Goal: Information Seeking & Learning: Compare options

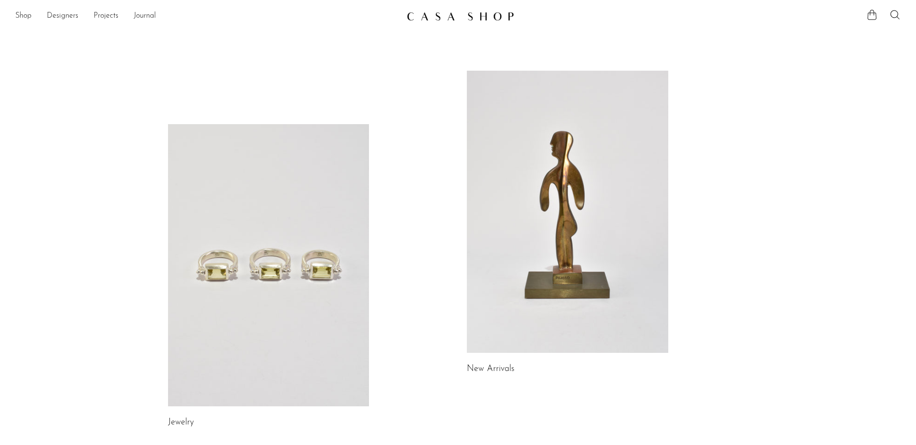
scroll to position [1, 0]
click at [304, 243] on link at bounding box center [268, 264] width 201 height 282
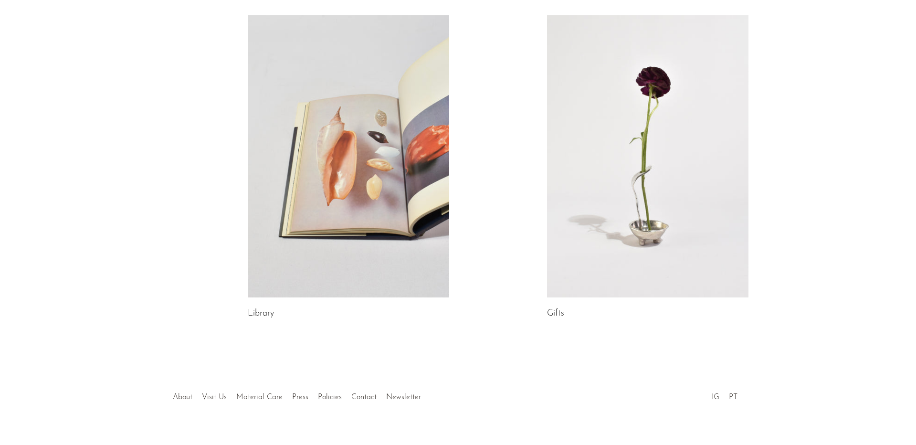
scroll to position [484, 0]
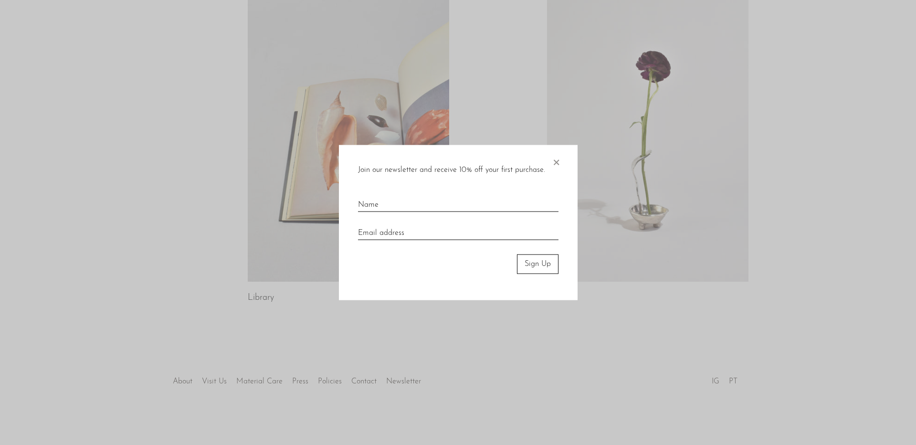
click at [623, 134] on div at bounding box center [458, 222] width 916 height 445
click at [557, 157] on span "×" at bounding box center [556, 160] width 10 height 31
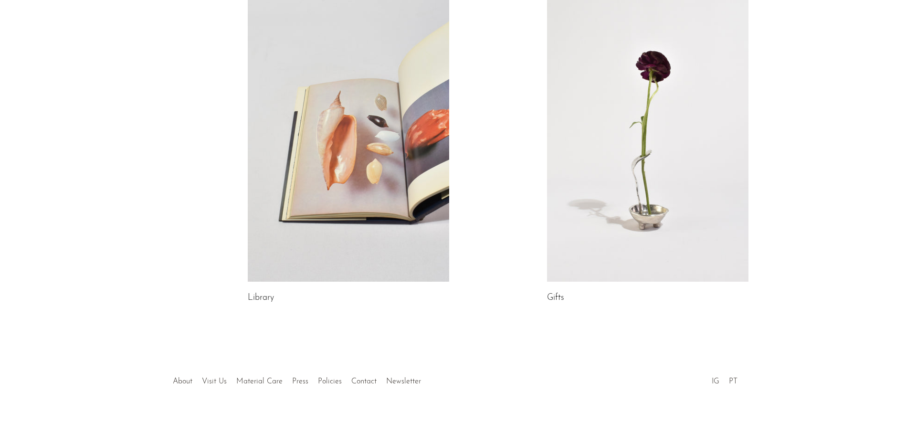
click at [392, 150] on link at bounding box center [348, 141] width 201 height 282
click at [596, 121] on link at bounding box center [647, 141] width 201 height 282
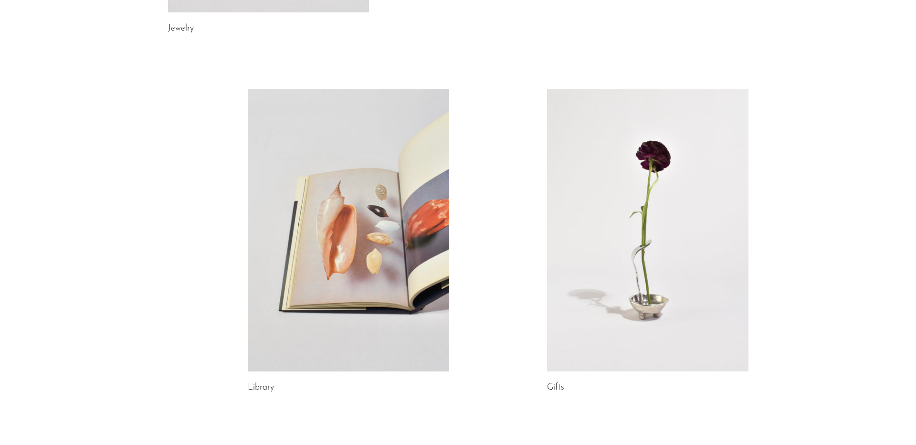
scroll to position [105, 0]
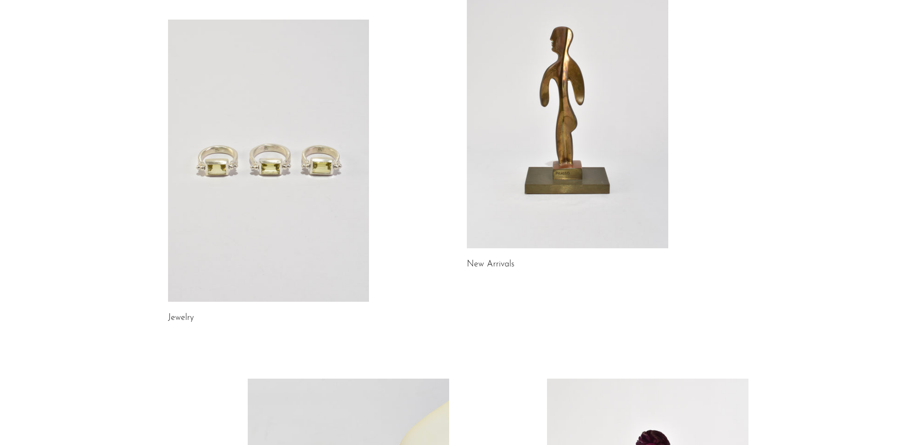
click at [564, 141] on link at bounding box center [567, 107] width 201 height 282
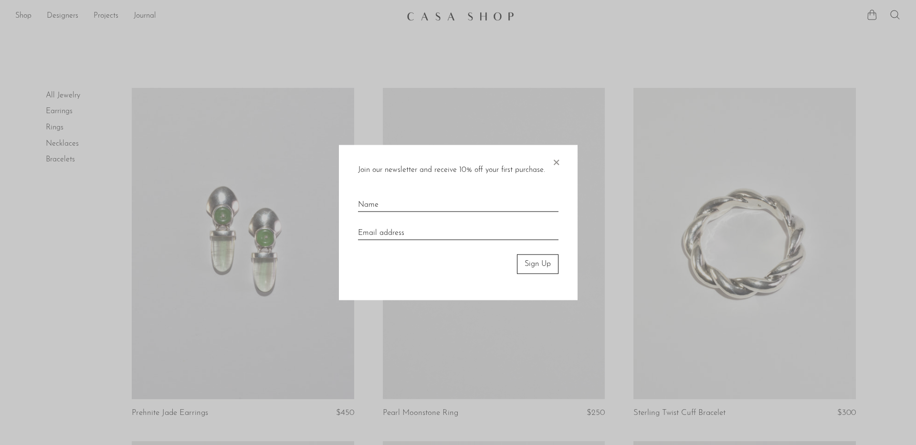
click at [554, 160] on span "×" at bounding box center [556, 160] width 10 height 31
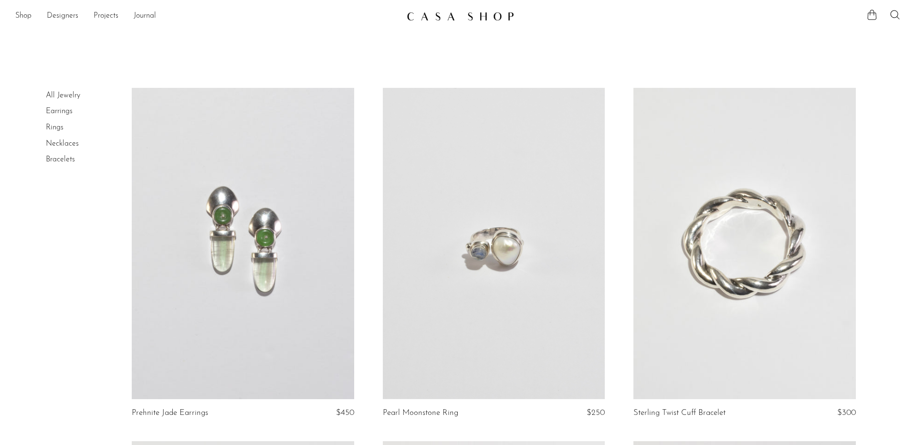
click at [265, 235] on link at bounding box center [243, 243] width 222 height 311
click at [439, 235] on link at bounding box center [494, 243] width 222 height 311
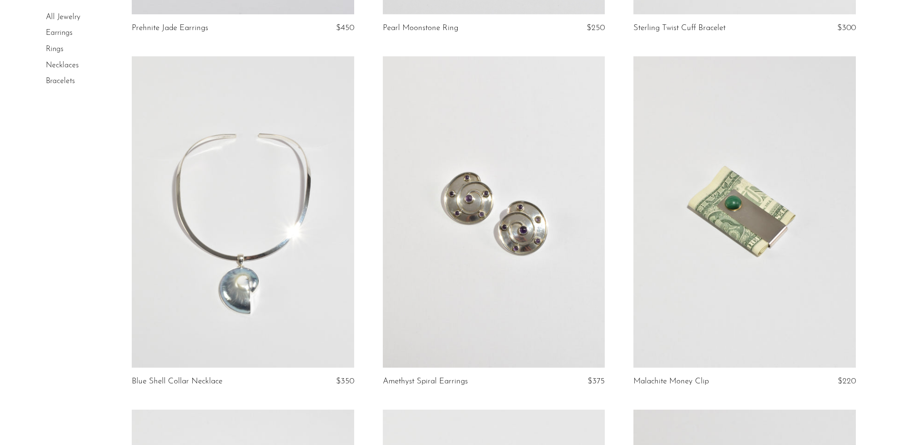
scroll to position [247, 0]
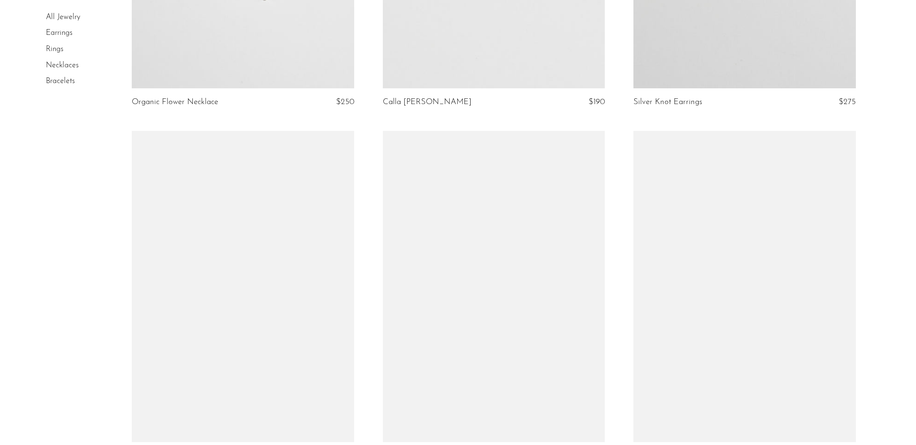
scroll to position [1056, 0]
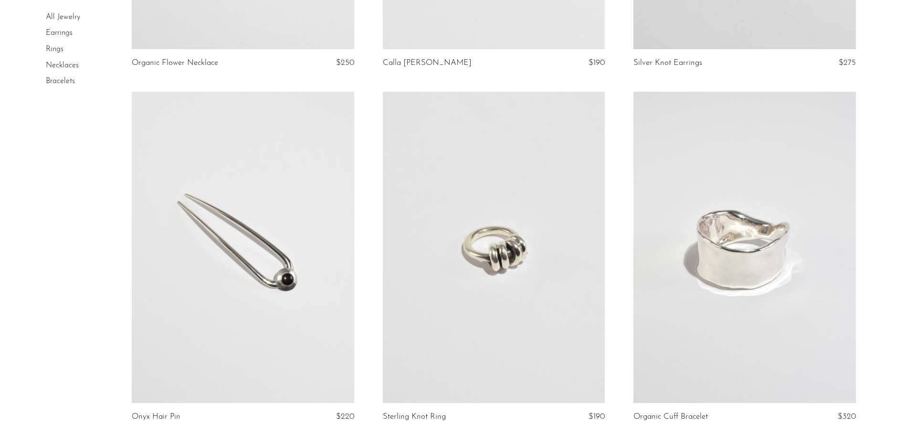
click at [696, 234] on link at bounding box center [744, 247] width 222 height 311
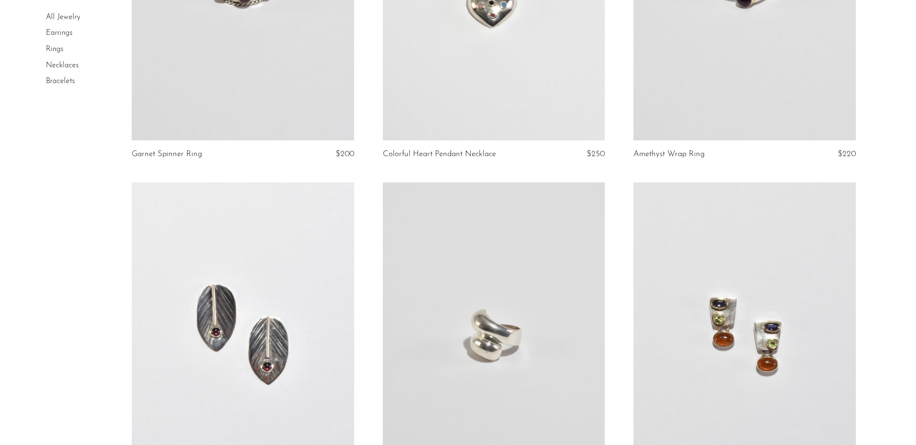
scroll to position [2457, 0]
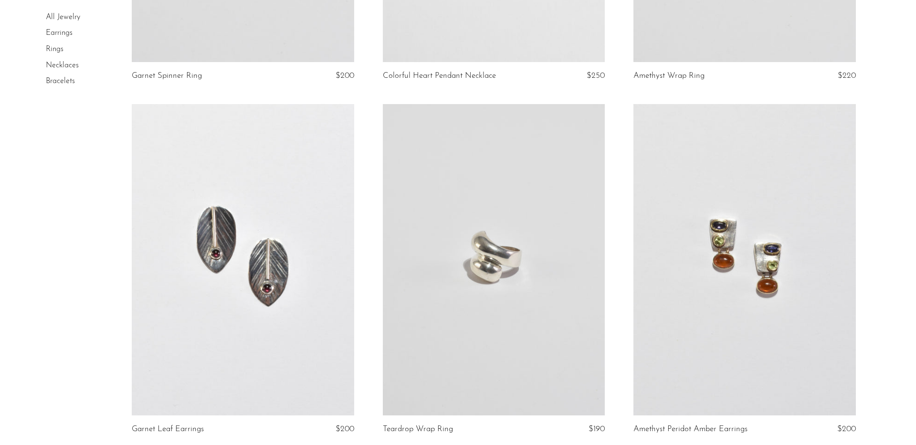
click at [672, 243] on link at bounding box center [744, 259] width 222 height 311
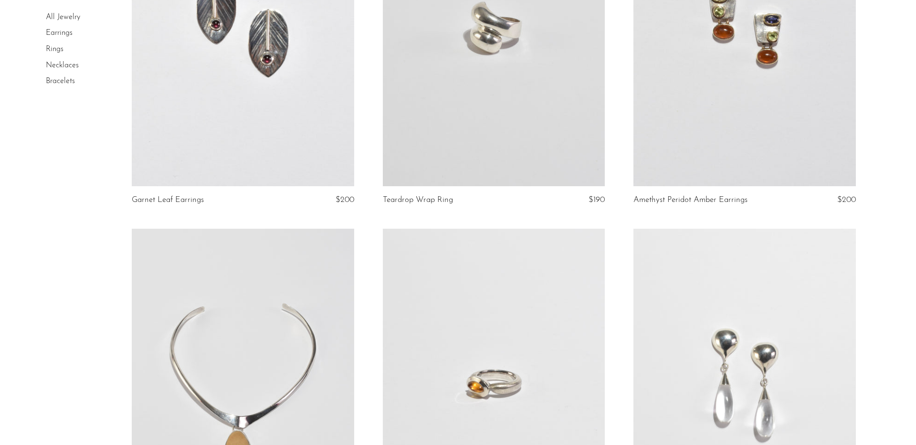
scroll to position [2820, 0]
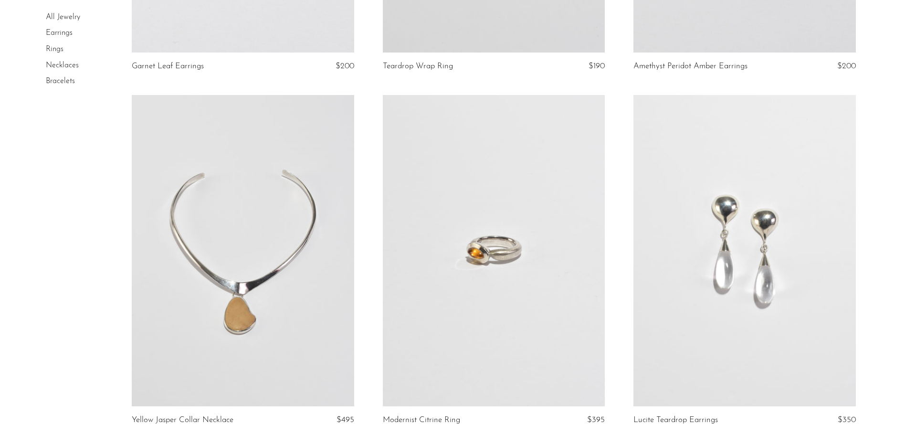
click at [767, 259] on link at bounding box center [744, 250] width 222 height 311
click at [459, 245] on link at bounding box center [494, 250] width 222 height 311
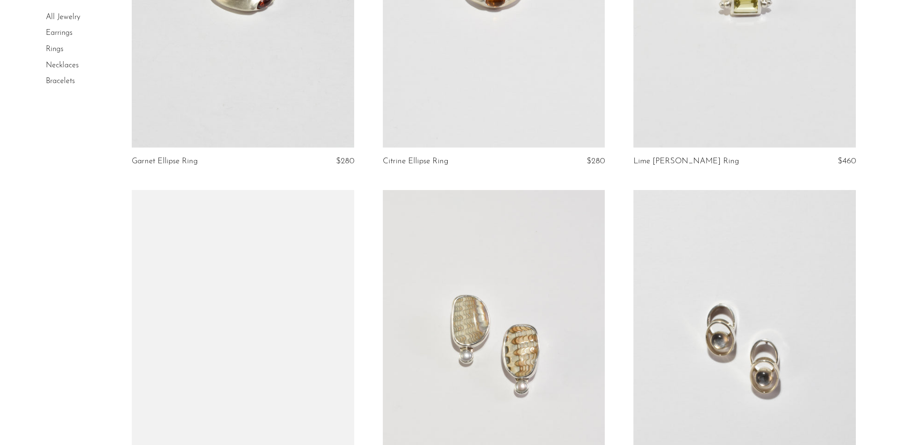
scroll to position [3742, 0]
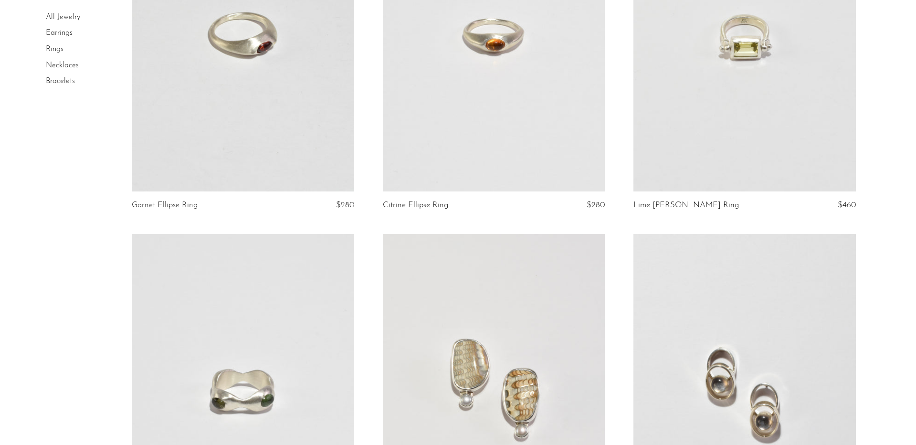
click at [675, 73] on link at bounding box center [744, 35] width 222 height 311
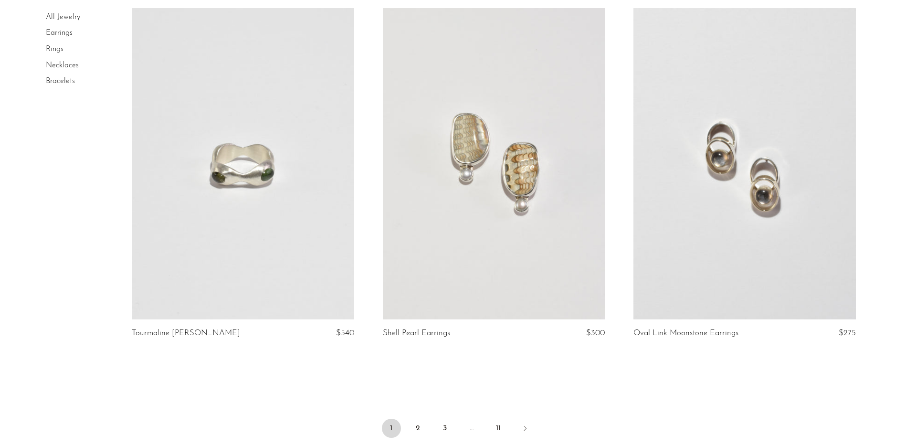
scroll to position [3982, 0]
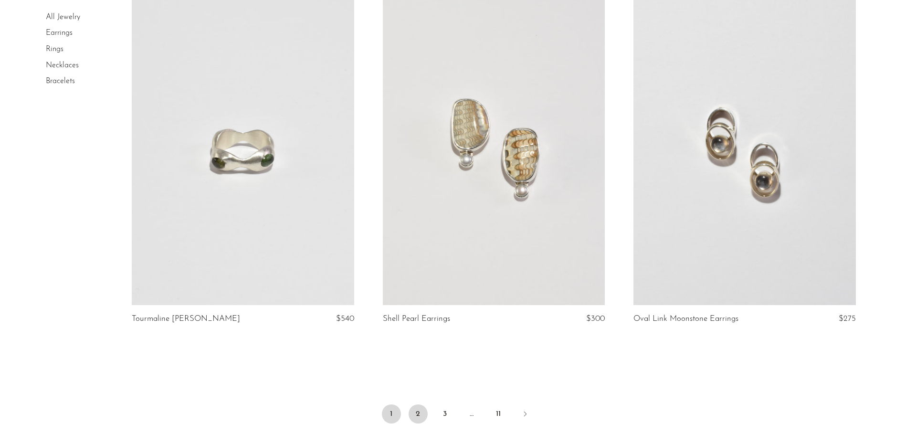
click at [420, 410] on link "2" at bounding box center [418, 413] width 19 height 19
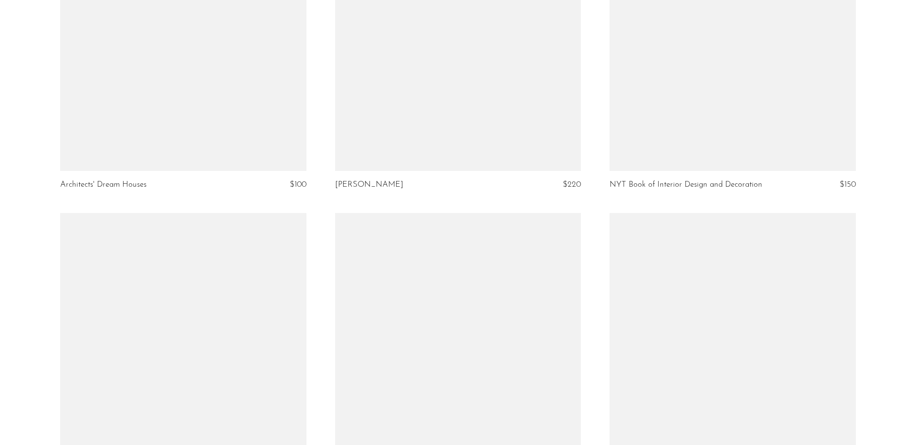
scroll to position [2984, 0]
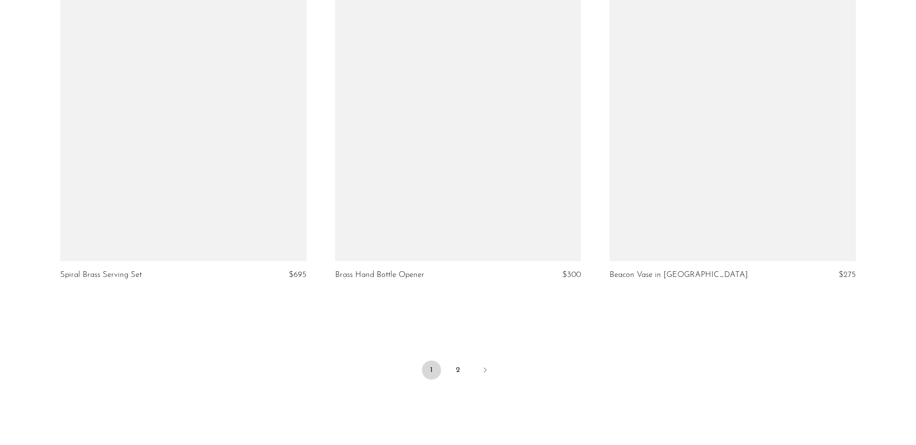
scroll to position [4516, 0]
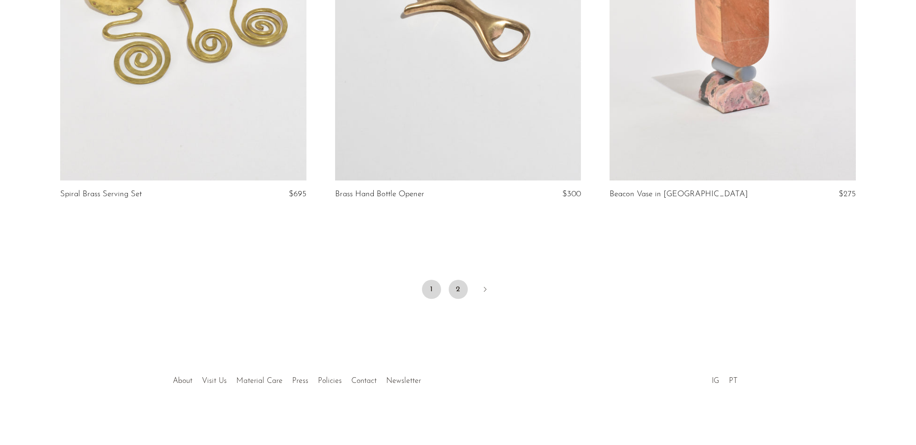
click at [456, 282] on link "2" at bounding box center [458, 289] width 19 height 19
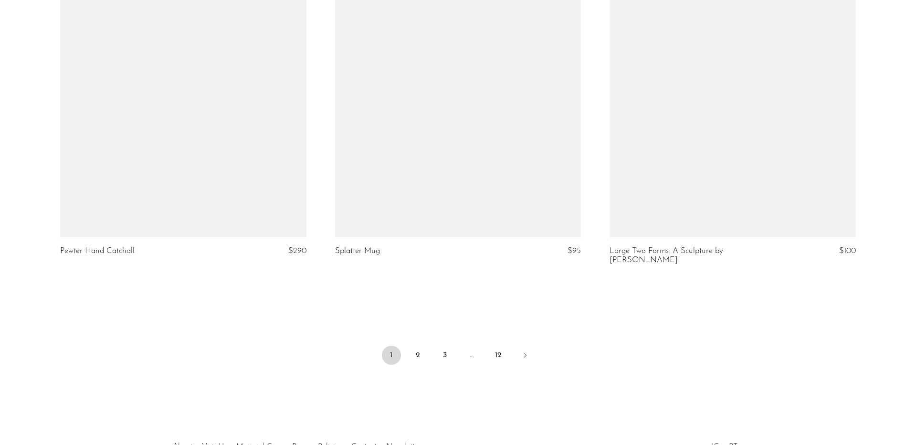
scroll to position [4507, 0]
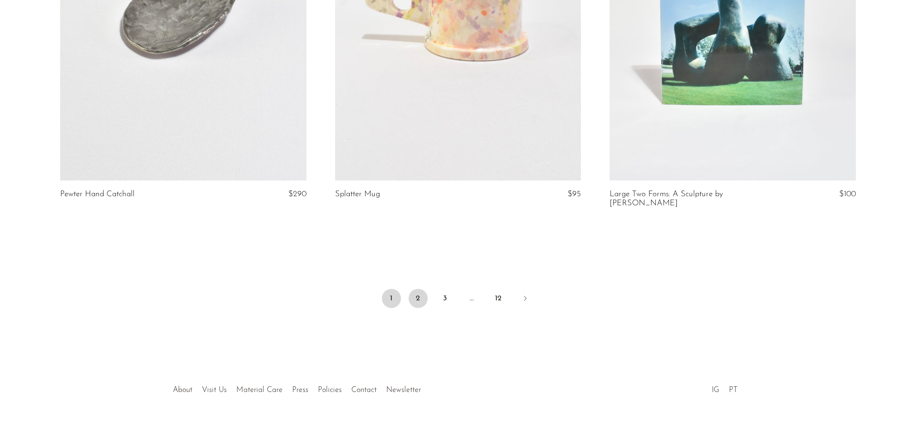
click at [417, 292] on link "2" at bounding box center [418, 298] width 19 height 19
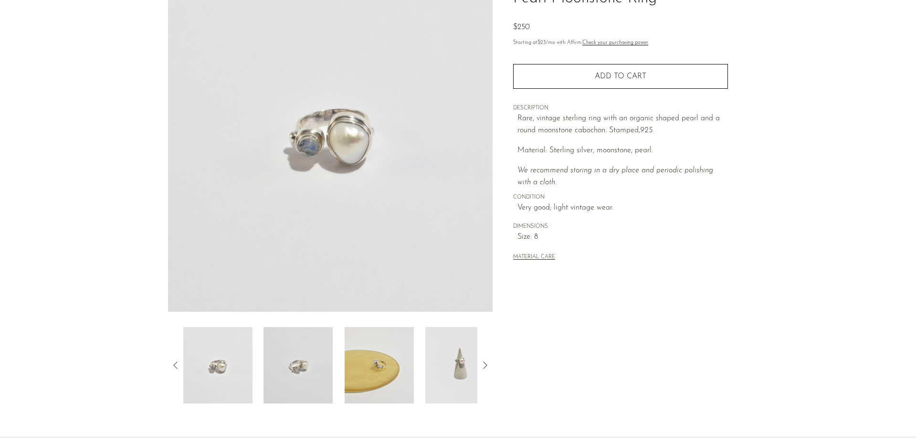
scroll to position [87, 0]
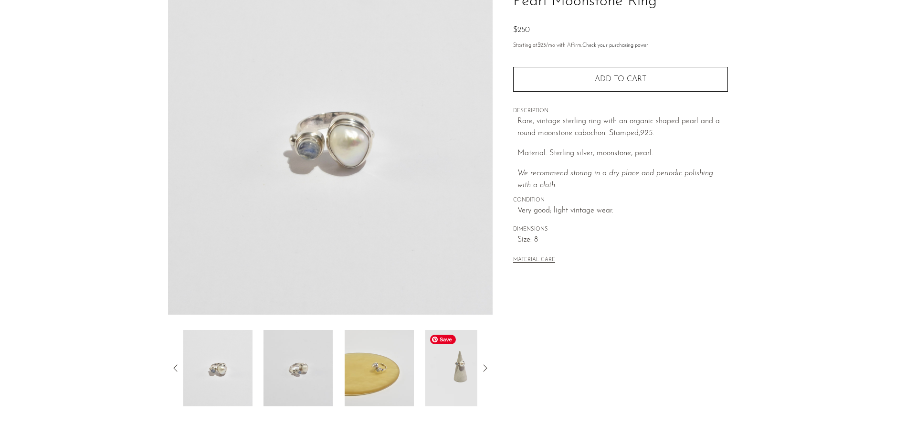
click at [437, 376] on img at bounding box center [459, 368] width 69 height 76
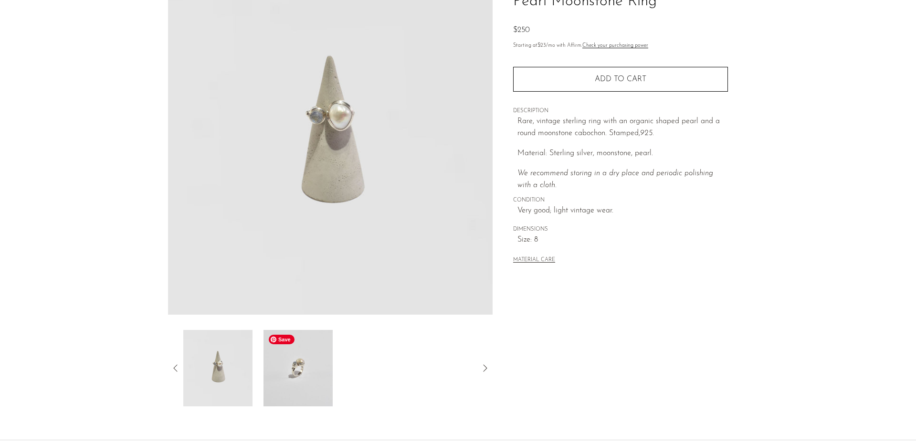
click at [307, 367] on img at bounding box center [298, 368] width 69 height 76
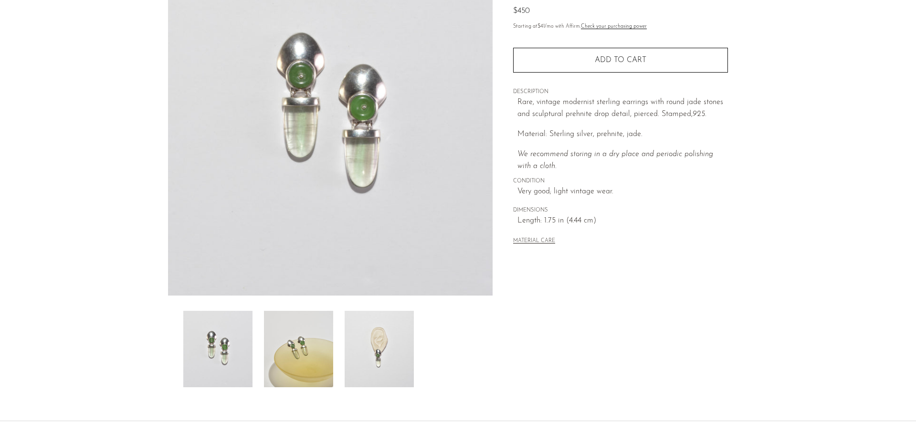
scroll to position [126, 0]
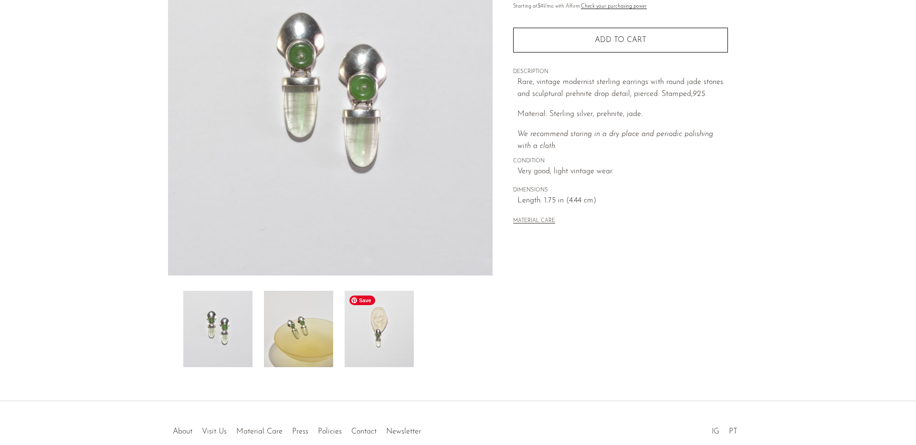
click at [397, 319] on img at bounding box center [379, 329] width 69 height 76
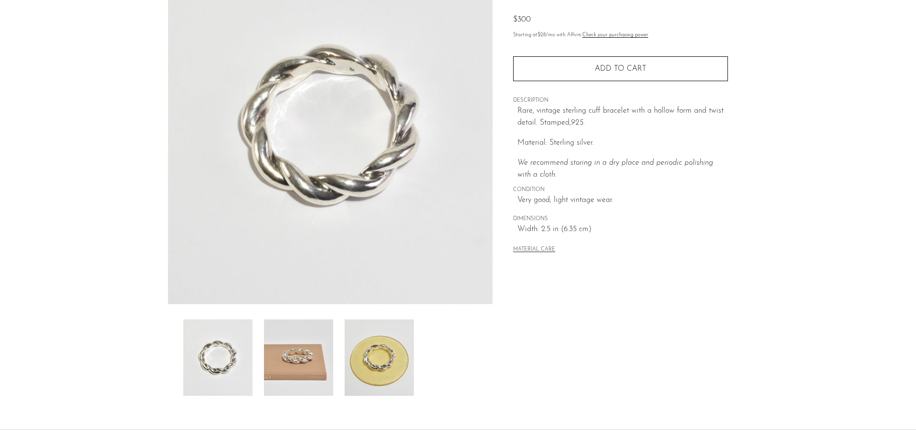
scroll to position [139, 0]
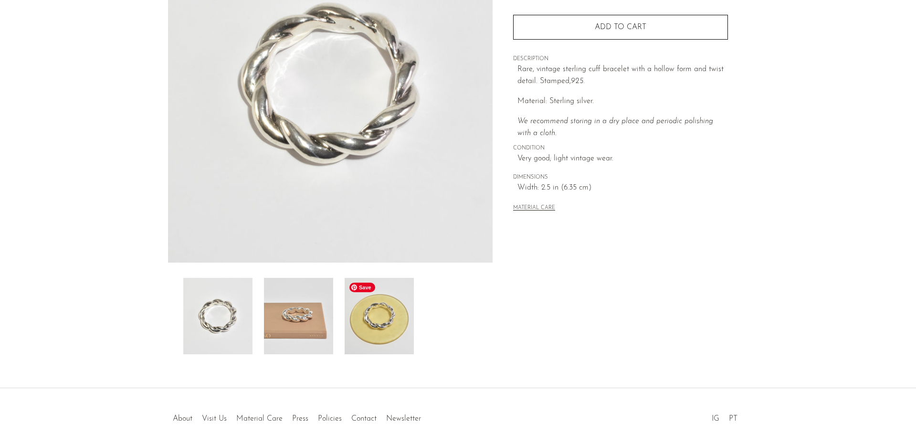
drag, startPoint x: 377, startPoint y: 313, endPoint x: 284, endPoint y: 316, distance: 93.2
click at [376, 313] on img at bounding box center [379, 316] width 69 height 76
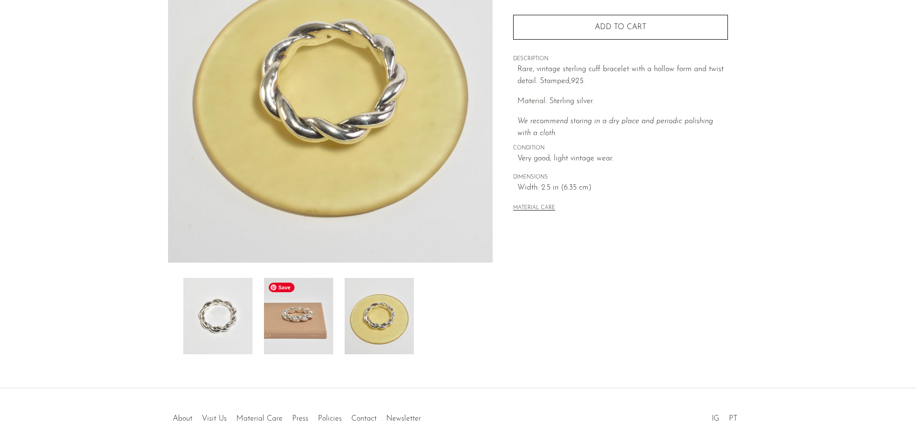
click at [283, 316] on img at bounding box center [298, 316] width 69 height 76
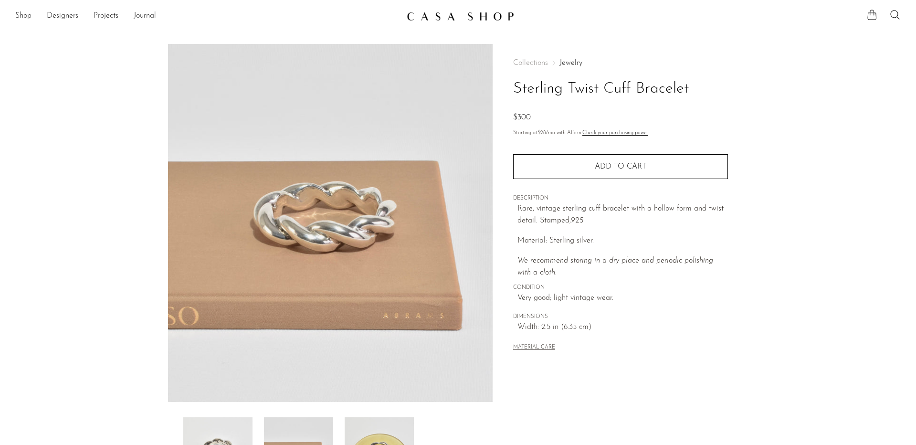
scroll to position [1, 0]
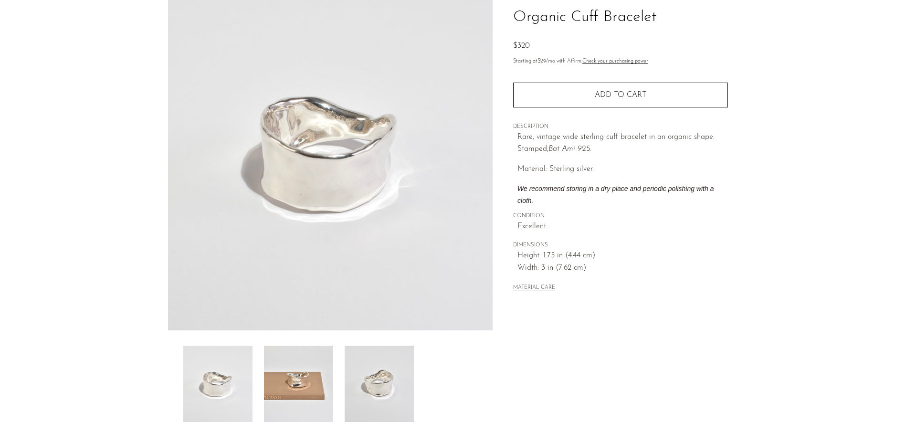
scroll to position [77, 0]
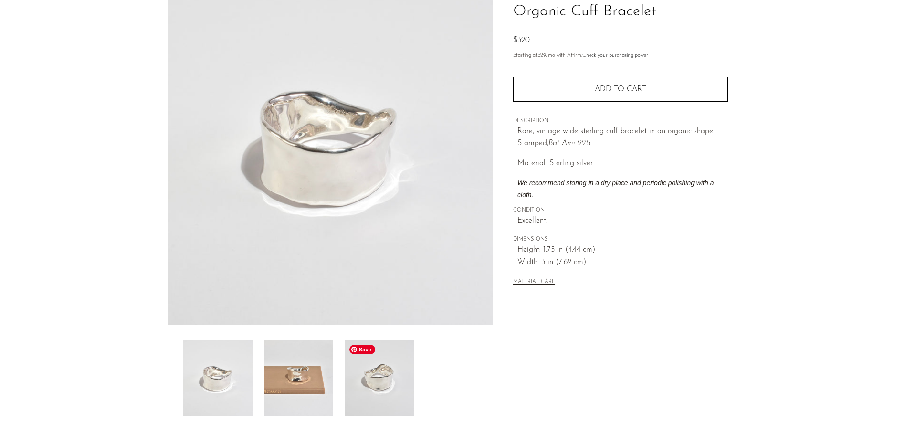
click at [301, 379] on img at bounding box center [298, 378] width 69 height 76
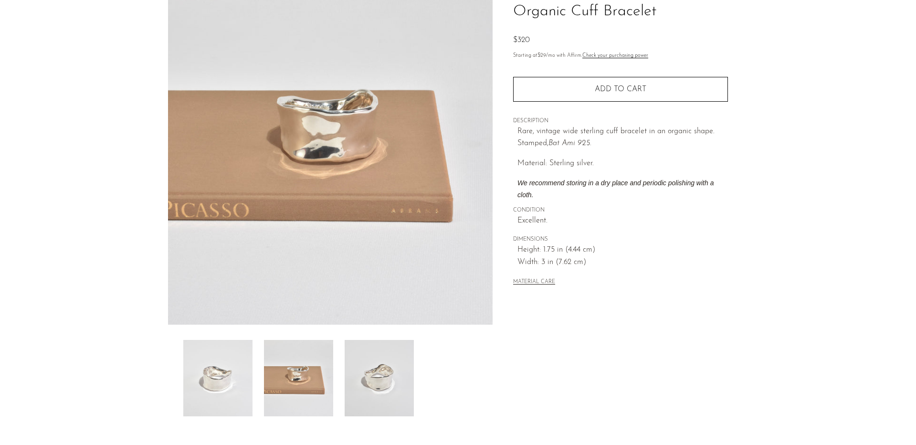
scroll to position [0, 0]
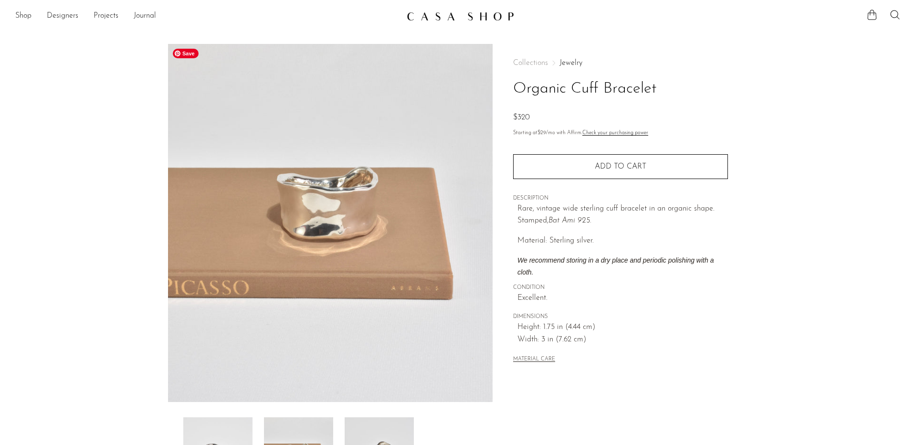
click at [188, 52] on span "Save" at bounding box center [186, 54] width 26 height 10
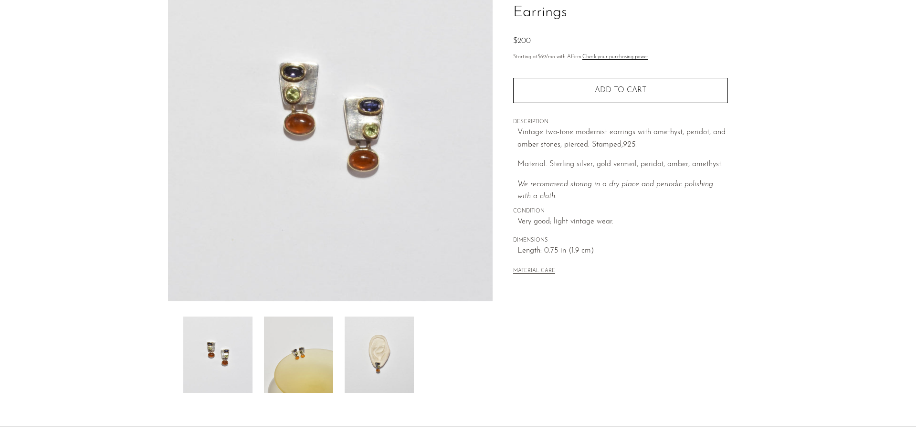
scroll to position [109, 0]
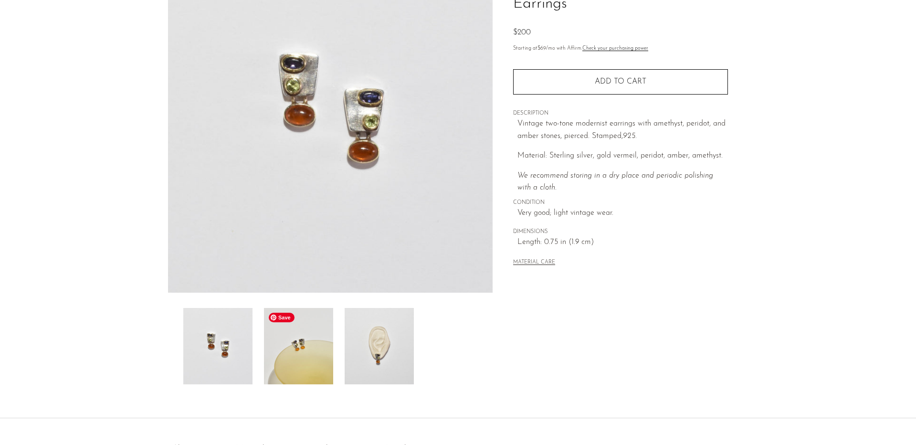
click at [322, 351] on img at bounding box center [298, 346] width 69 height 76
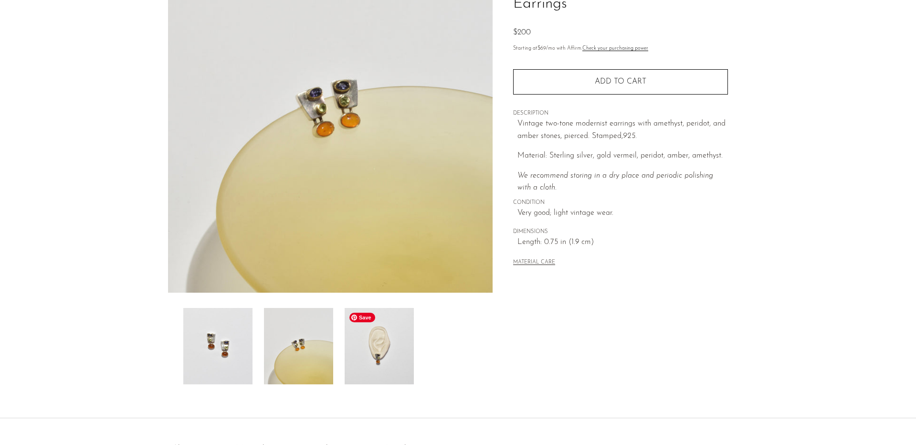
click at [379, 350] on img at bounding box center [379, 346] width 69 height 76
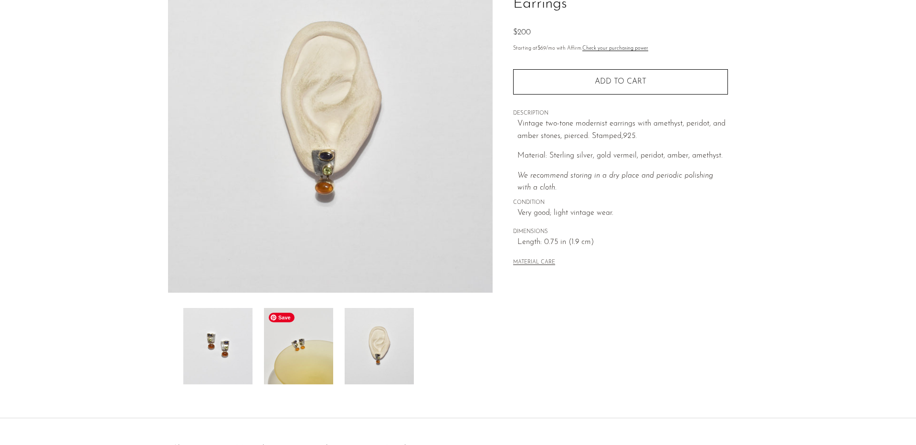
click at [308, 347] on img at bounding box center [298, 346] width 69 height 76
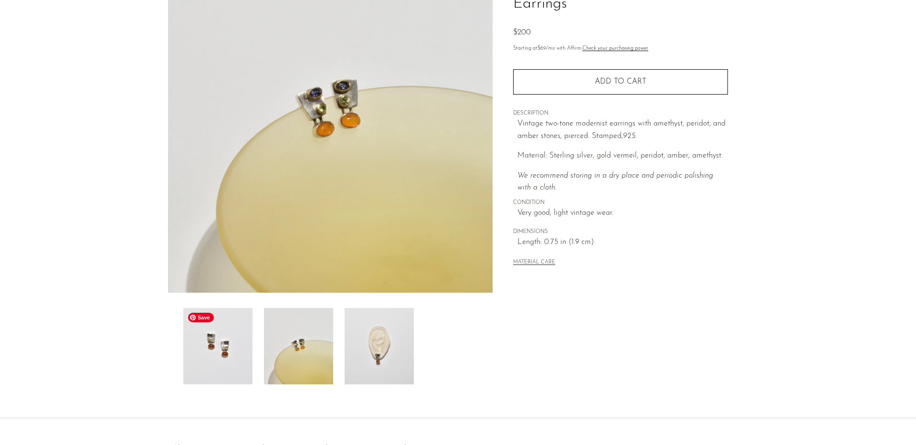
drag, startPoint x: 215, startPoint y: 347, endPoint x: 249, endPoint y: 350, distance: 34.5
click at [215, 347] on img at bounding box center [217, 346] width 69 height 76
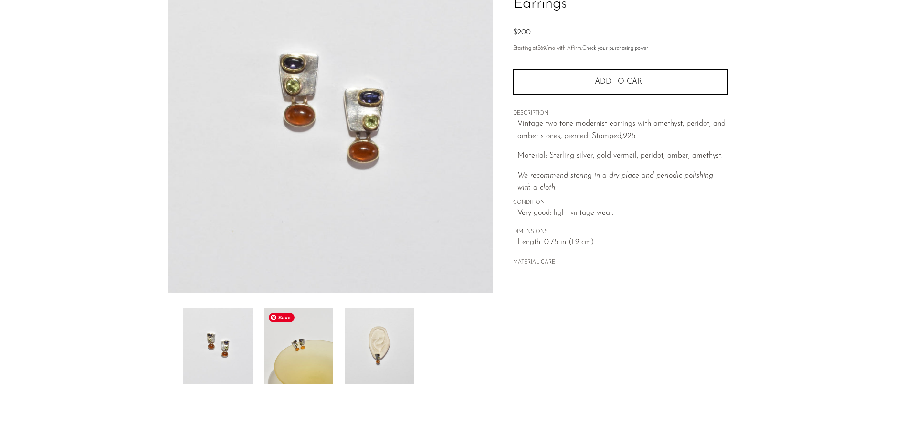
click at [306, 348] on img at bounding box center [298, 346] width 69 height 76
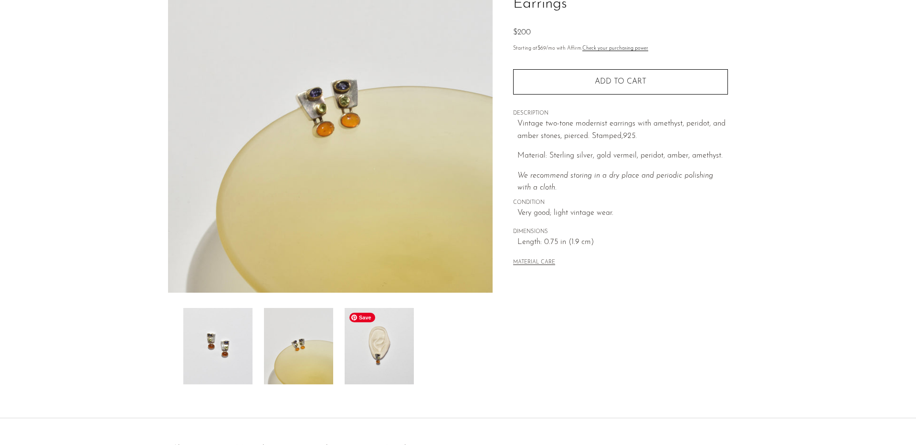
drag, startPoint x: 381, startPoint y: 351, endPoint x: 298, endPoint y: 352, distance: 83.5
click at [380, 351] on img at bounding box center [379, 346] width 69 height 76
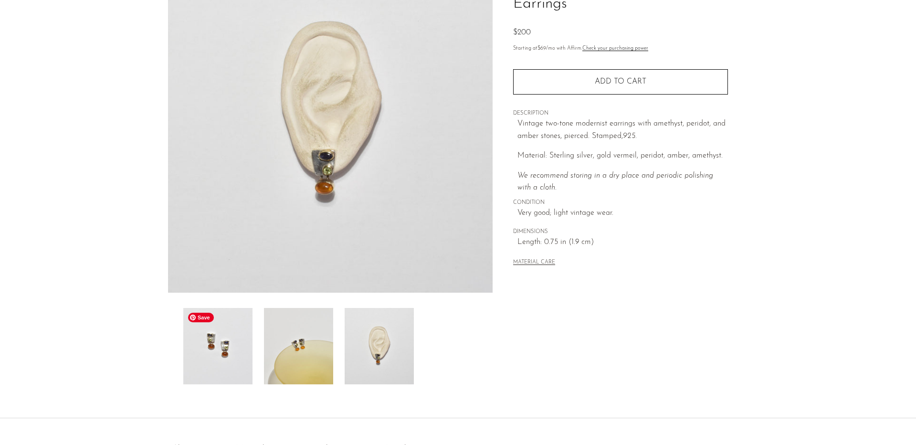
click at [211, 348] on img at bounding box center [217, 346] width 69 height 76
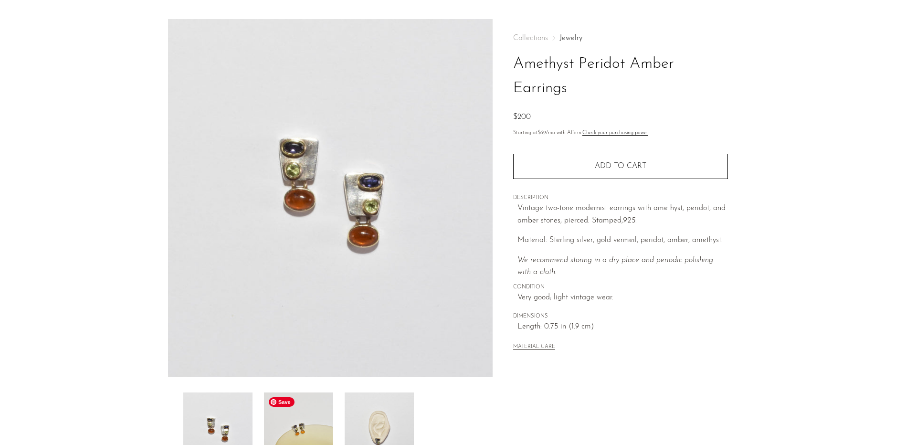
scroll to position [24, 0]
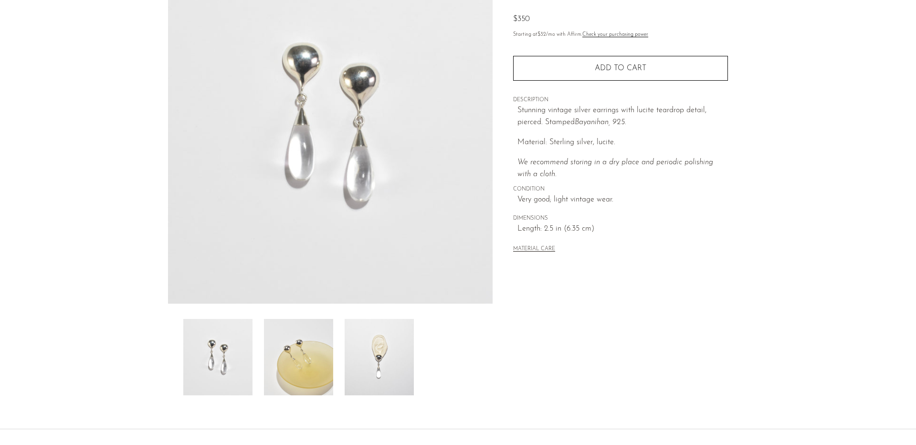
scroll to position [177, 0]
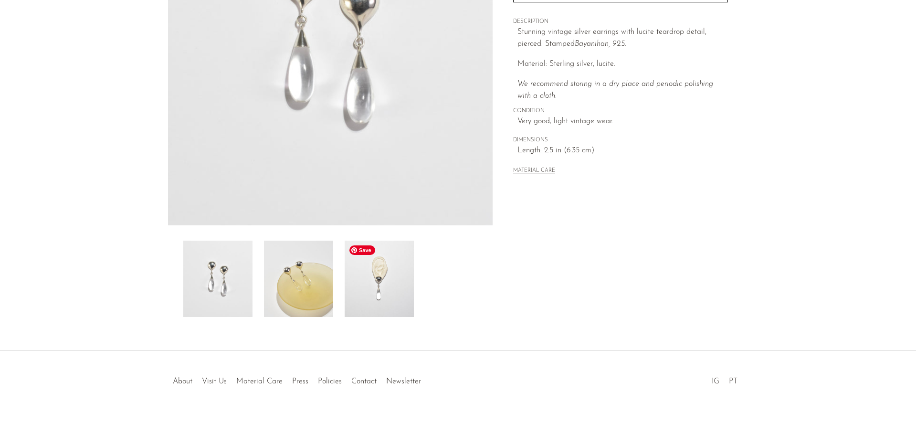
click at [358, 282] on img at bounding box center [379, 279] width 69 height 76
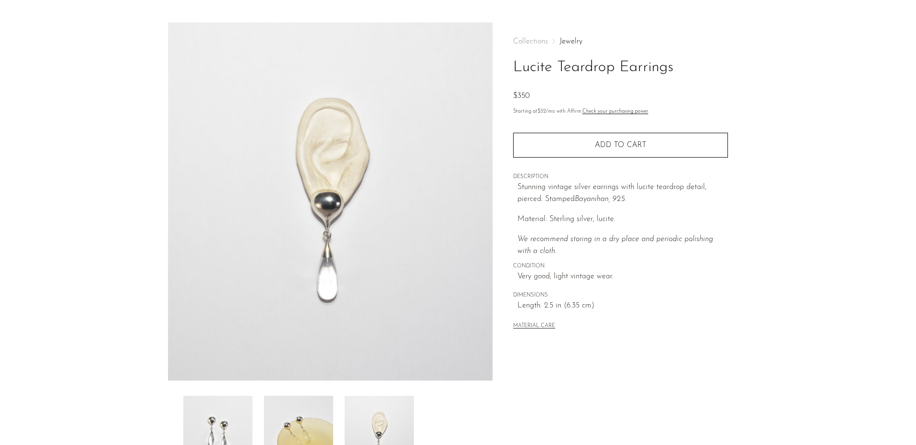
scroll to position [22, 0]
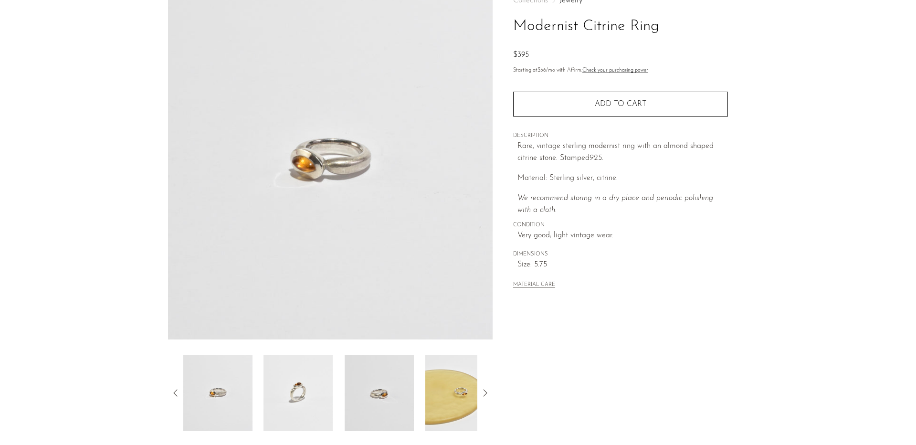
scroll to position [99, 0]
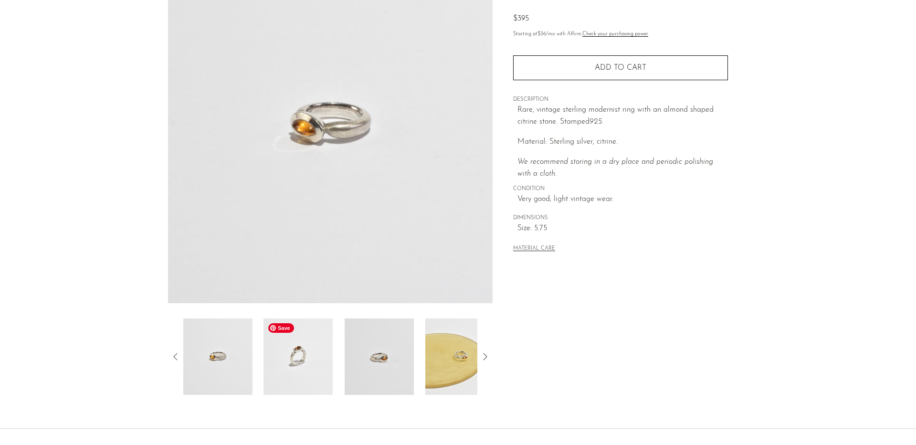
click at [313, 372] on img at bounding box center [298, 356] width 69 height 76
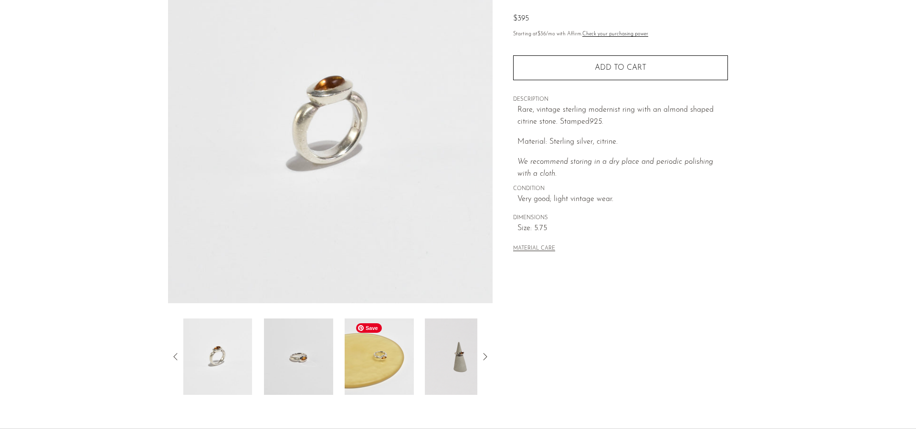
click at [359, 369] on img at bounding box center [379, 356] width 69 height 76
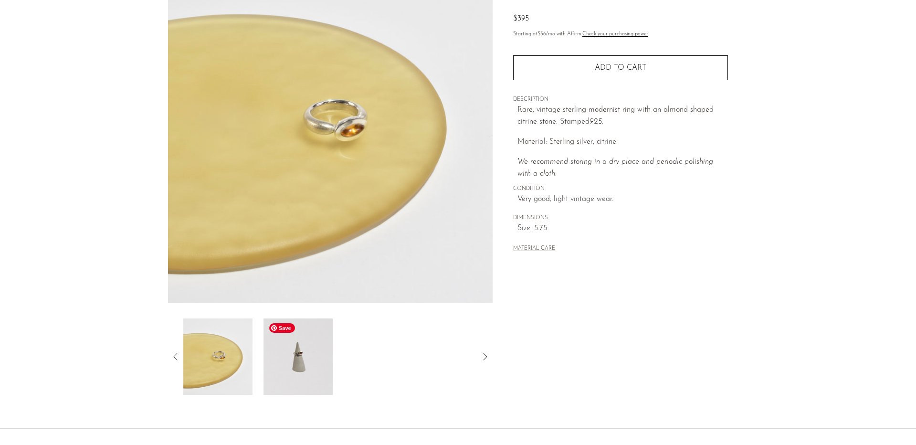
click at [303, 357] on img at bounding box center [298, 356] width 69 height 76
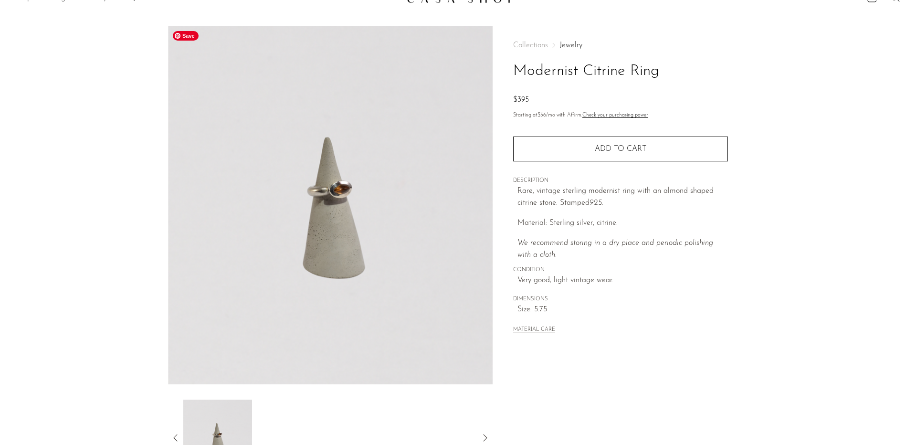
scroll to position [0, 0]
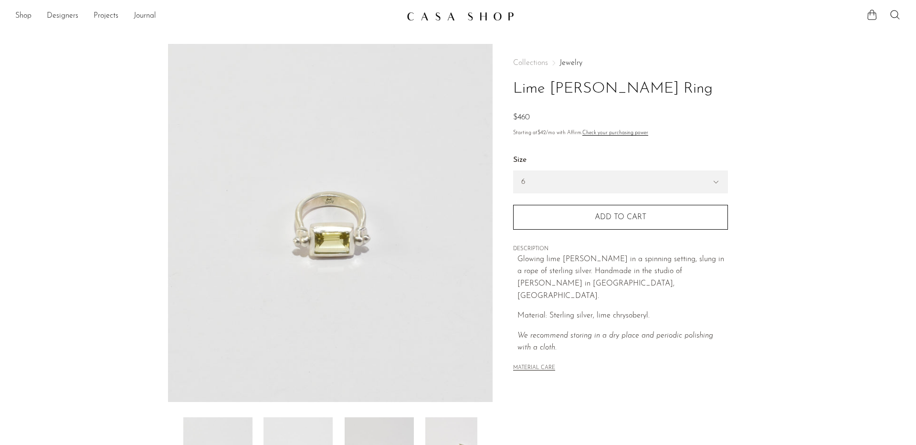
drag, startPoint x: 610, startPoint y: 286, endPoint x: 623, endPoint y: 314, distance: 30.5
click at [610, 286] on p "Glowing lime beryl stone in a spinning setting, slung in a rope of sterling sil…" at bounding box center [622, 277] width 211 height 49
click at [627, 332] on em "We recommend storing in a dry place and periodic polishing with a cloth." at bounding box center [615, 342] width 196 height 20
click at [579, 179] on select "6 7 8" at bounding box center [621, 182] width 214 height 22
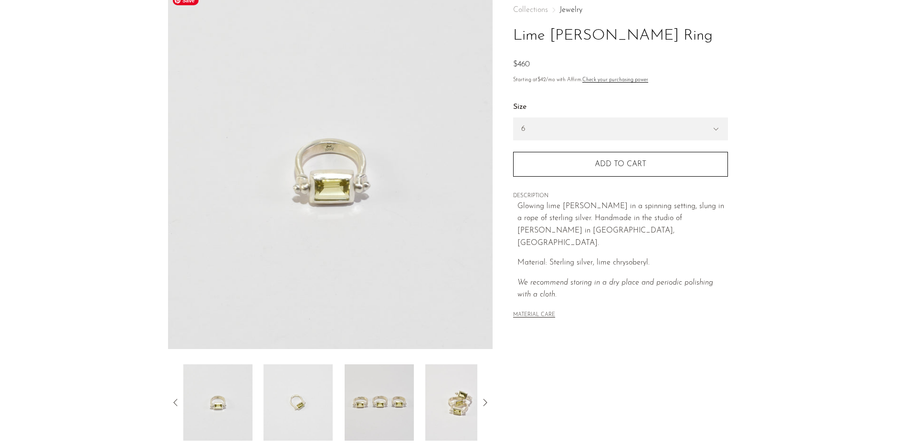
scroll to position [55, 0]
click at [377, 397] on img at bounding box center [379, 400] width 69 height 76
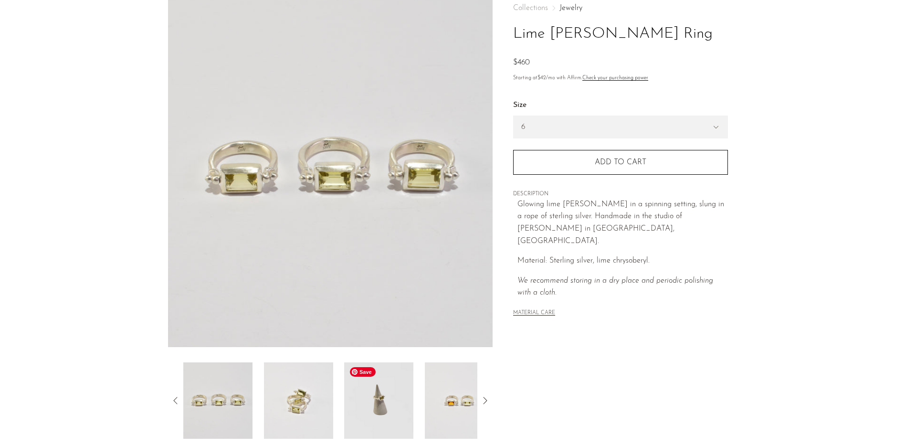
click at [387, 399] on img at bounding box center [379, 400] width 69 height 76
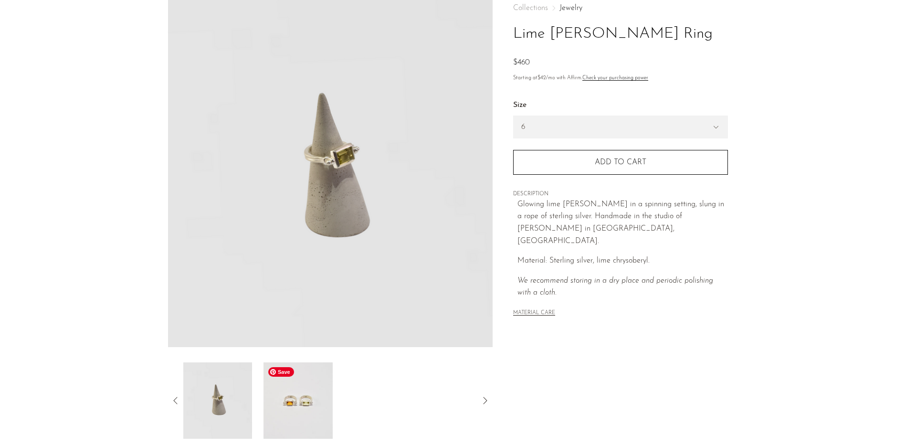
click at [315, 411] on img at bounding box center [298, 400] width 69 height 76
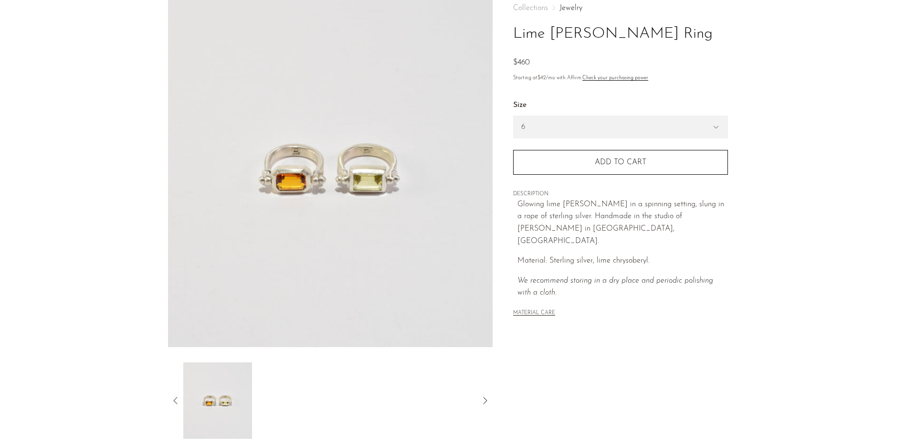
scroll to position [0, 0]
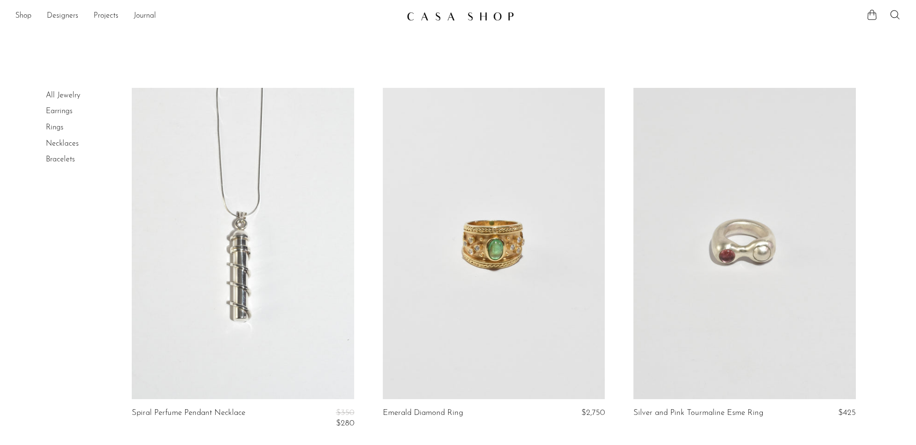
click at [489, 270] on link at bounding box center [494, 243] width 222 height 311
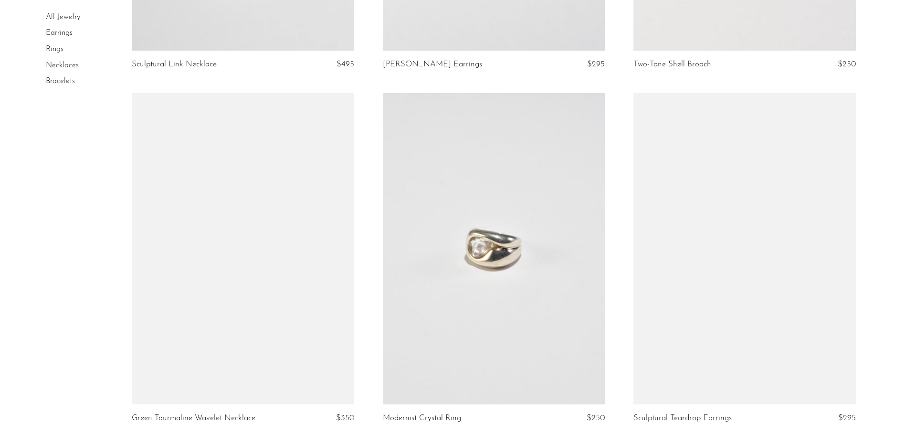
scroll to position [839, 0]
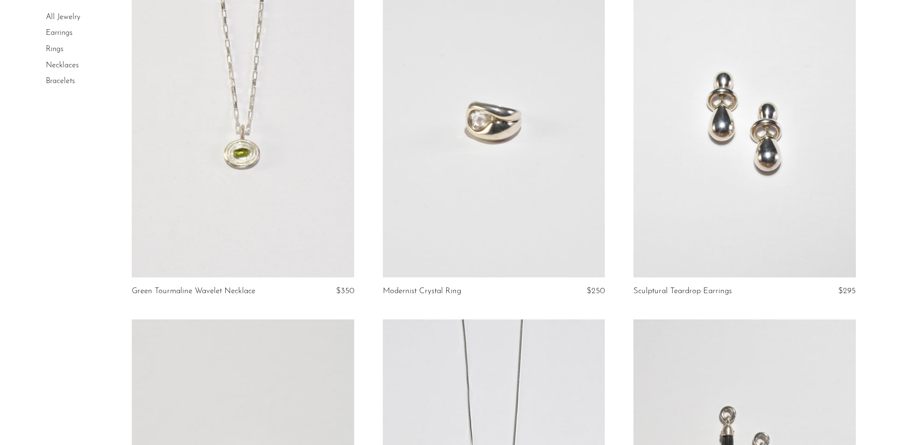
click at [229, 124] on link at bounding box center [243, 121] width 222 height 311
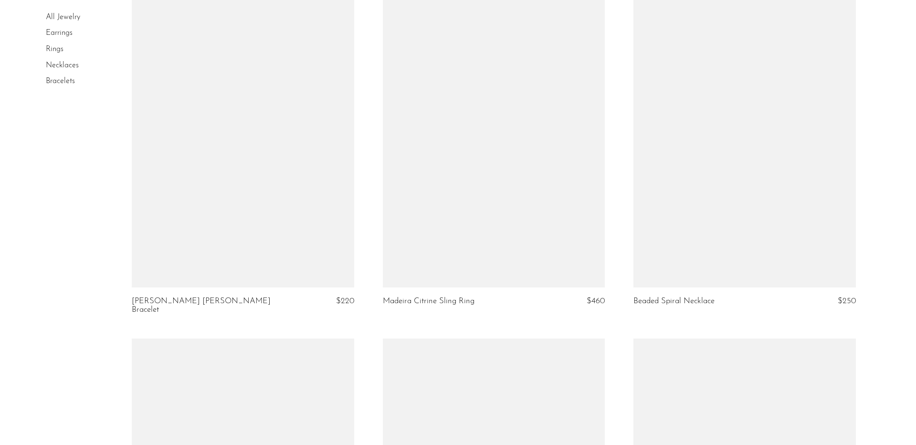
scroll to position [2624, 0]
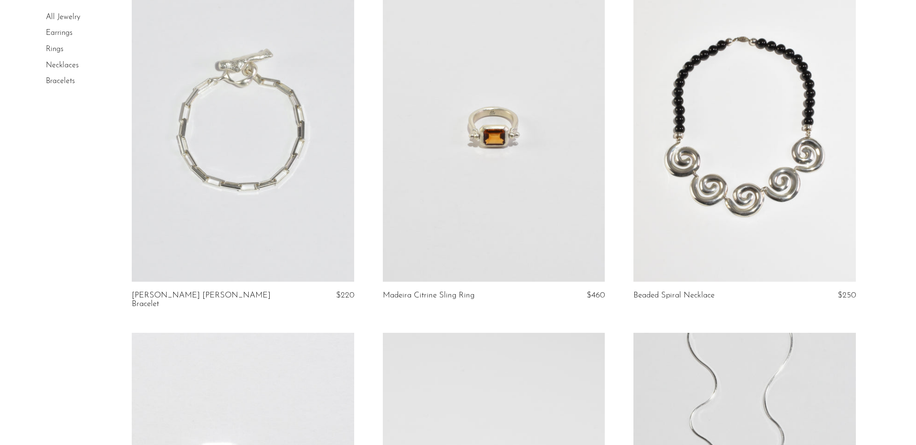
click at [482, 105] on link at bounding box center [494, 125] width 222 height 311
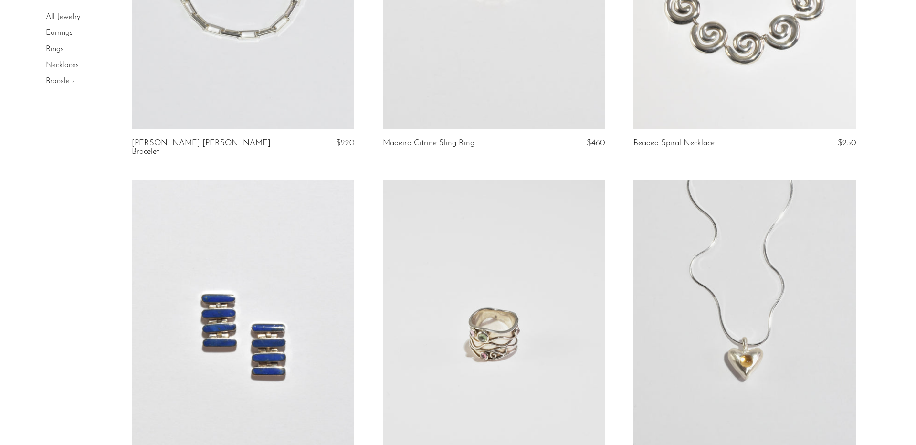
scroll to position [2829, 0]
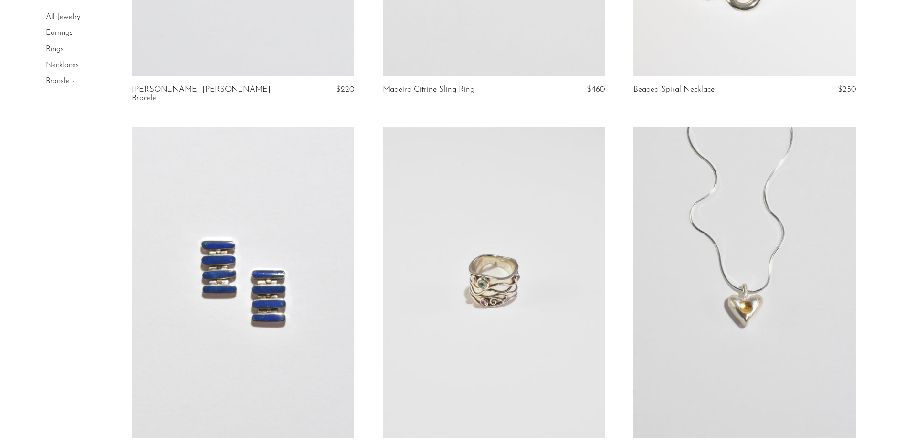
click at [258, 181] on link at bounding box center [243, 282] width 222 height 311
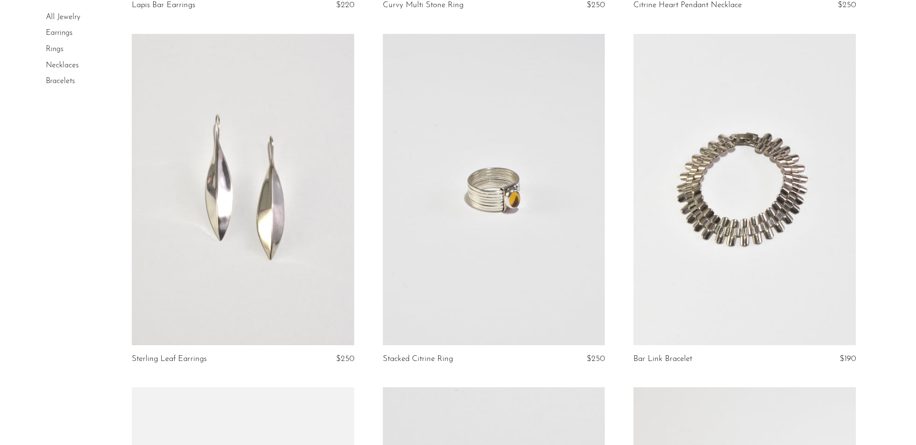
scroll to position [3297, 0]
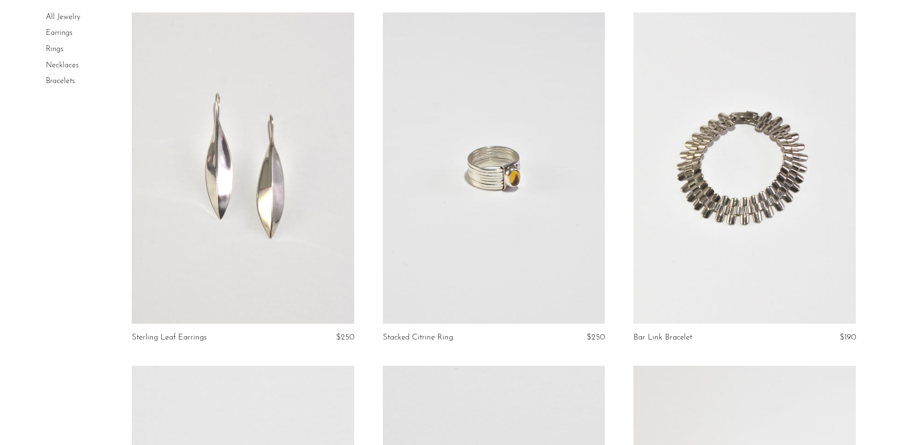
click at [451, 132] on link at bounding box center [494, 167] width 222 height 311
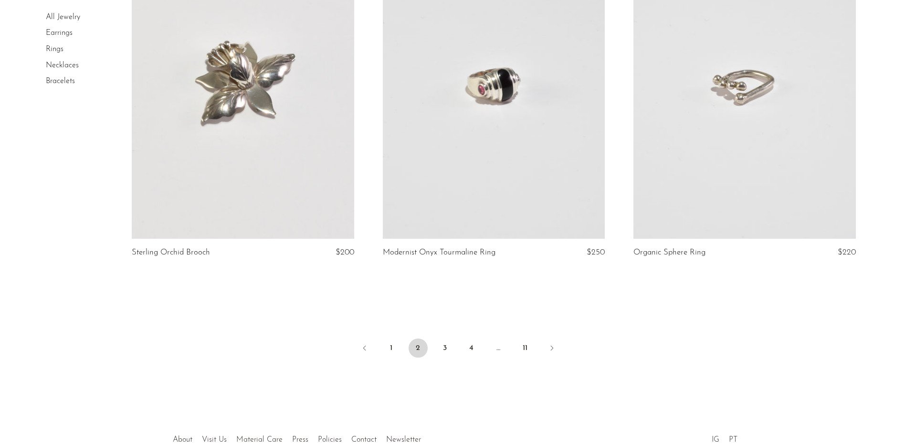
scroll to position [4088, 0]
click at [450, 343] on link "3" at bounding box center [444, 348] width 19 height 19
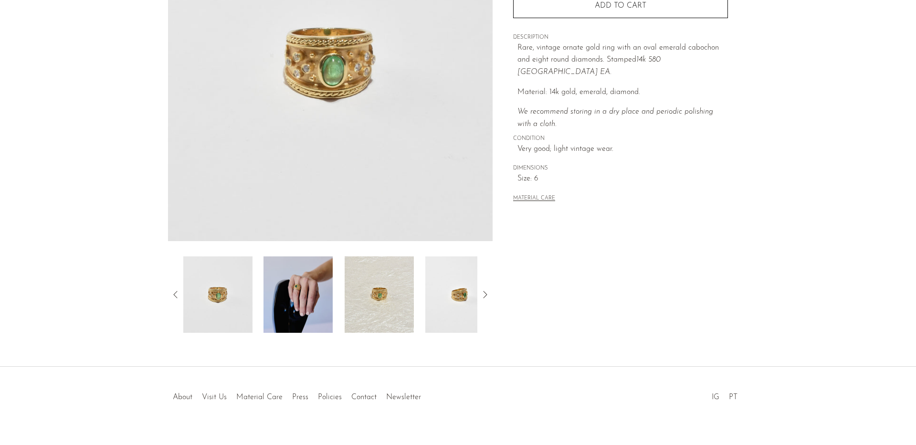
scroll to position [177, 0]
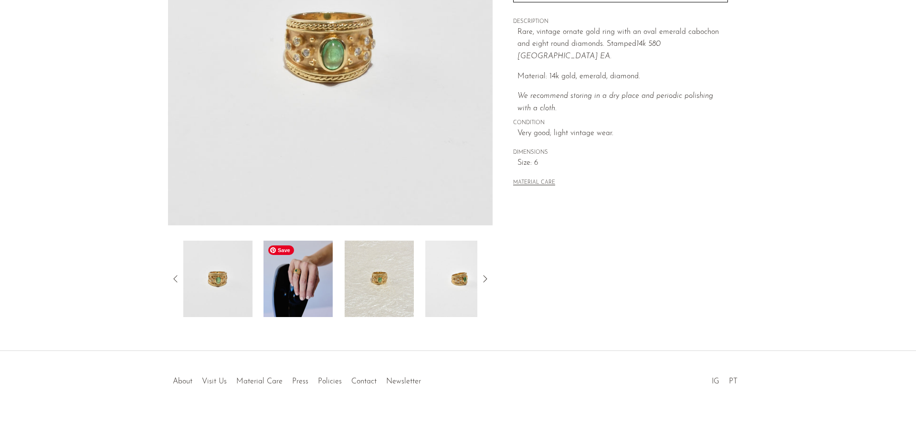
click at [300, 315] on img at bounding box center [298, 279] width 69 height 76
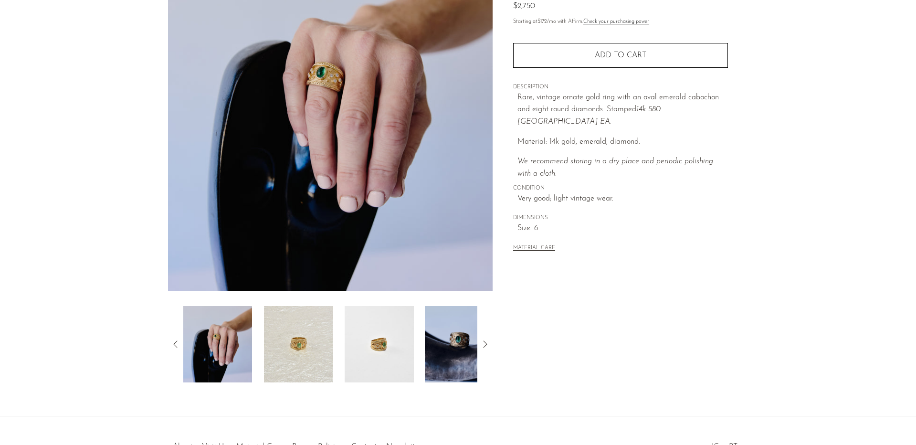
scroll to position [31, 0]
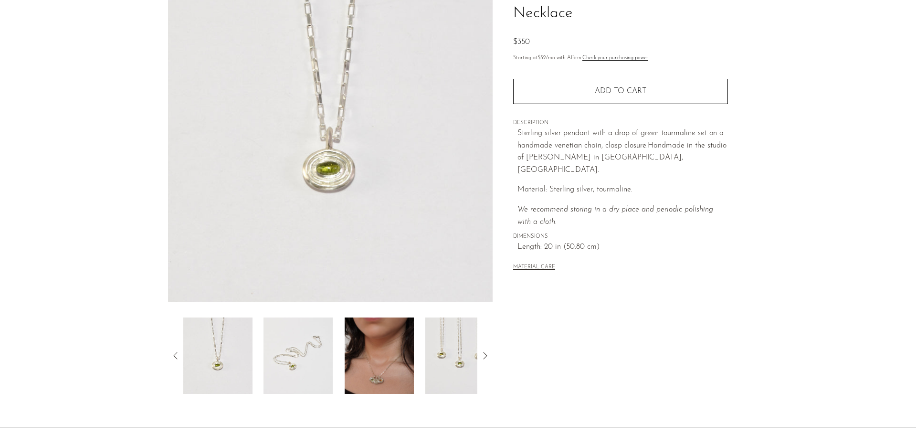
scroll to position [113, 0]
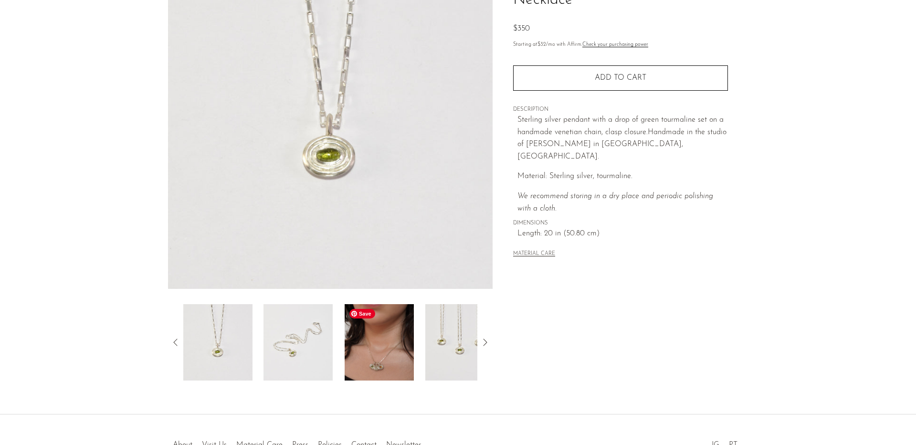
click at [386, 337] on img at bounding box center [379, 342] width 69 height 76
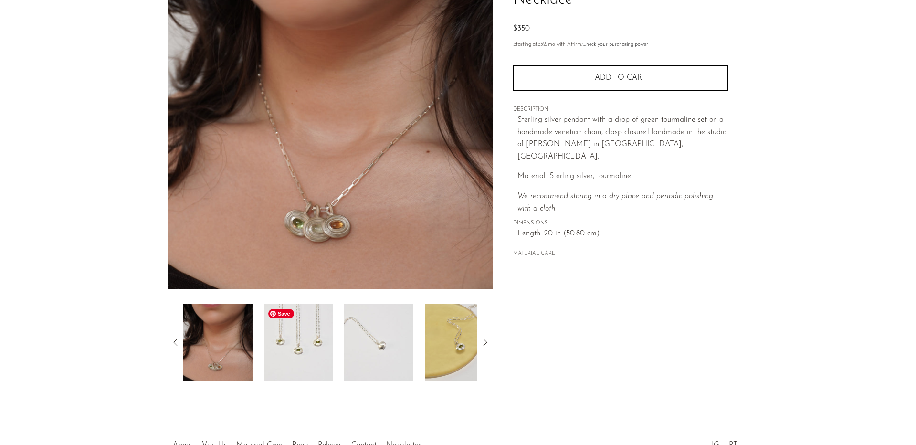
click at [316, 324] on img at bounding box center [298, 342] width 69 height 76
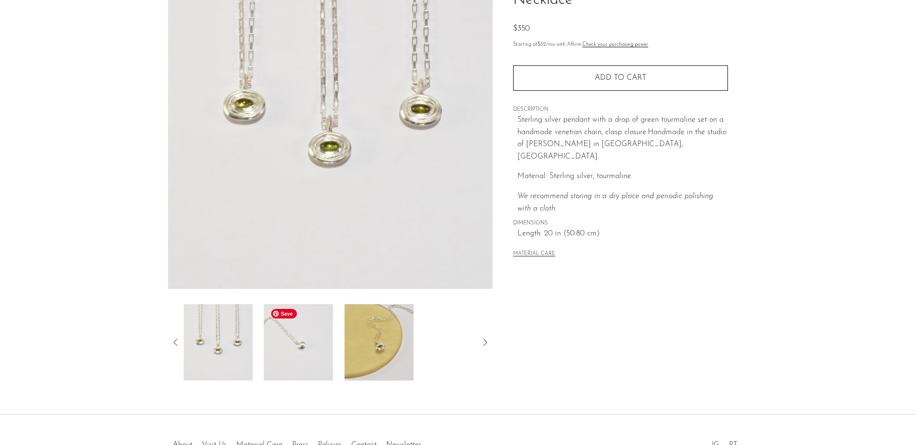
click at [304, 334] on img at bounding box center [298, 342] width 69 height 76
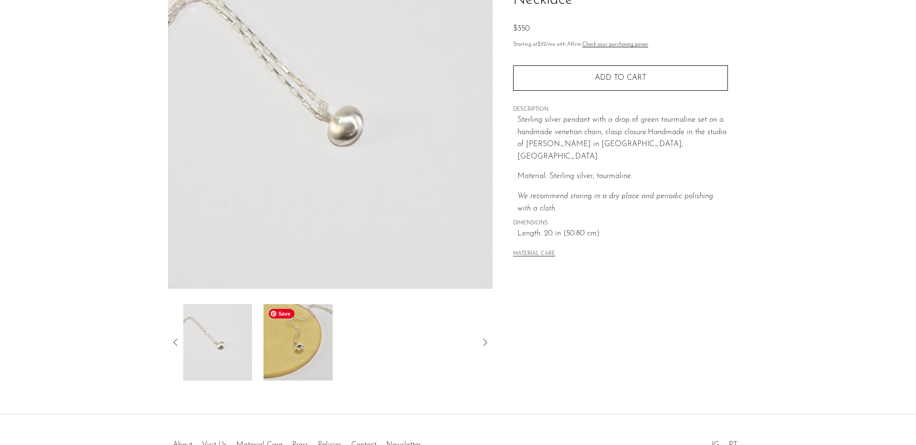
click at [316, 335] on img at bounding box center [298, 342] width 69 height 76
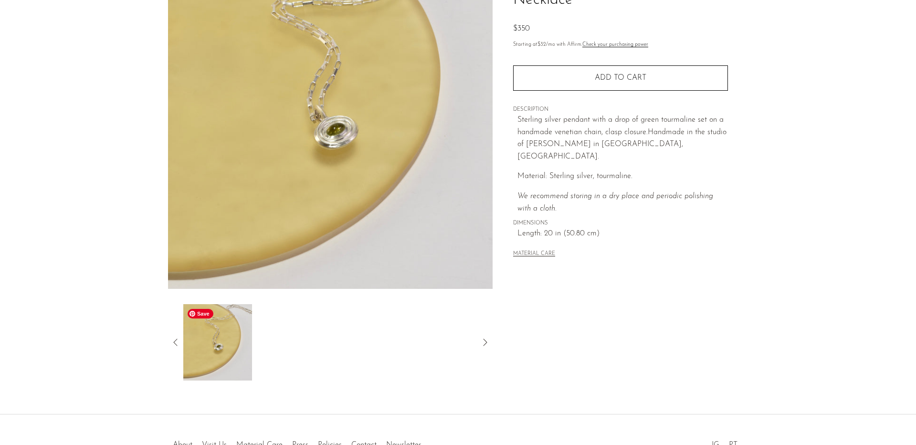
click at [181, 341] on icon at bounding box center [175, 342] width 11 height 11
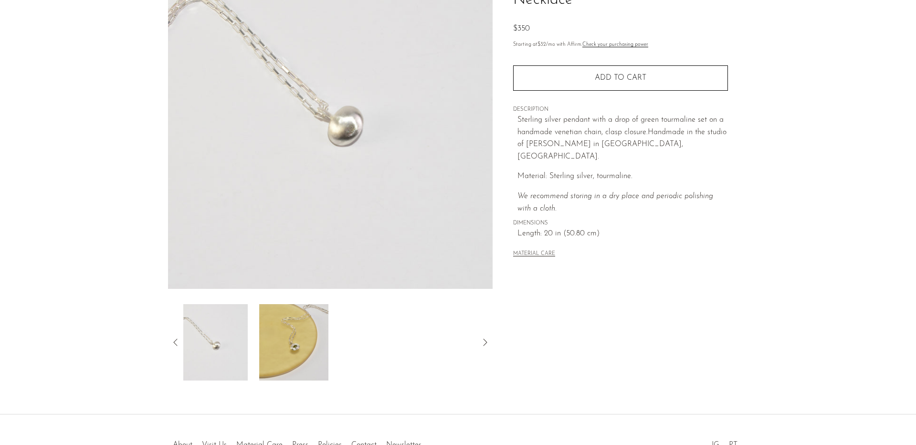
click at [179, 343] on icon at bounding box center [175, 342] width 11 height 11
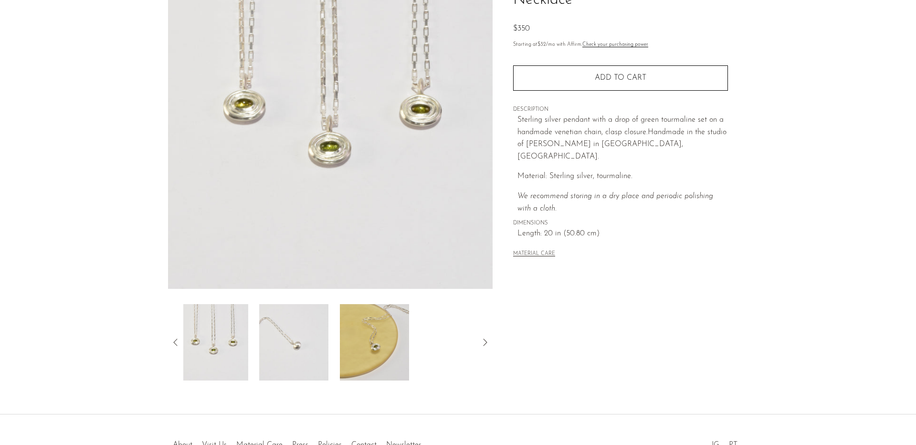
click at [179, 343] on icon at bounding box center [175, 342] width 11 height 11
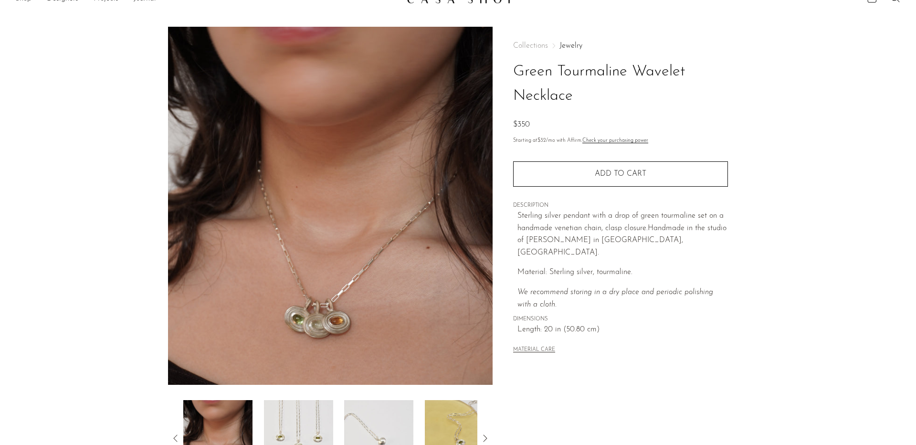
scroll to position [19, 0]
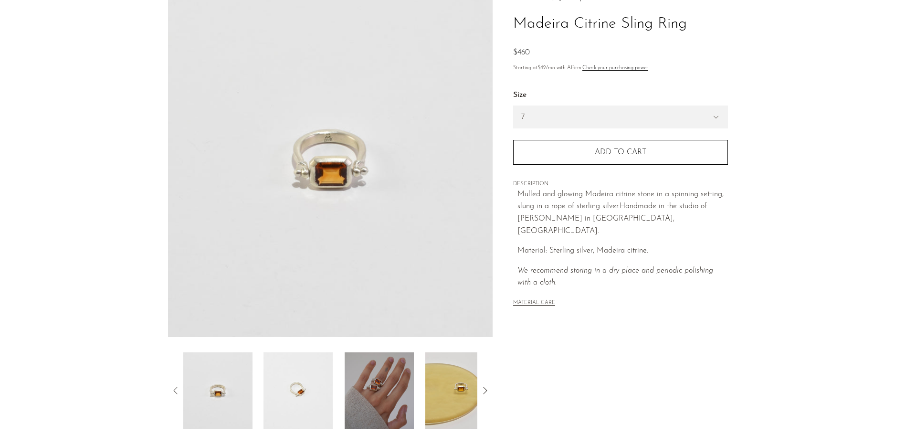
scroll to position [109, 0]
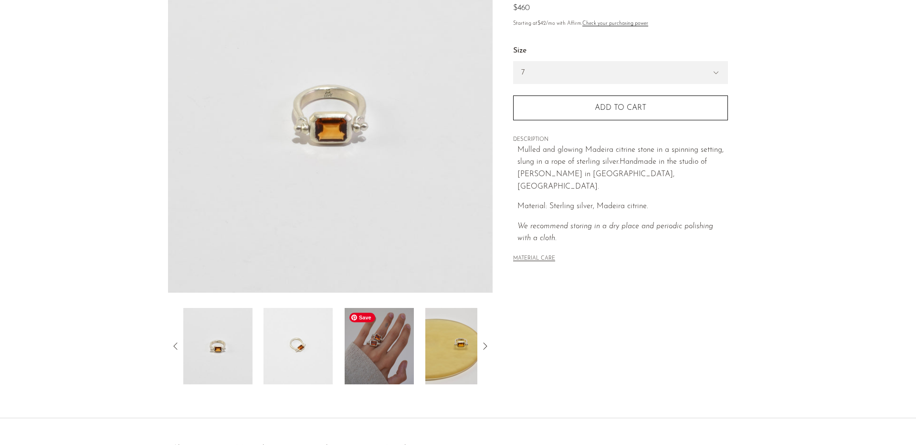
click at [370, 361] on img at bounding box center [379, 346] width 69 height 76
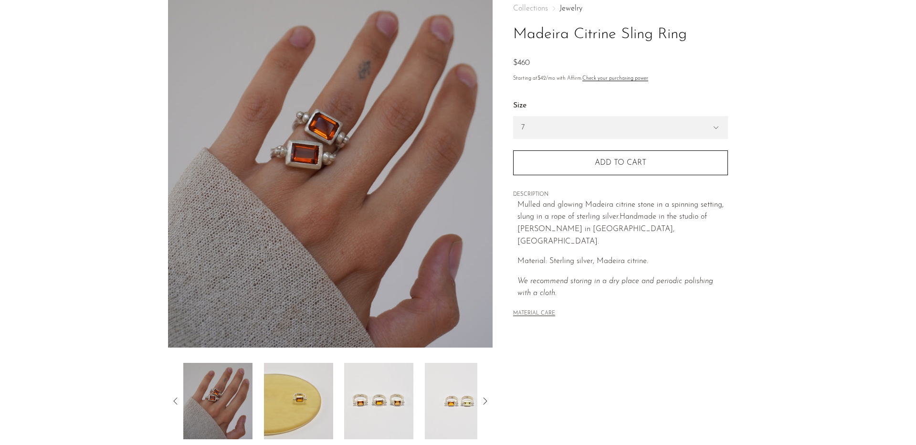
scroll to position [57, 0]
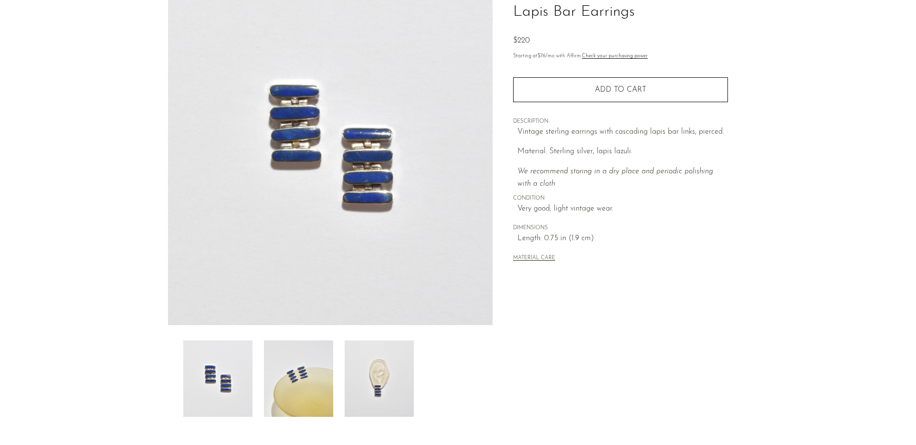
scroll to position [97, 0]
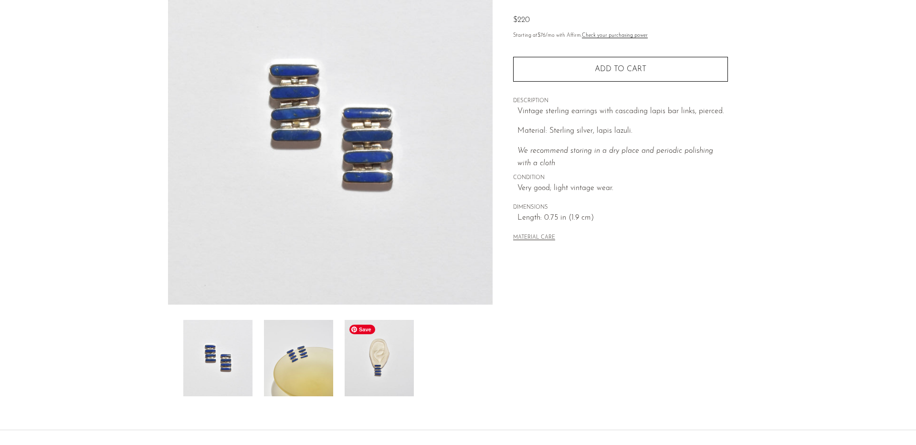
click at [395, 384] on img at bounding box center [379, 358] width 69 height 76
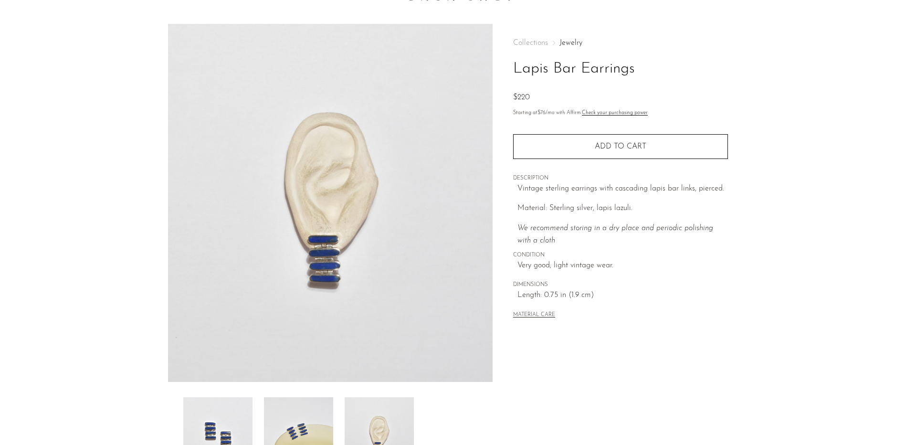
scroll to position [19, 0]
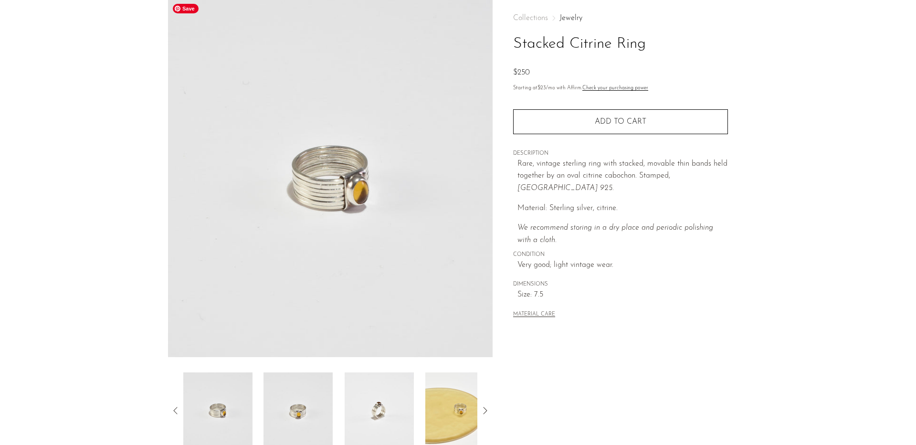
scroll to position [56, 0]
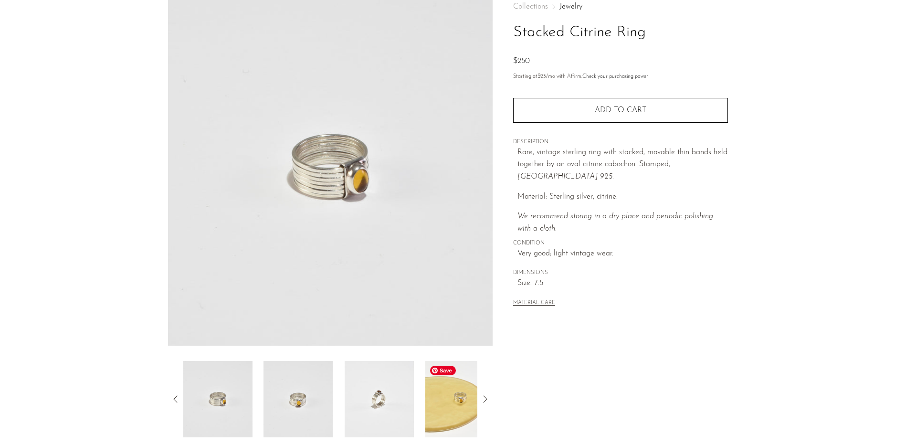
click at [456, 406] on img at bounding box center [459, 399] width 69 height 76
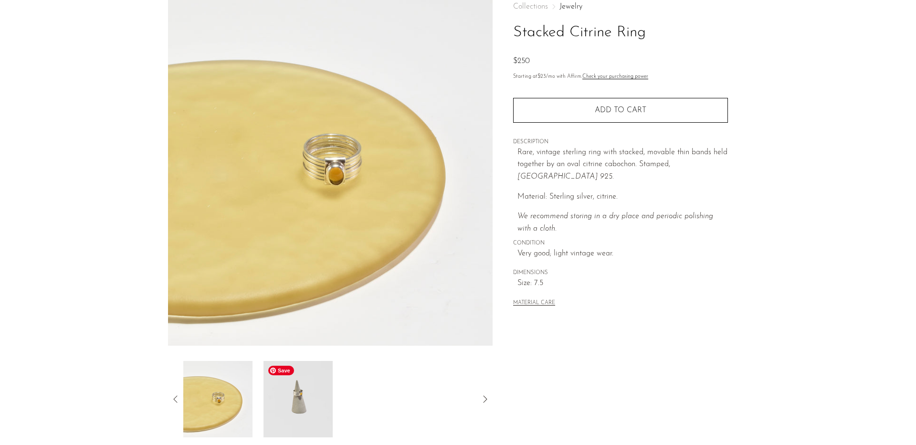
click at [321, 400] on img at bounding box center [298, 399] width 69 height 76
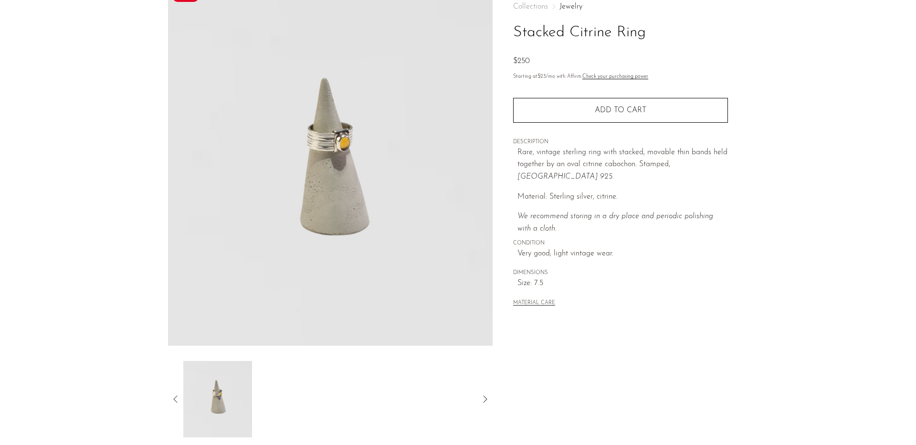
scroll to position [0, 0]
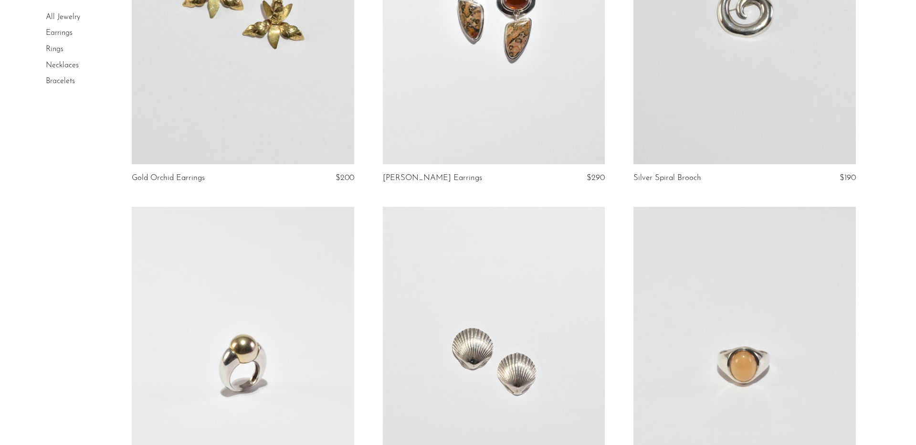
scroll to position [1148, 0]
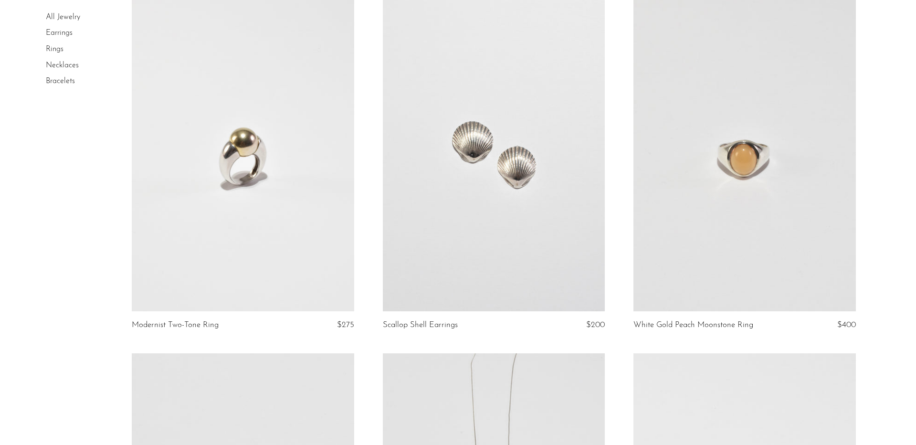
click at [740, 226] on link at bounding box center [744, 155] width 222 height 311
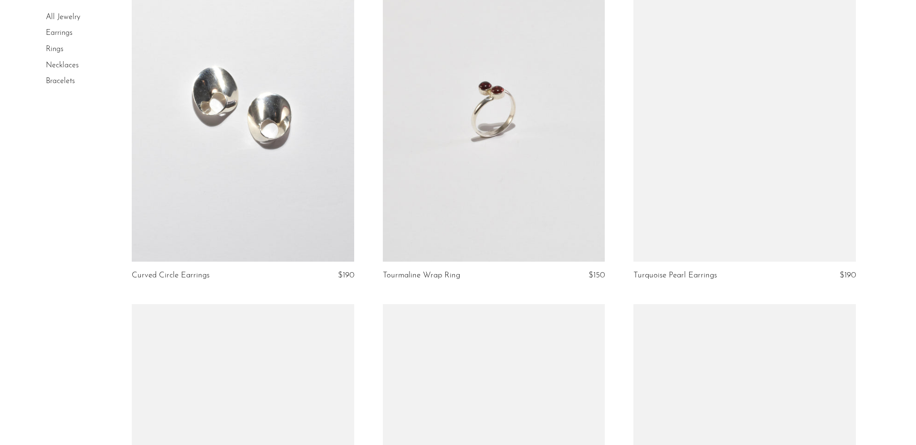
scroll to position [2649, 0]
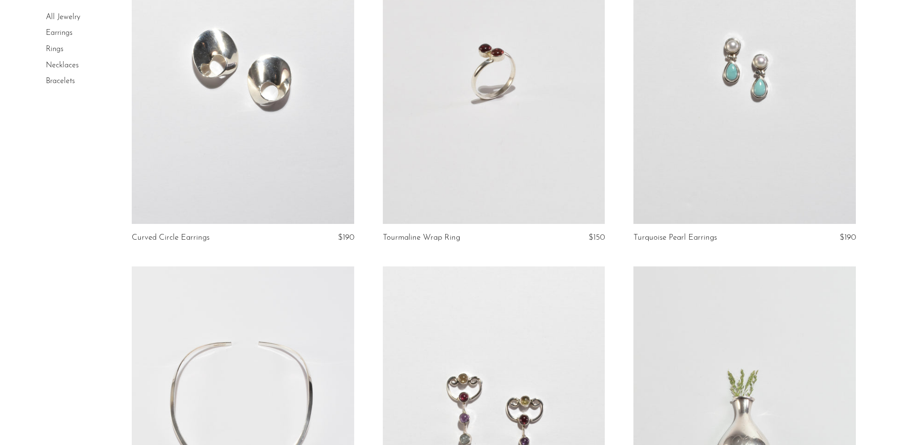
click at [750, 108] on link at bounding box center [744, 68] width 222 height 311
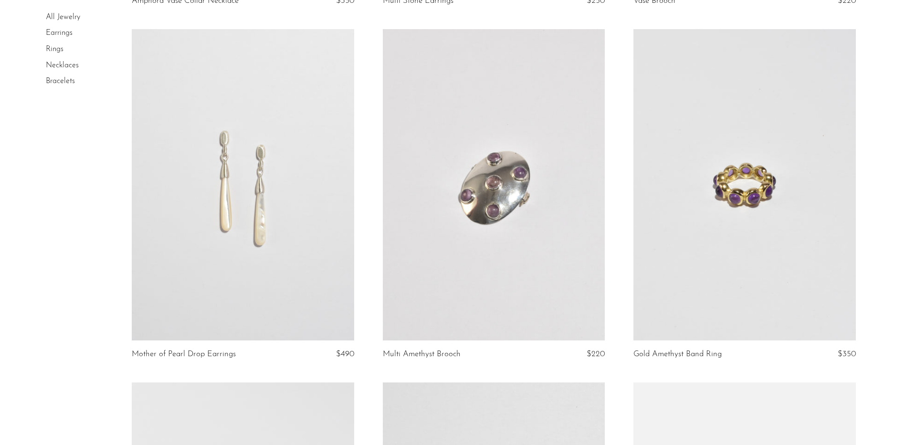
scroll to position [3238, 0]
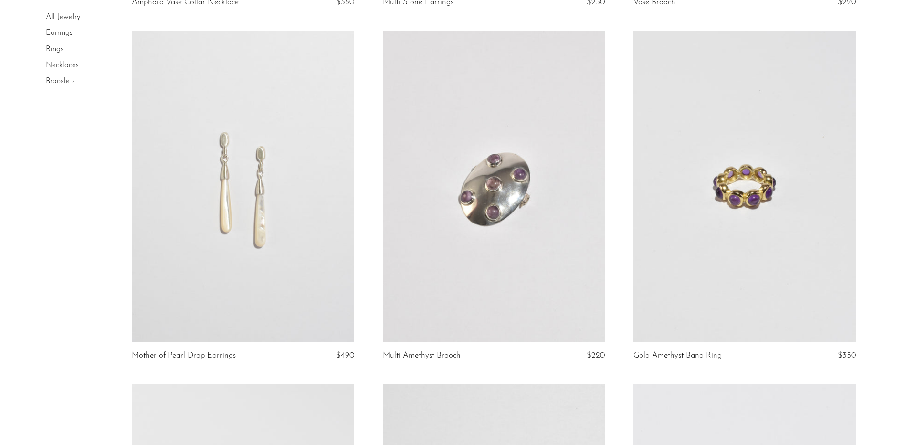
click at [252, 185] on link at bounding box center [243, 186] width 222 height 311
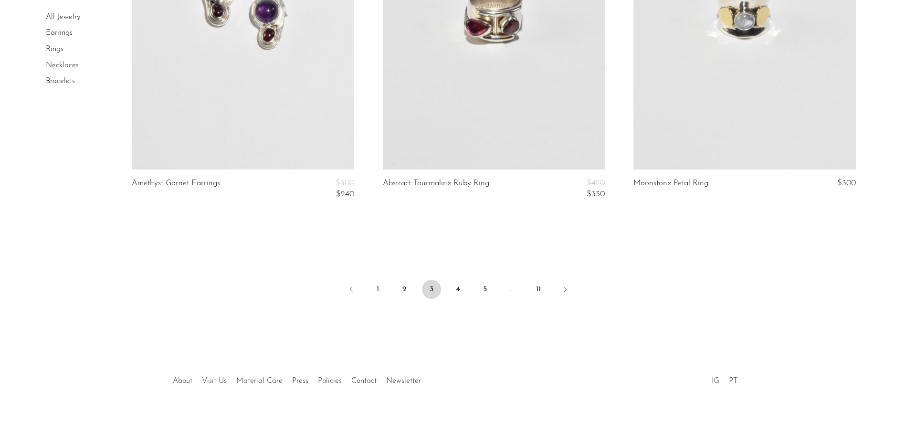
scroll to position [4029, 0]
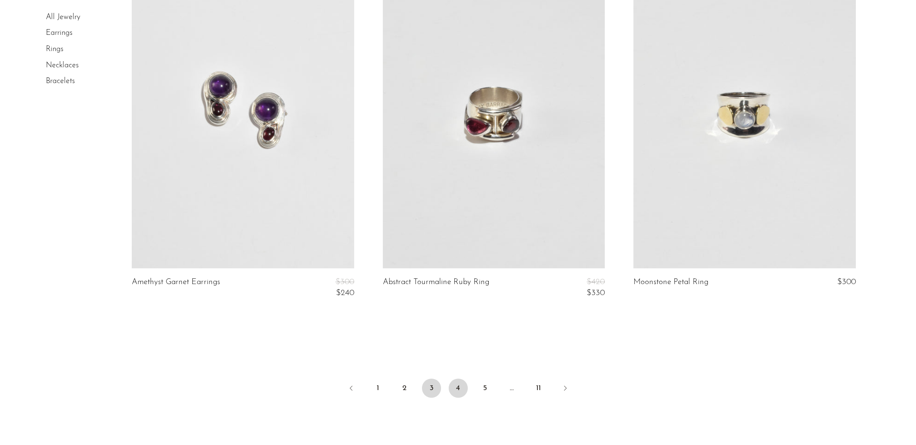
click at [463, 390] on link "4" at bounding box center [458, 388] width 19 height 19
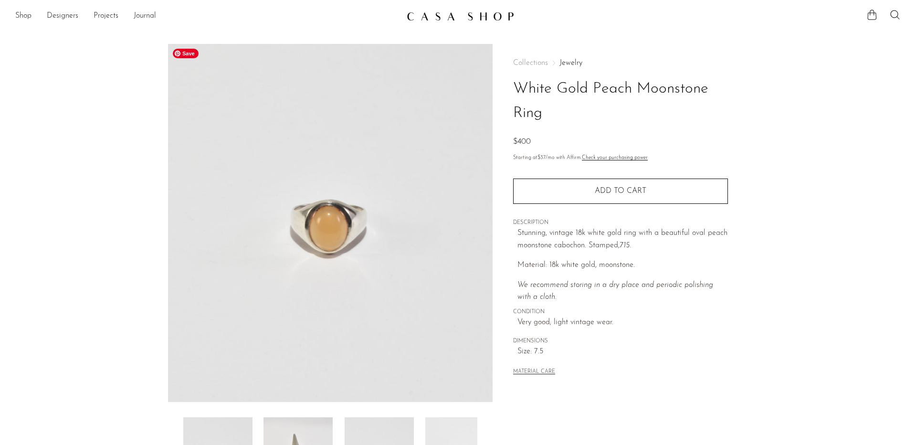
scroll to position [73, 0]
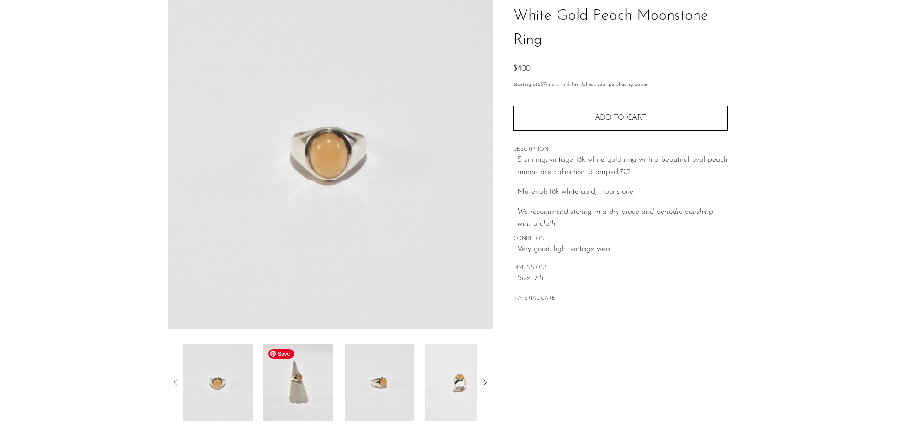
click at [285, 406] on img at bounding box center [298, 382] width 69 height 76
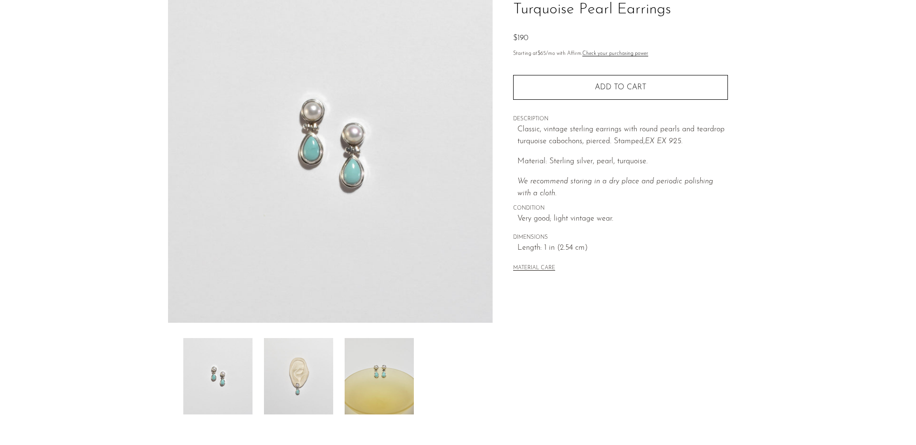
scroll to position [81, 0]
click at [289, 371] on img at bounding box center [298, 375] width 69 height 76
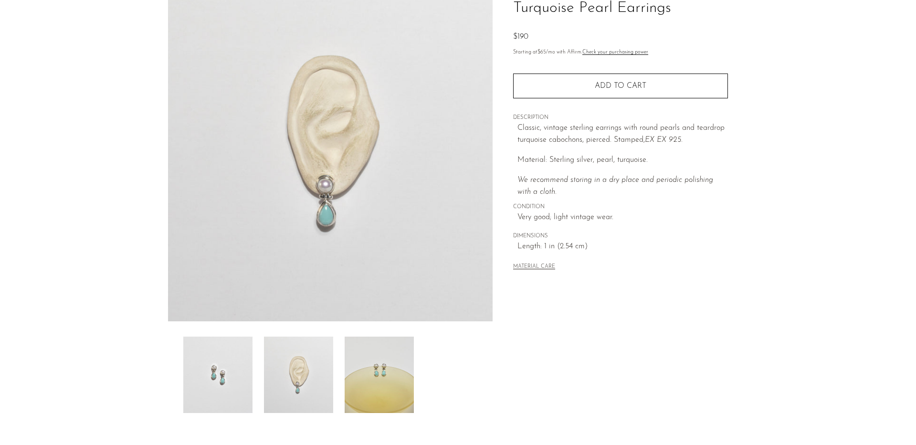
scroll to position [11, 0]
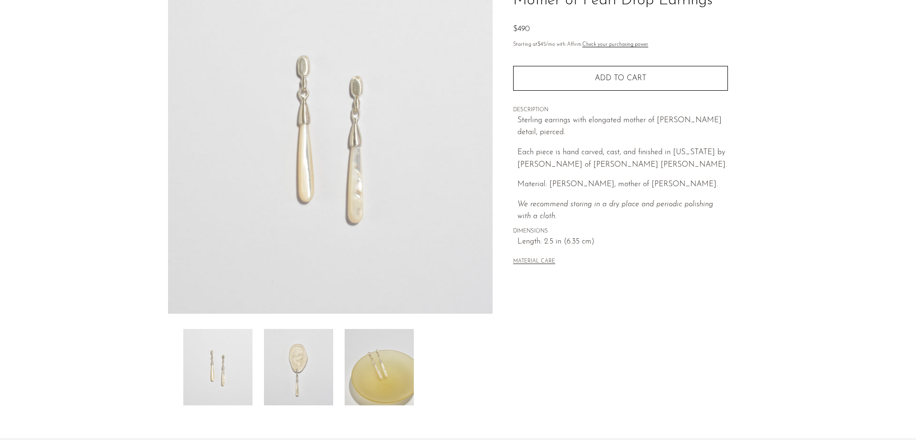
scroll to position [103, 0]
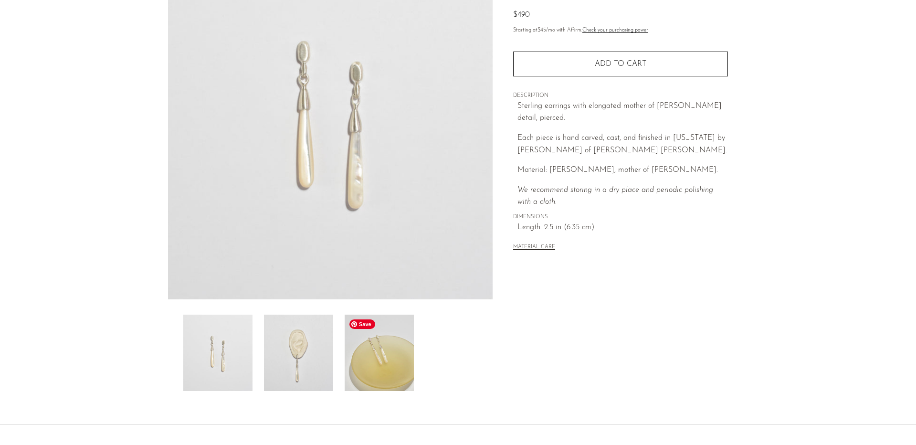
click at [402, 353] on img at bounding box center [379, 353] width 69 height 76
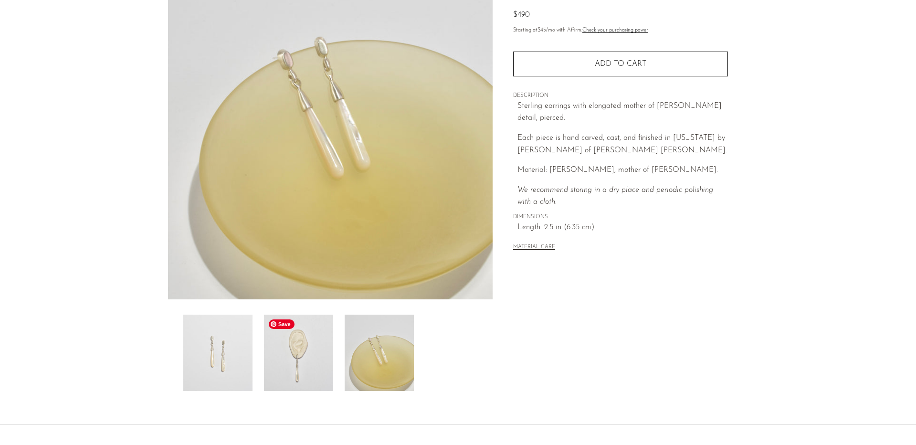
click at [324, 355] on img at bounding box center [298, 353] width 69 height 76
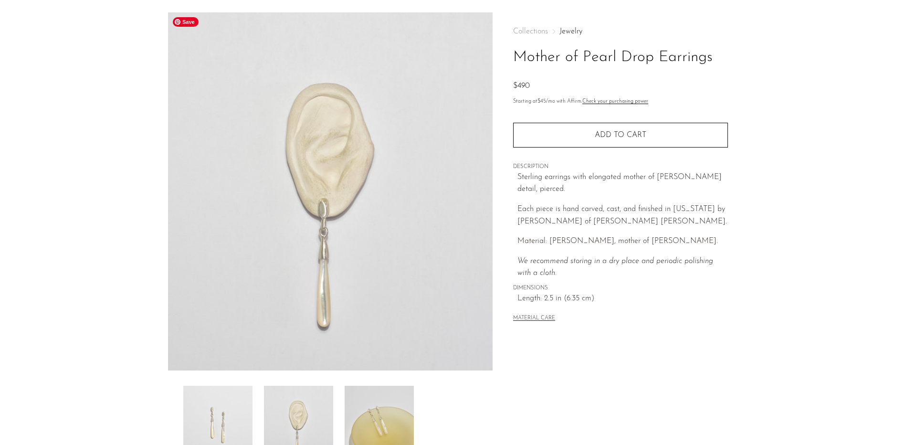
scroll to position [0, 0]
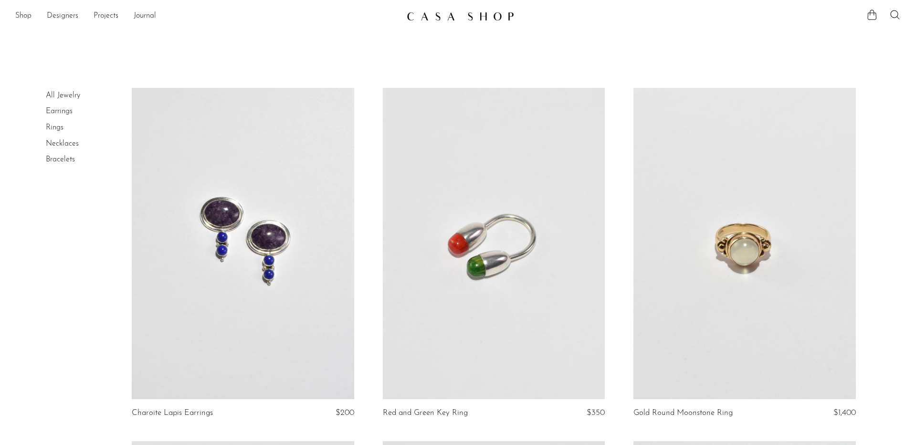
click at [715, 299] on link at bounding box center [744, 243] width 222 height 311
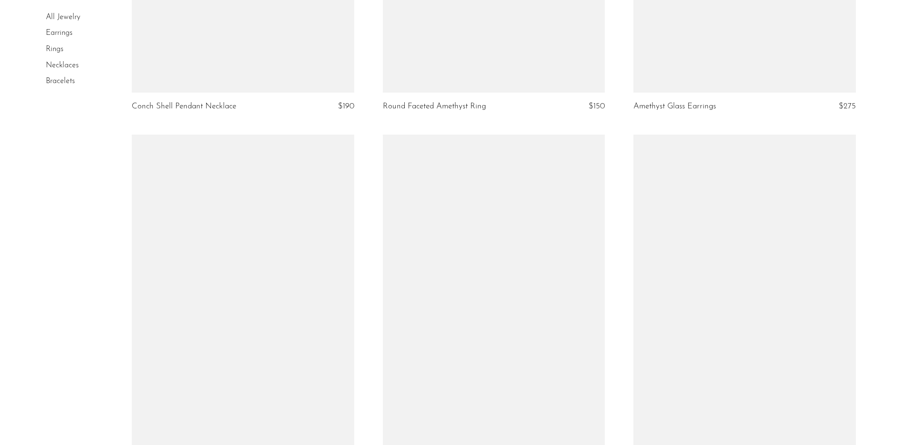
scroll to position [2511, 0]
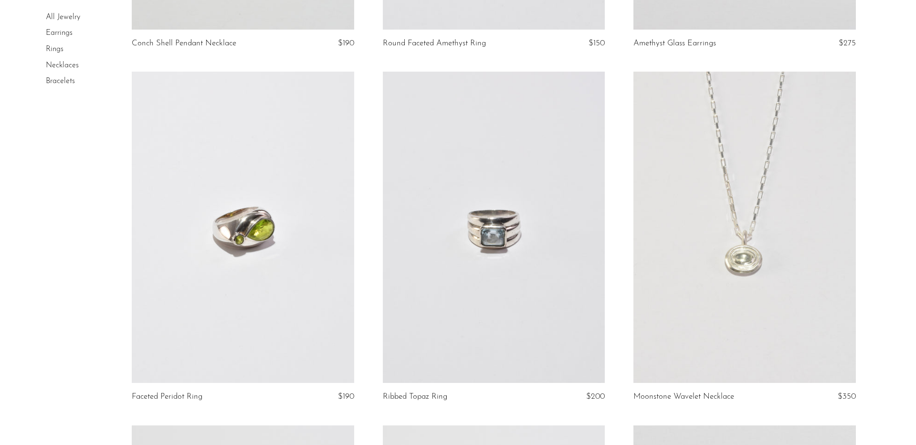
click at [222, 259] on link at bounding box center [243, 227] width 222 height 311
click at [530, 261] on link at bounding box center [494, 227] width 222 height 311
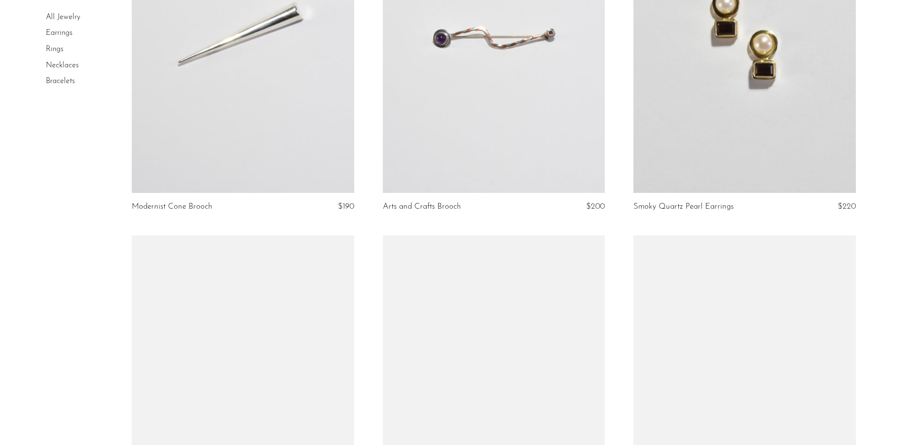
scroll to position [2992, 0]
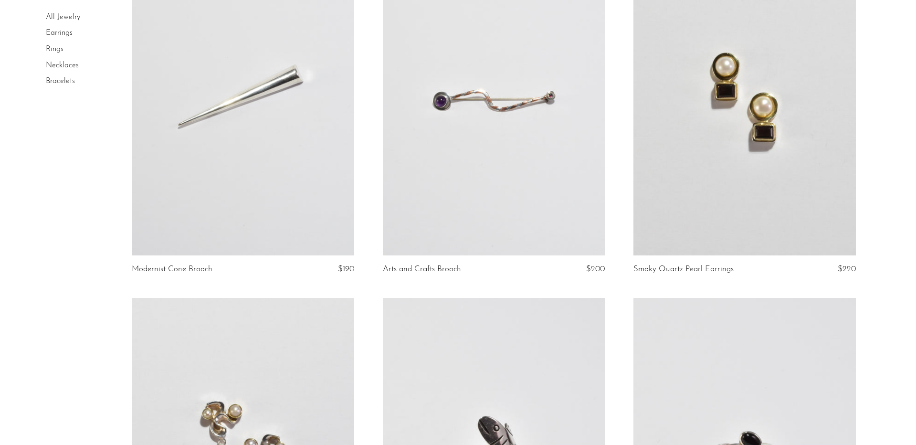
click at [777, 217] on link at bounding box center [744, 100] width 222 height 311
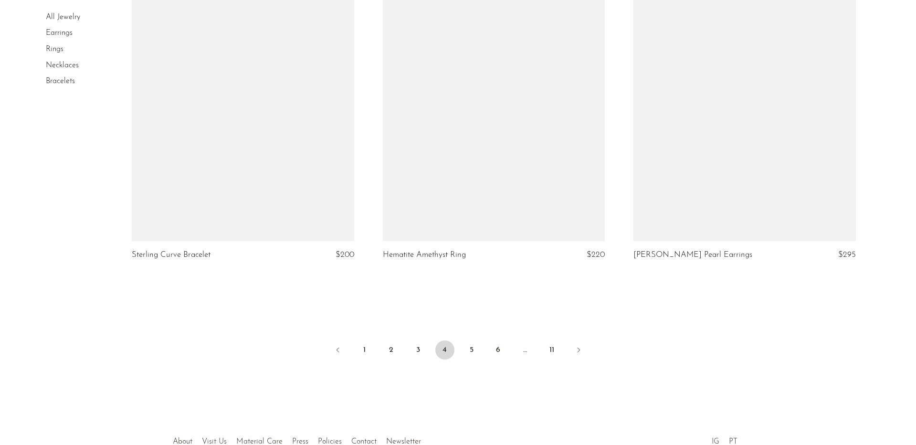
scroll to position [4035, 0]
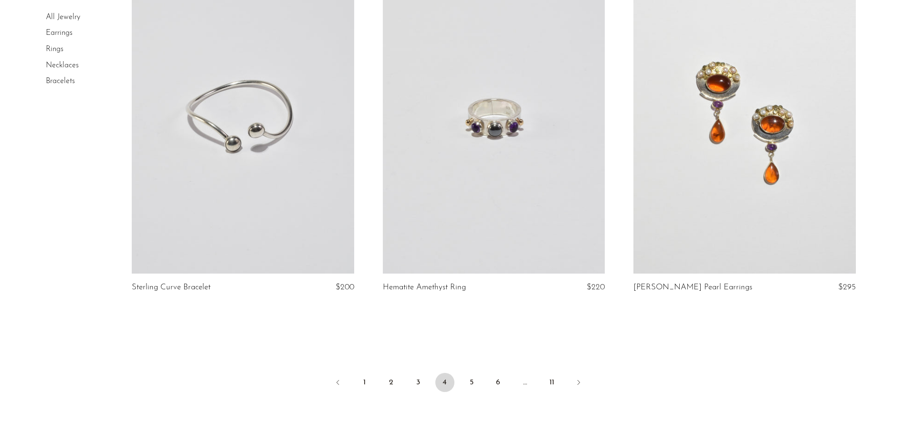
click at [745, 189] on link at bounding box center [744, 117] width 222 height 311
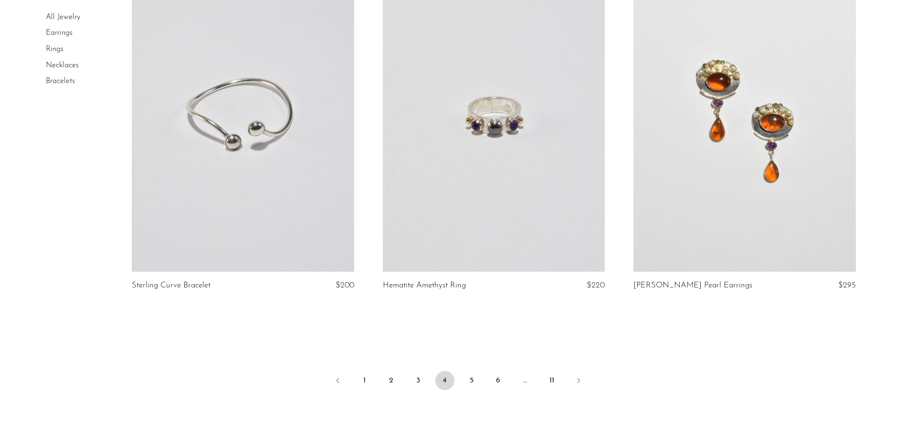
scroll to position [4040, 0]
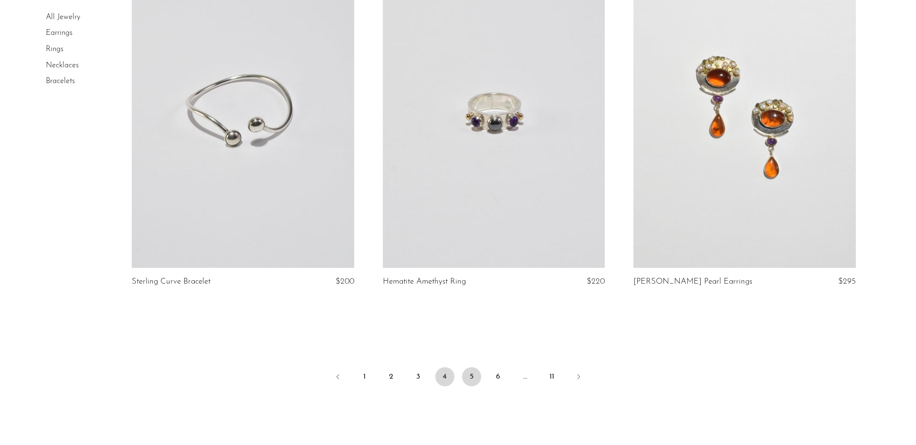
click at [477, 380] on link "5" at bounding box center [471, 376] width 19 height 19
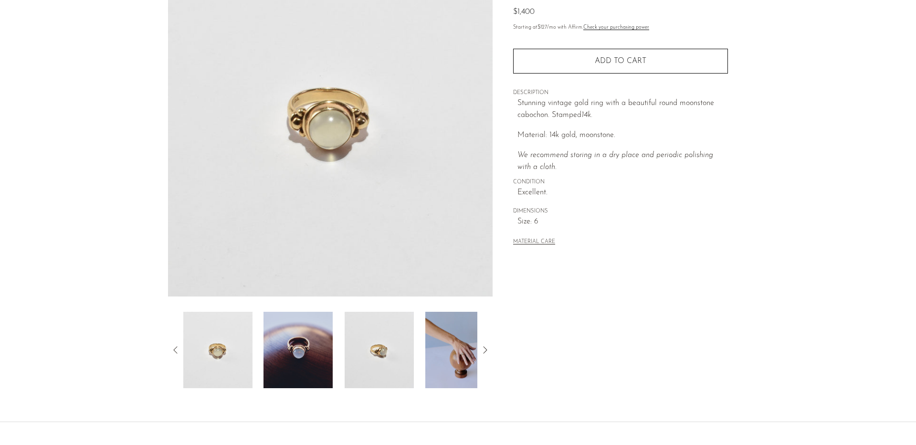
scroll to position [105, 0]
click at [320, 365] on img at bounding box center [298, 351] width 69 height 76
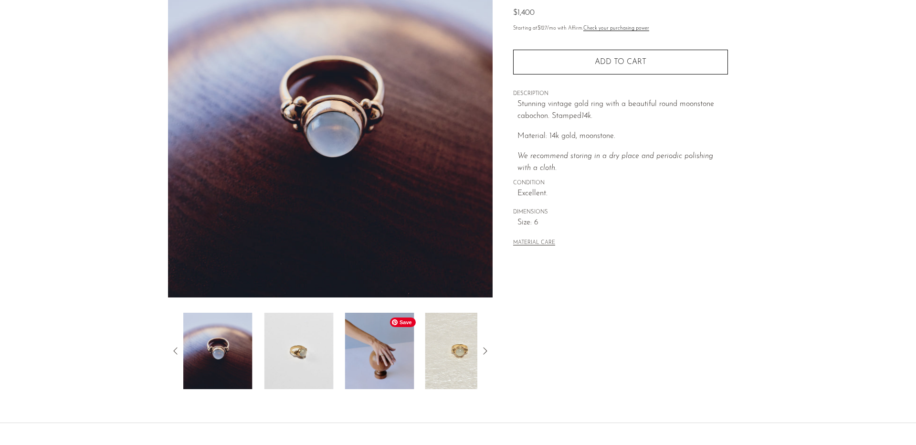
click at [341, 360] on div at bounding box center [330, 351] width 295 height 76
click at [383, 361] on img at bounding box center [379, 350] width 69 height 76
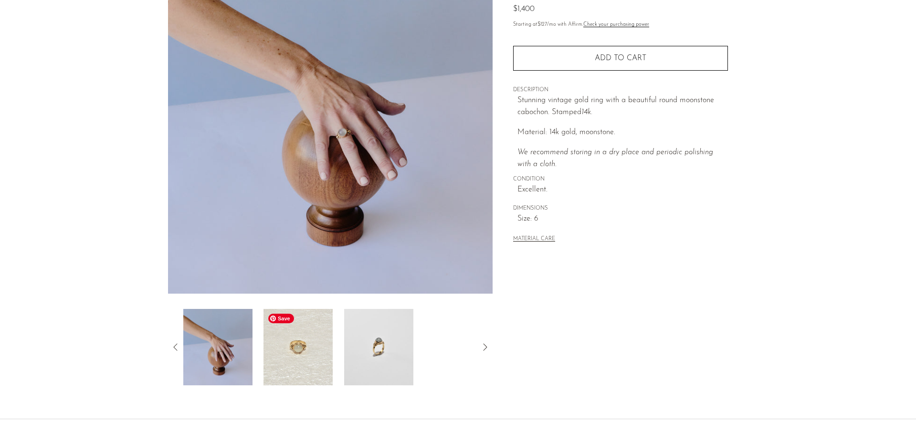
click at [332, 355] on img at bounding box center [298, 347] width 69 height 76
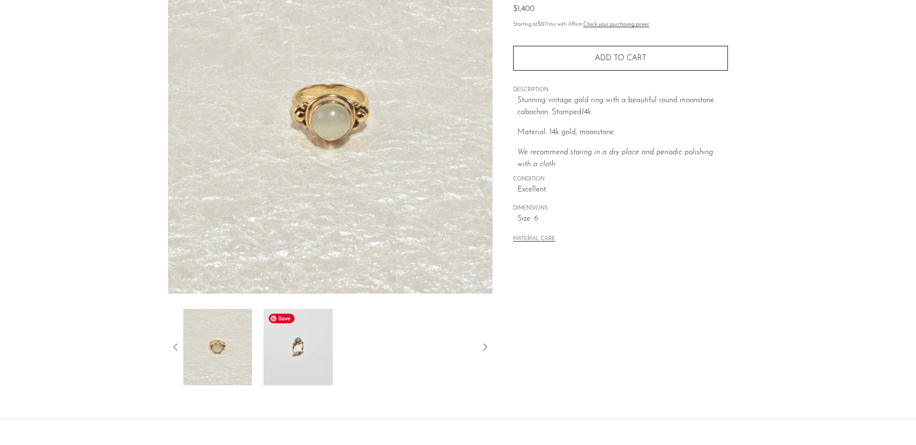
click at [306, 350] on img at bounding box center [298, 347] width 69 height 76
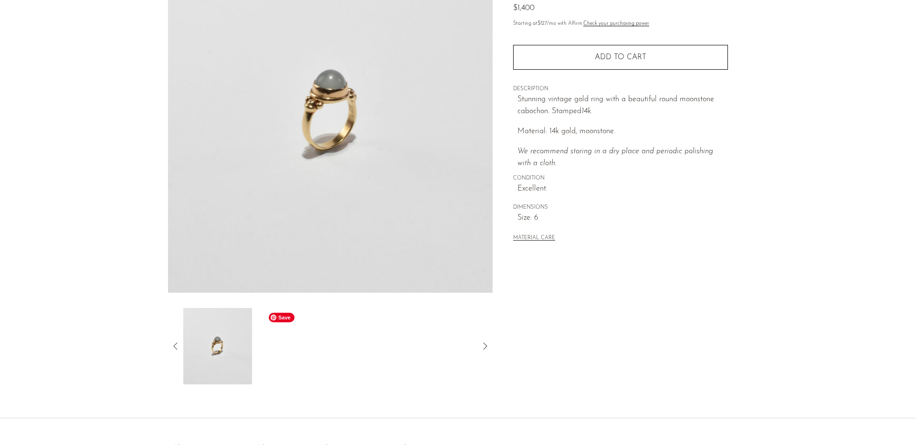
scroll to position [0, 0]
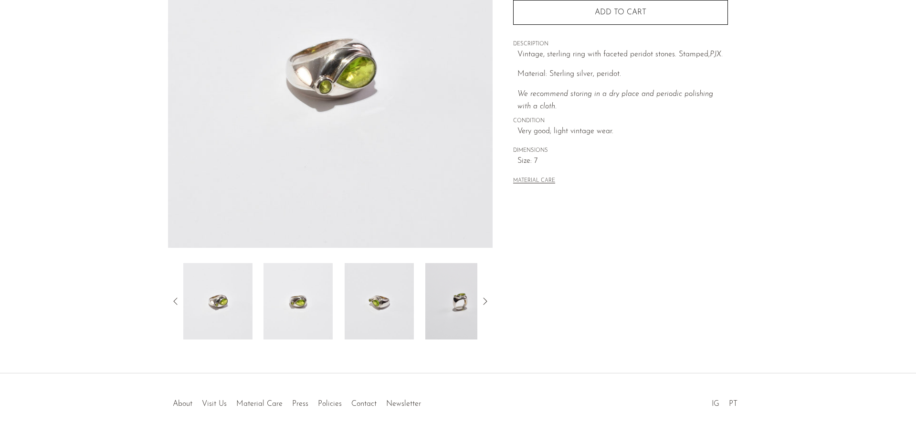
scroll to position [167, 0]
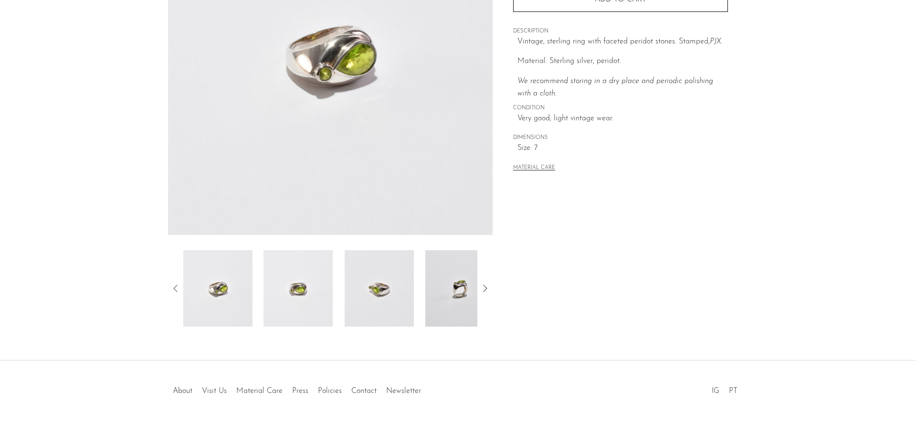
click at [424, 299] on div at bounding box center [330, 288] width 295 height 76
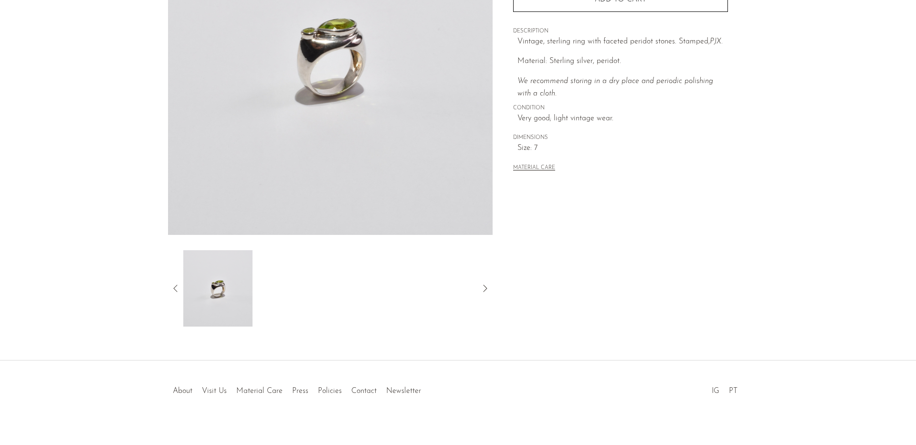
click at [175, 287] on icon at bounding box center [175, 288] width 11 height 11
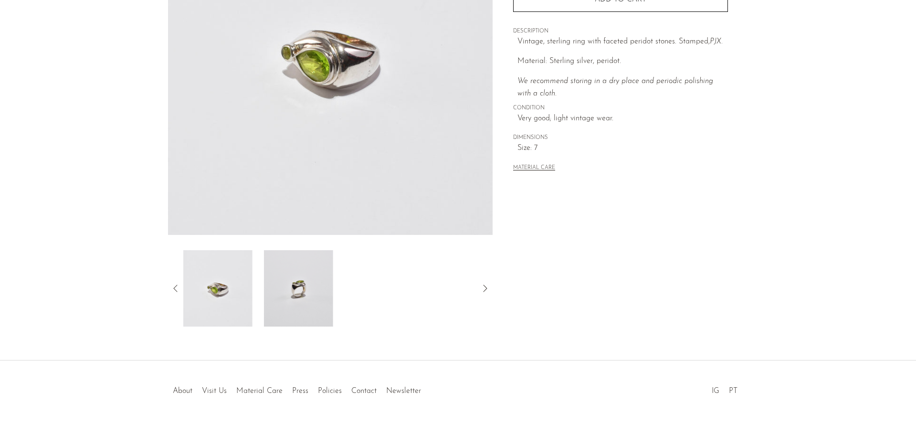
click at [175, 287] on icon at bounding box center [175, 288] width 11 height 11
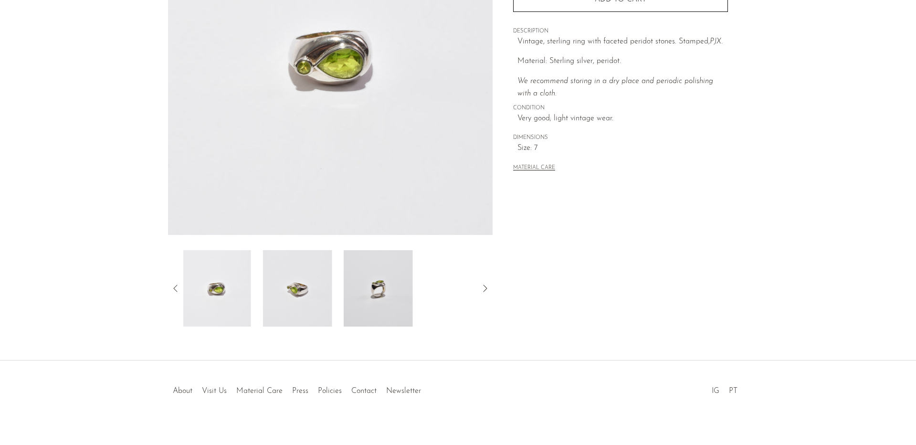
click at [175, 287] on icon at bounding box center [175, 288] width 11 height 11
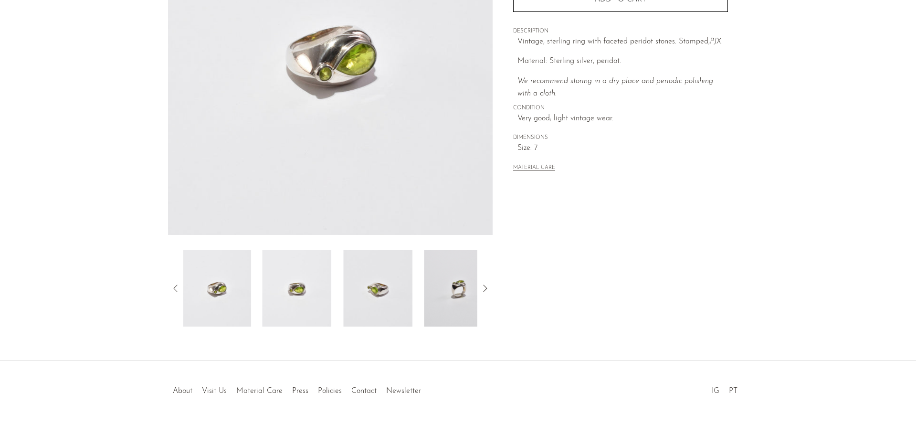
click at [175, 287] on icon at bounding box center [175, 288] width 11 height 11
click at [245, 306] on img at bounding box center [217, 288] width 69 height 76
click at [285, 295] on img at bounding box center [298, 288] width 69 height 76
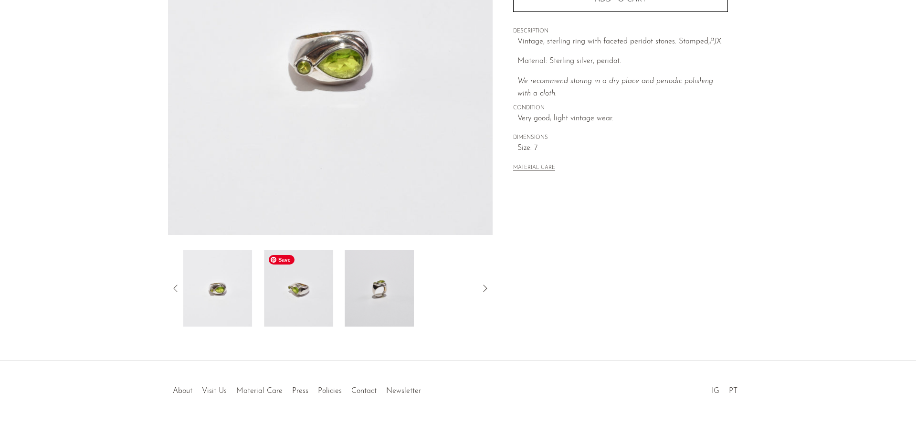
click at [332, 292] on img at bounding box center [298, 288] width 69 height 76
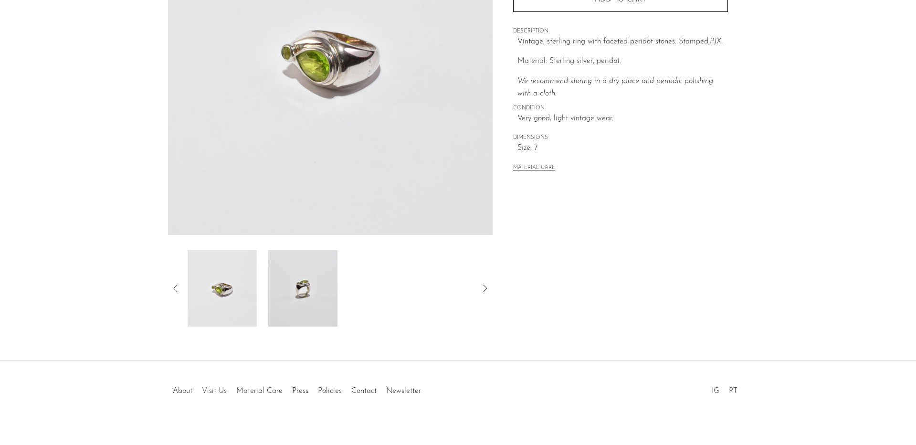
click at [355, 293] on div at bounding box center [330, 288] width 295 height 76
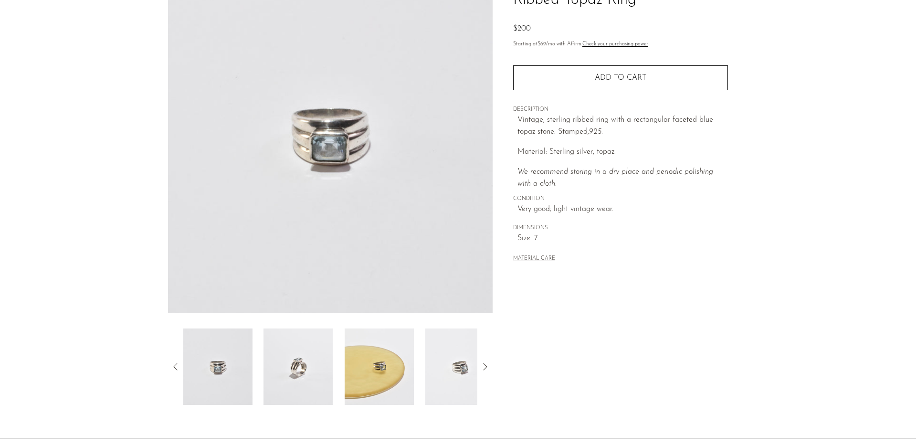
scroll to position [96, 0]
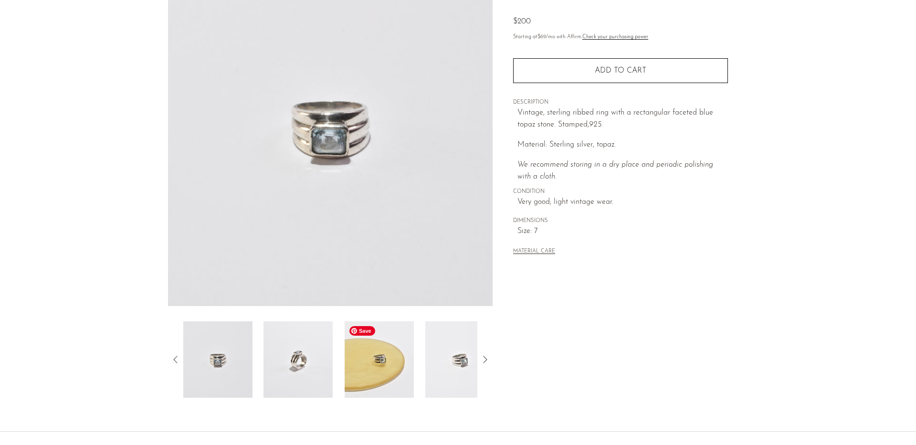
click at [365, 377] on img at bounding box center [379, 359] width 69 height 76
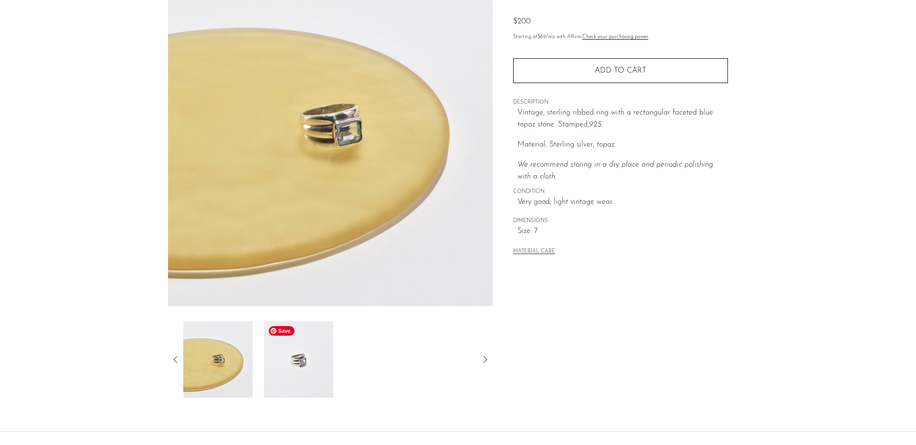
click at [304, 357] on img at bounding box center [298, 359] width 69 height 76
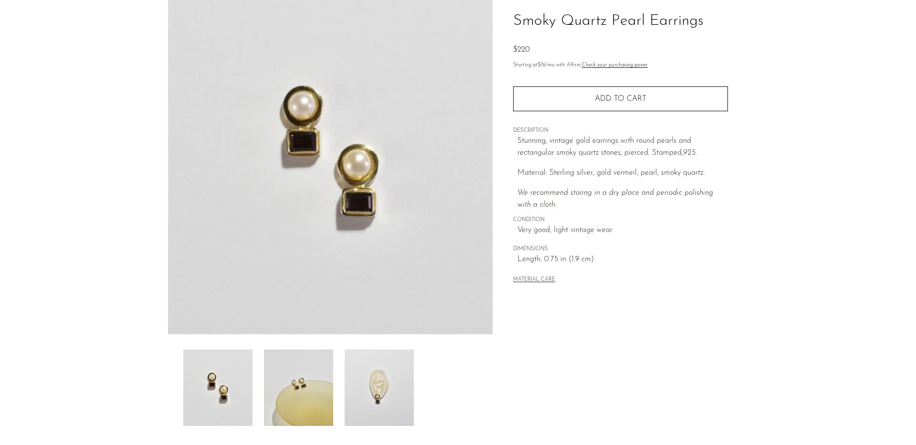
scroll to position [72, 0]
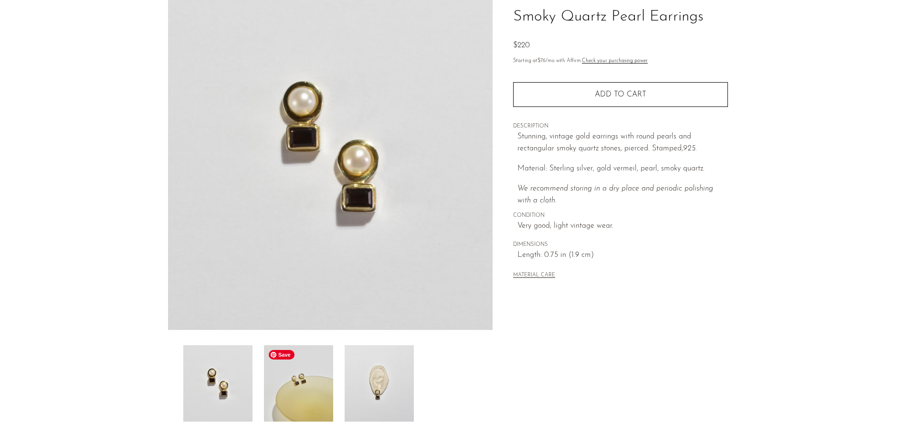
click at [293, 379] on img at bounding box center [298, 383] width 69 height 76
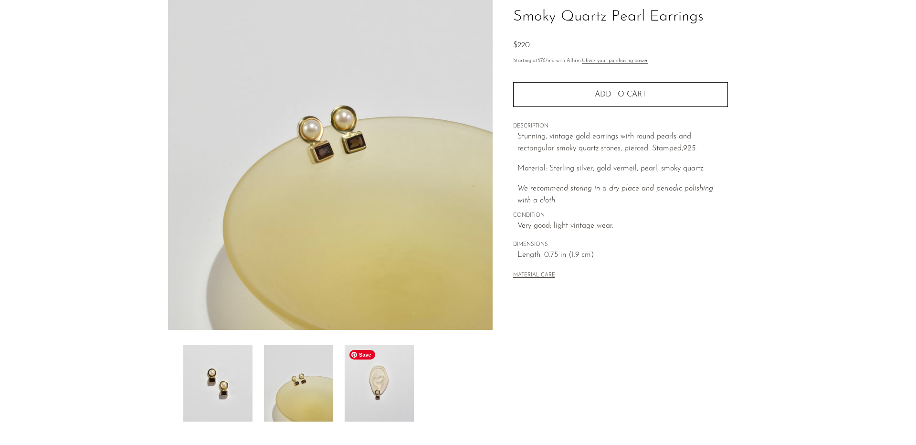
click at [378, 385] on img at bounding box center [379, 383] width 69 height 76
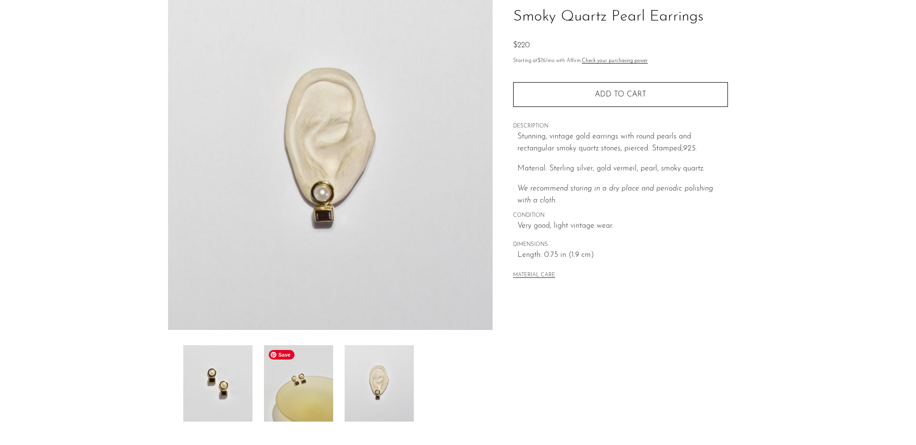
scroll to position [0, 0]
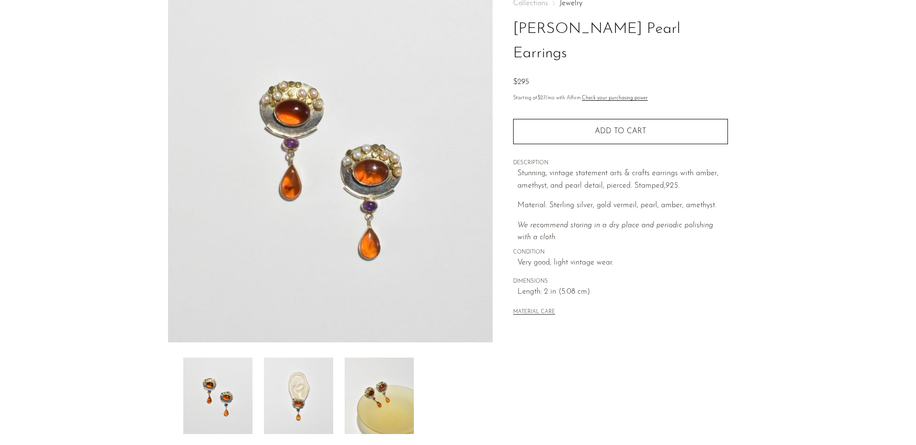
scroll to position [66, 0]
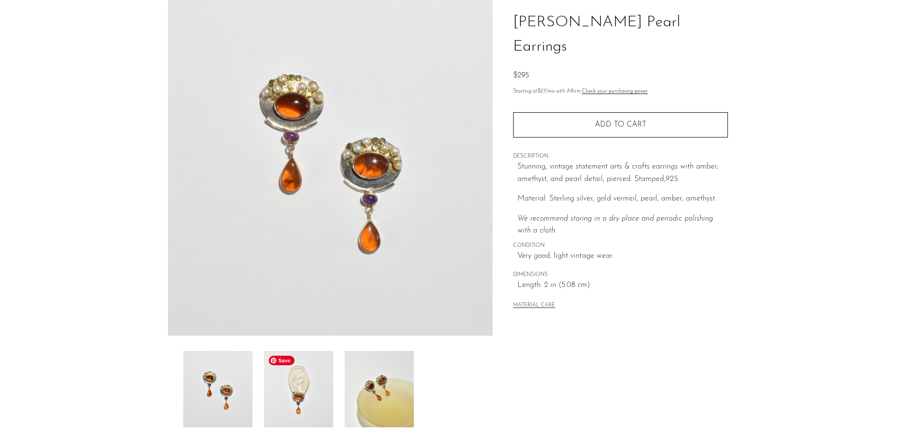
click at [303, 414] on img at bounding box center [298, 389] width 69 height 76
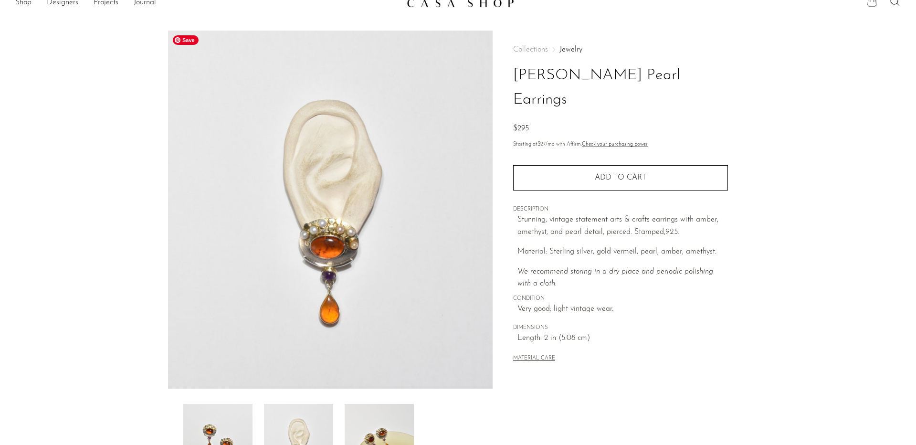
scroll to position [0, 0]
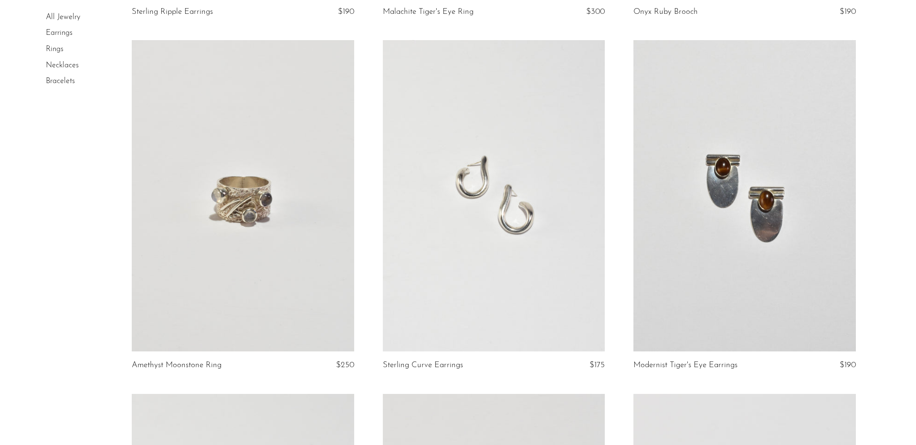
scroll to position [753, 0]
click at [790, 223] on link at bounding box center [744, 197] width 222 height 311
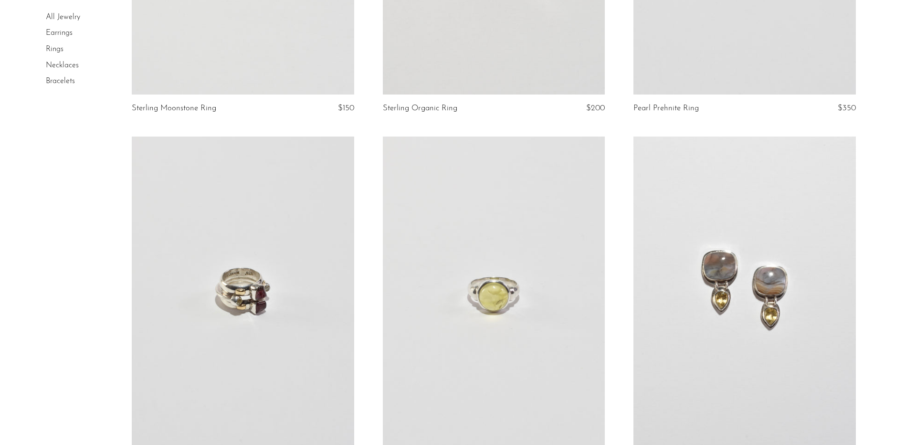
scroll to position [1443, 0]
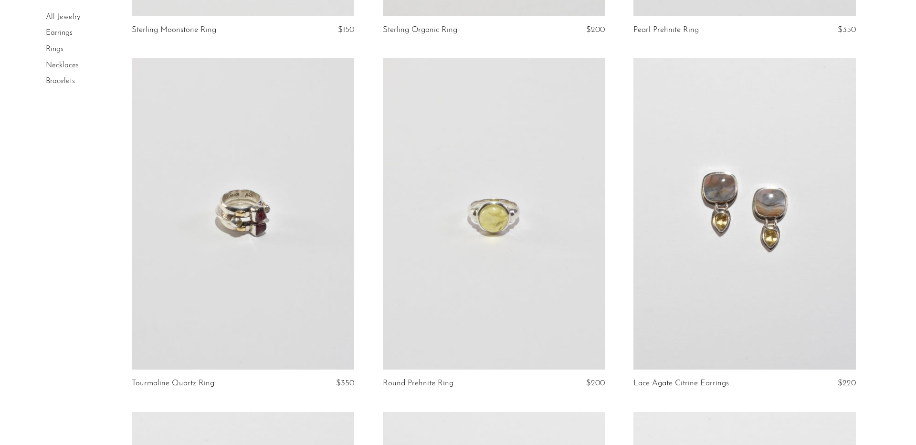
click at [509, 237] on link at bounding box center [494, 213] width 222 height 311
click at [777, 195] on link at bounding box center [744, 213] width 222 height 311
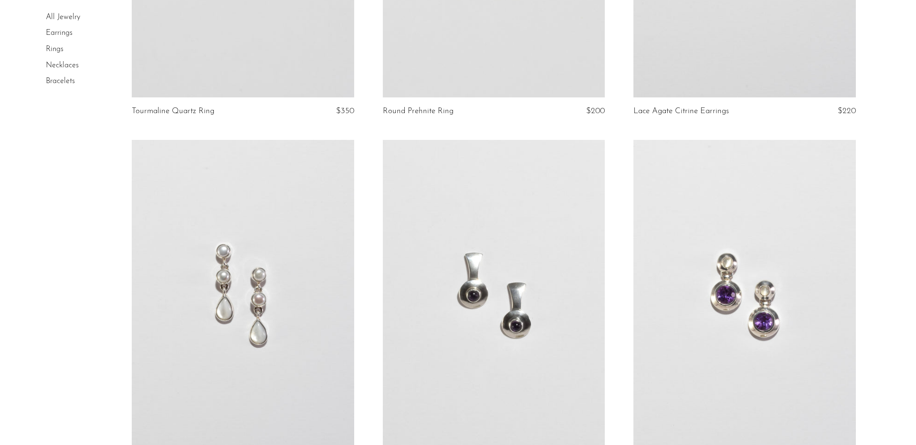
scroll to position [1824, 0]
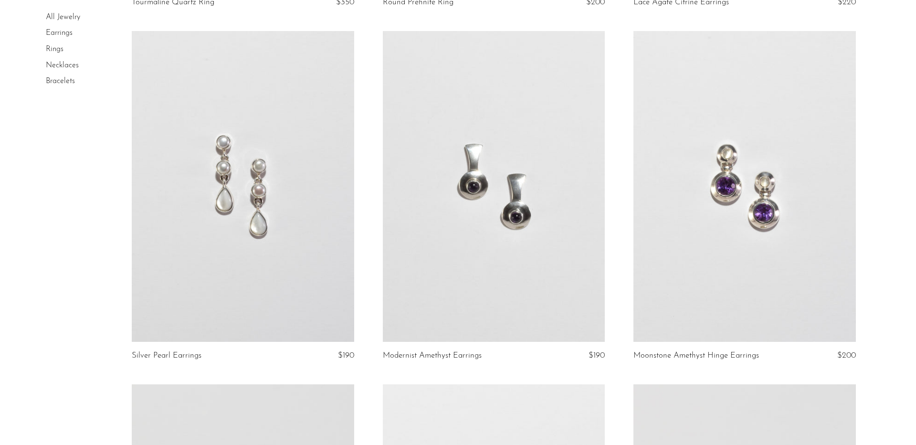
click at [501, 189] on link at bounding box center [494, 186] width 222 height 311
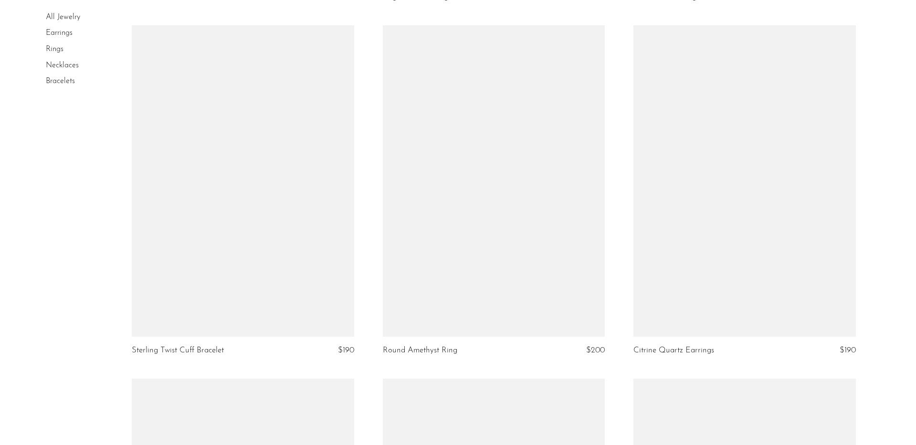
scroll to position [3290, 0]
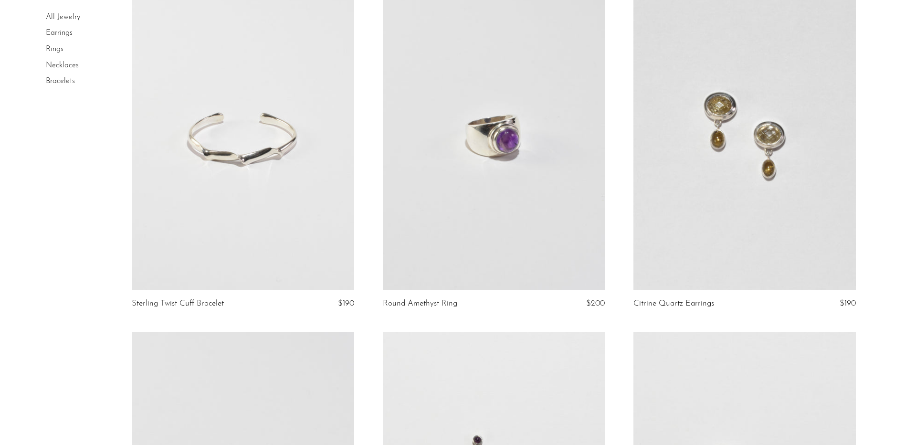
click at [771, 198] on link at bounding box center [744, 134] width 222 height 311
click at [513, 154] on link at bounding box center [494, 134] width 222 height 311
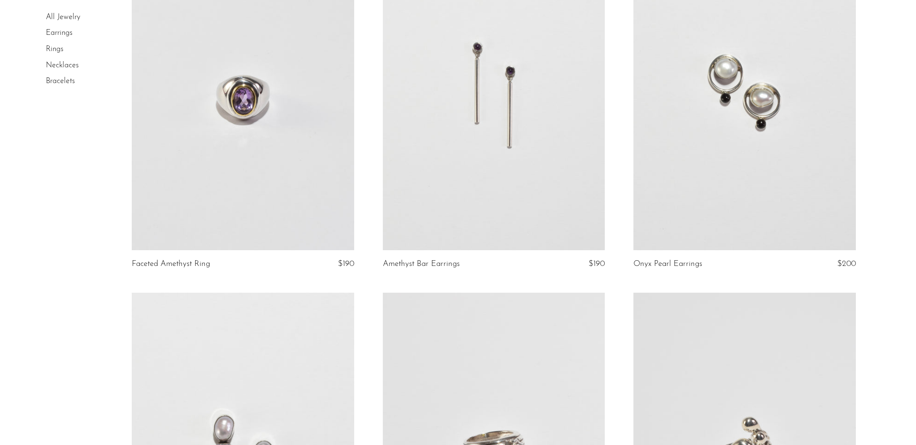
scroll to position [3682, 0]
click at [755, 147] on link at bounding box center [744, 95] width 222 height 311
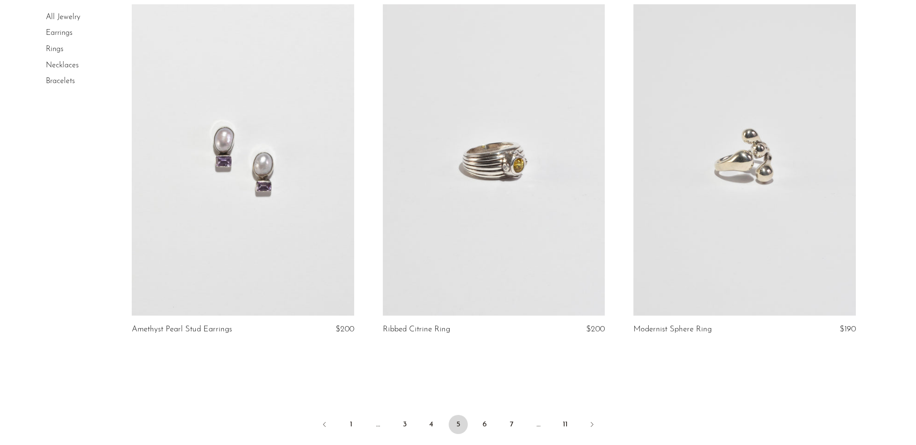
scroll to position [4019, 0]
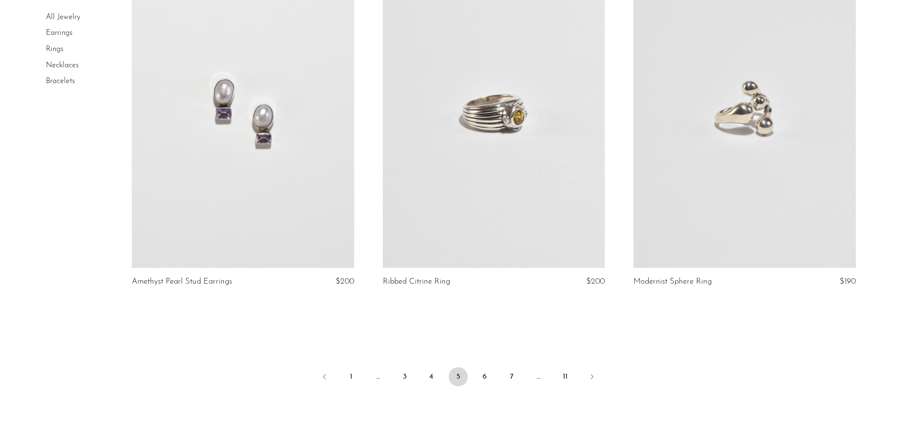
click at [282, 161] on link at bounding box center [243, 112] width 222 height 311
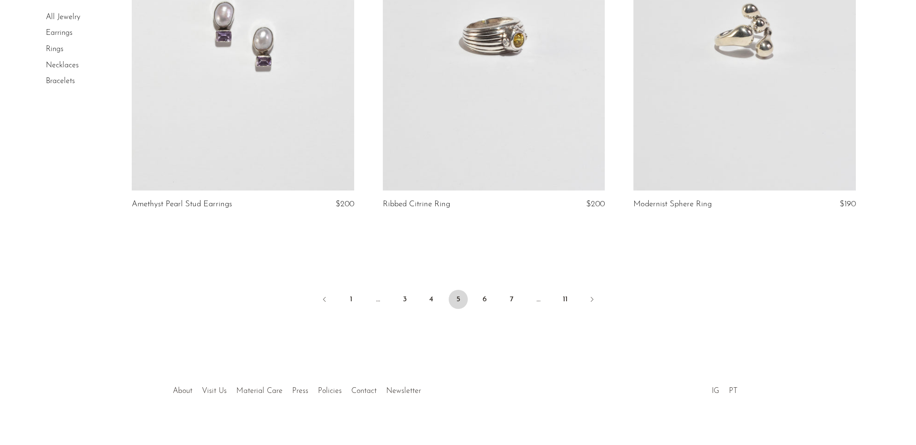
scroll to position [4106, 0]
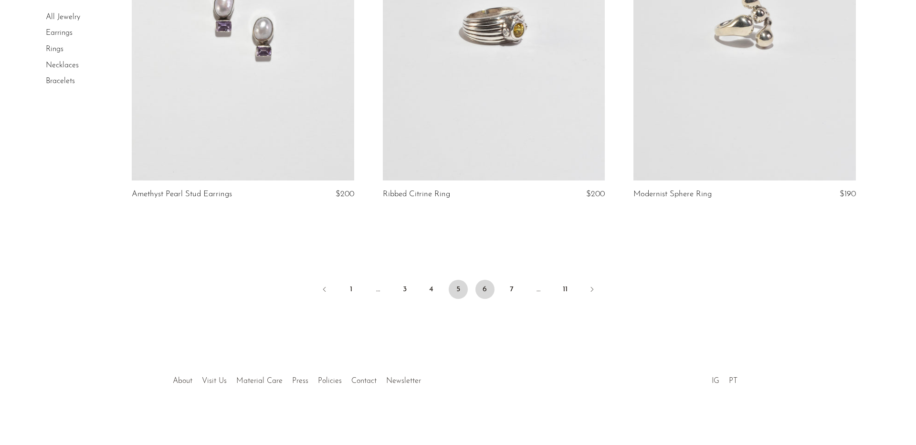
click at [483, 288] on link "6" at bounding box center [484, 289] width 19 height 19
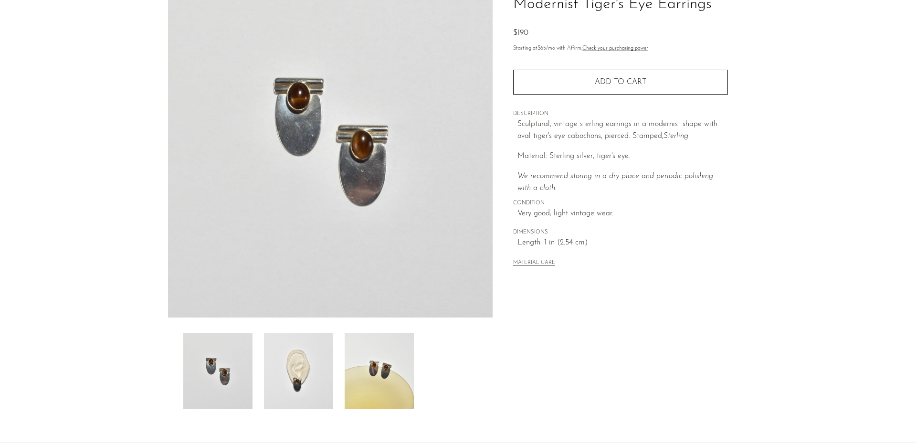
scroll to position [86, 0]
click at [295, 386] on img at bounding box center [298, 369] width 69 height 76
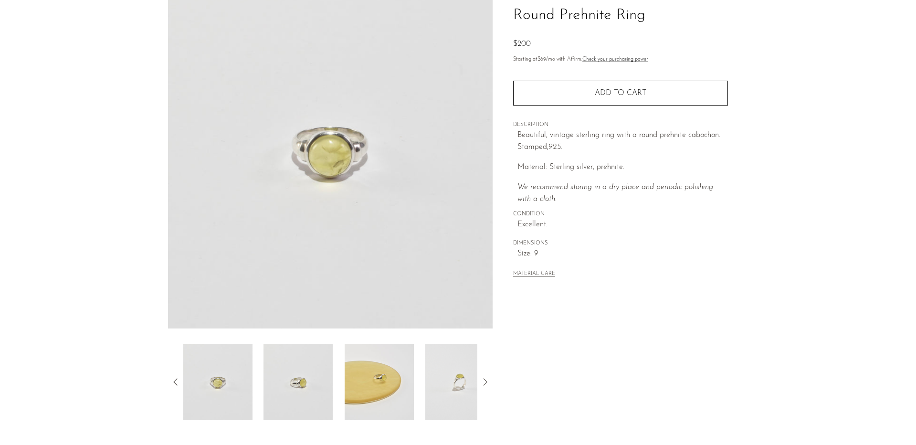
scroll to position [76, 0]
click at [387, 373] on img at bounding box center [379, 379] width 69 height 76
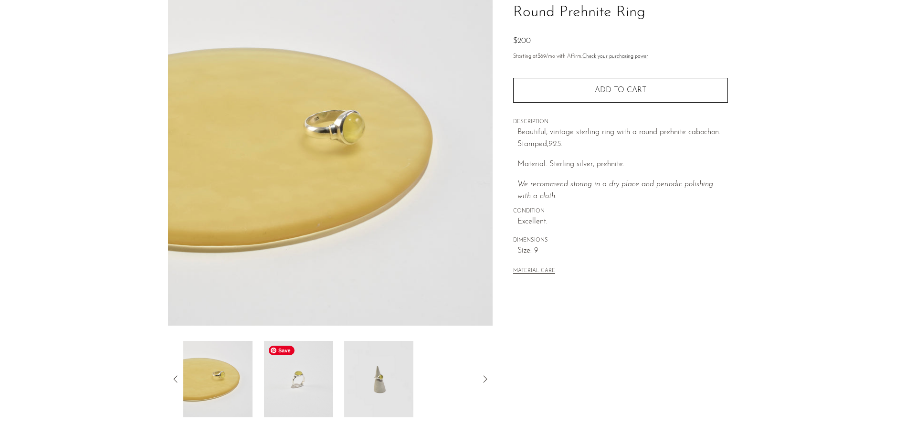
click at [323, 369] on img at bounding box center [298, 379] width 69 height 76
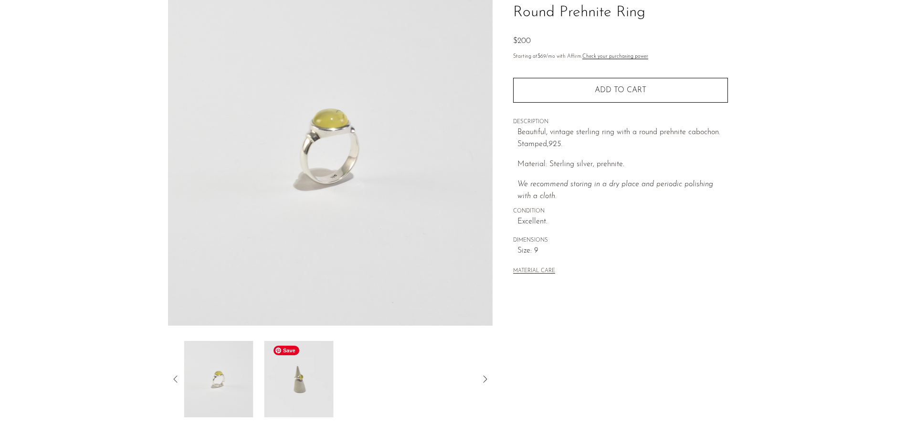
click at [326, 369] on img at bounding box center [298, 379] width 69 height 76
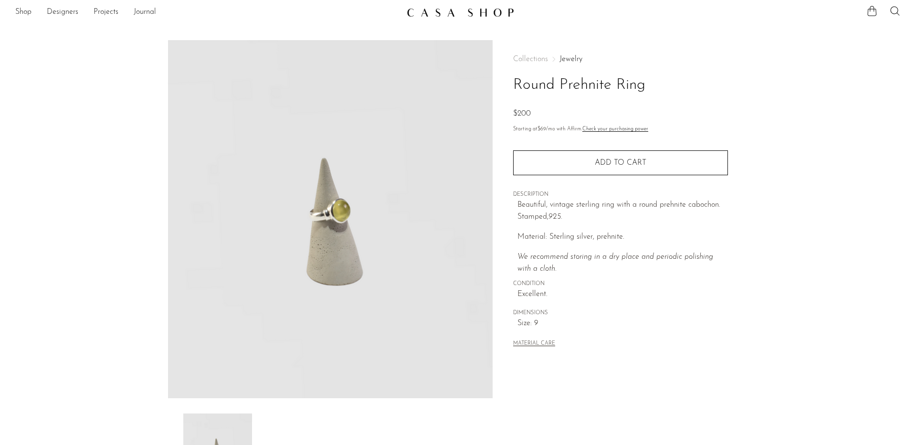
scroll to position [2, 0]
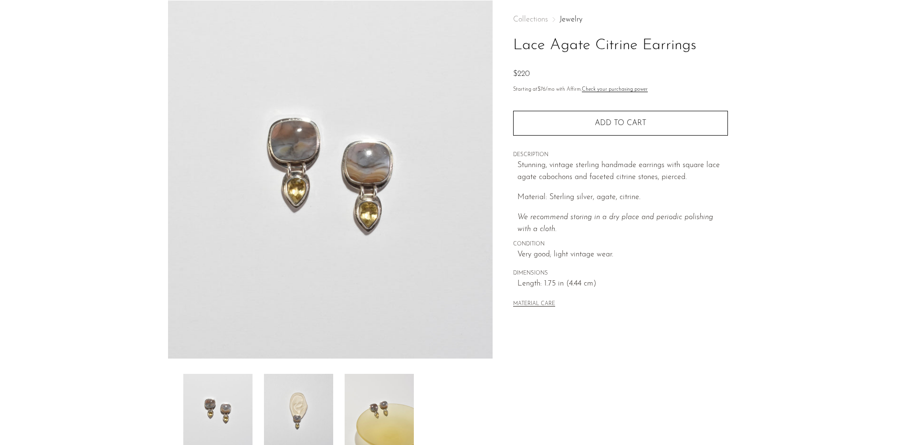
scroll to position [61, 0]
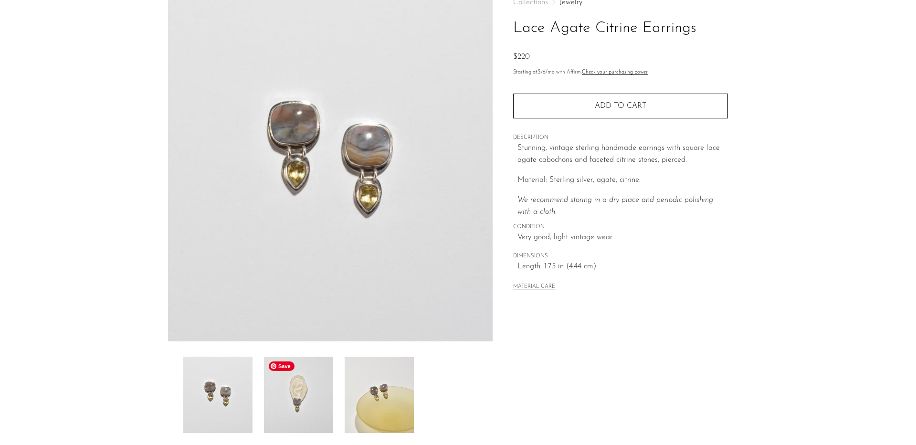
click at [308, 393] on img at bounding box center [298, 395] width 69 height 76
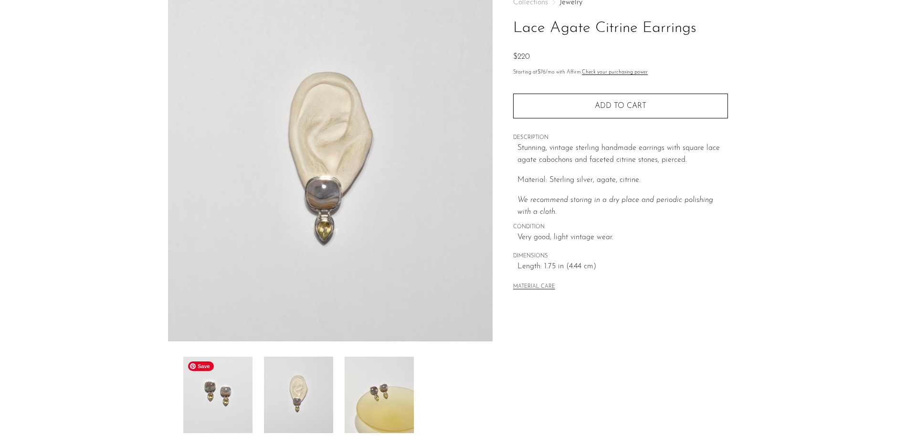
click at [244, 397] on img at bounding box center [217, 395] width 69 height 76
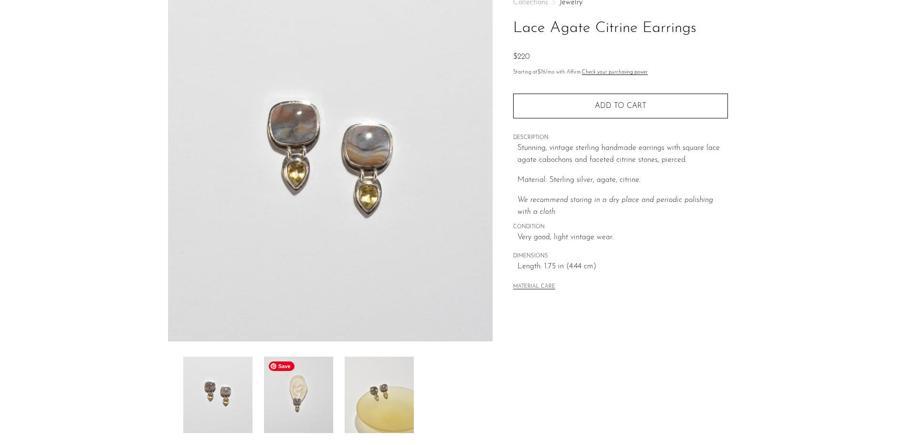
click at [297, 401] on img at bounding box center [298, 395] width 69 height 76
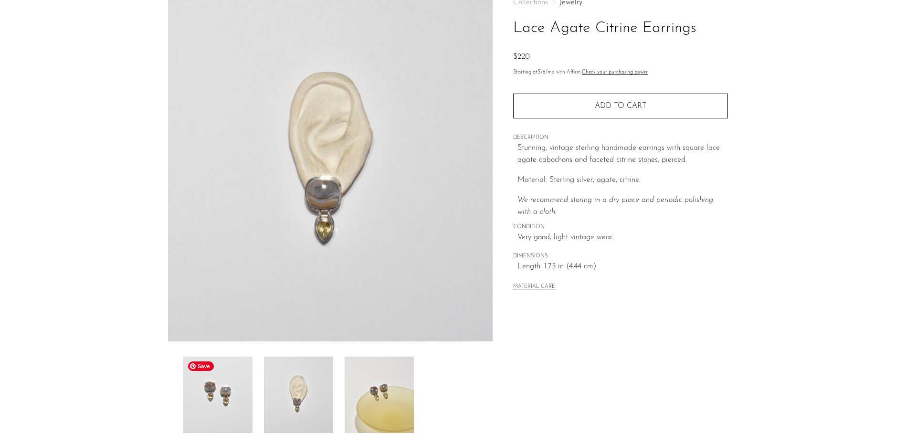
click at [234, 391] on img at bounding box center [217, 395] width 69 height 76
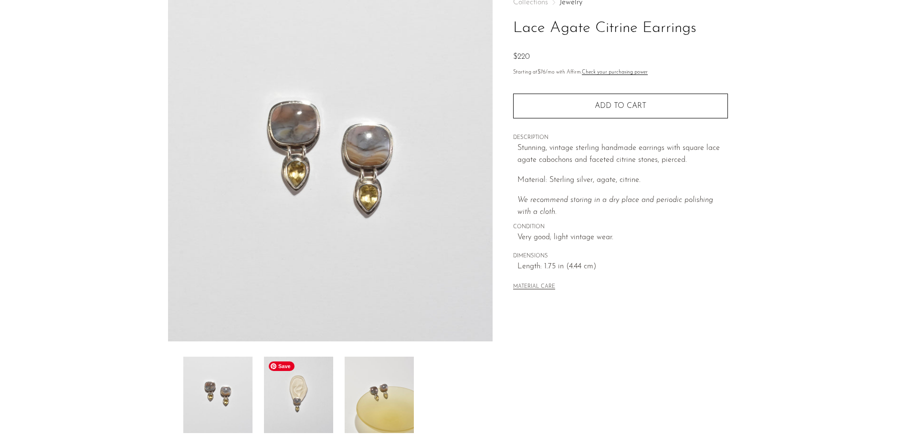
click at [303, 403] on img at bounding box center [298, 395] width 69 height 76
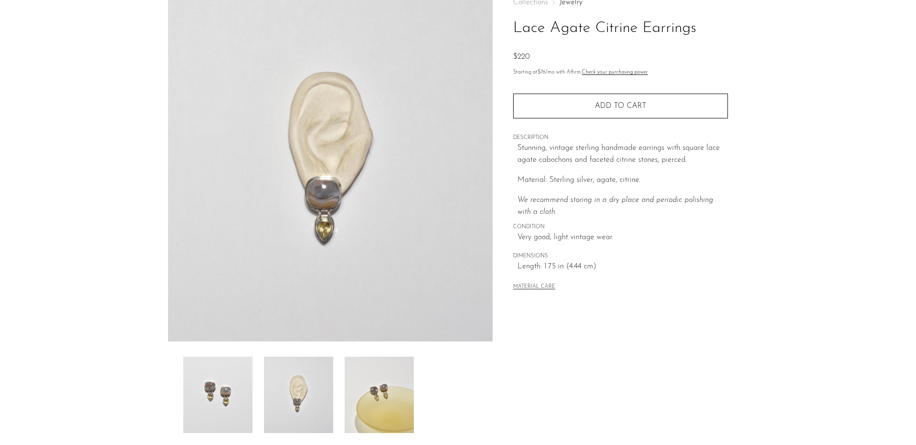
scroll to position [0, 0]
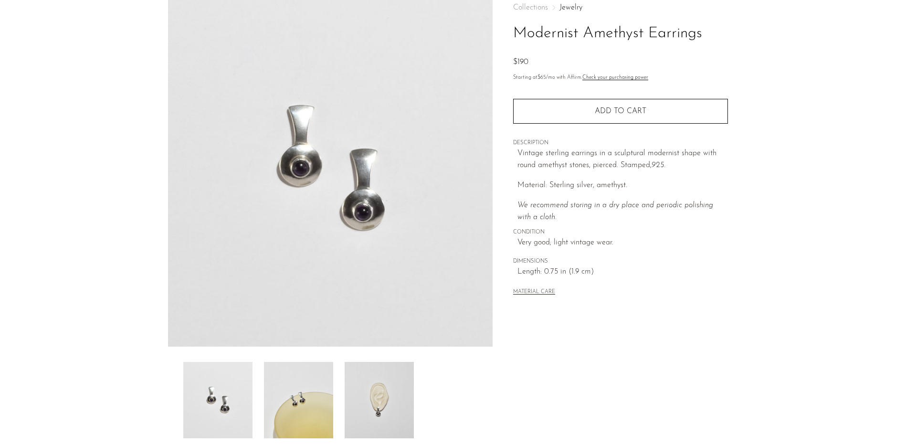
scroll to position [60, 0]
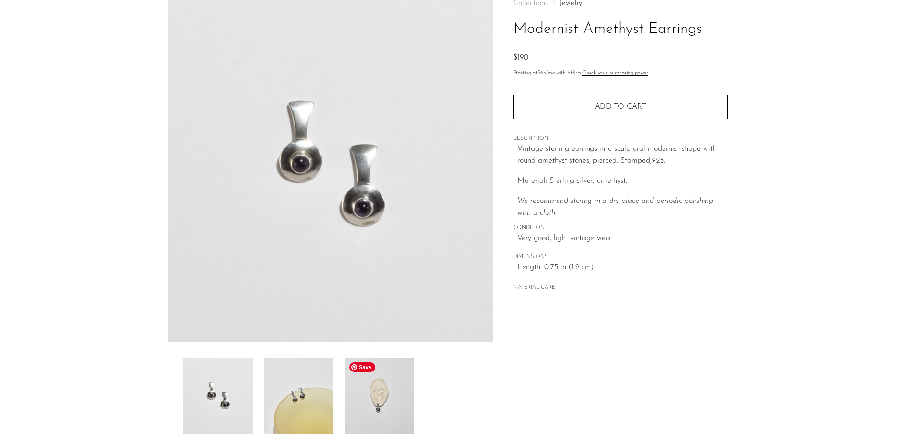
click at [359, 412] on img at bounding box center [379, 396] width 69 height 76
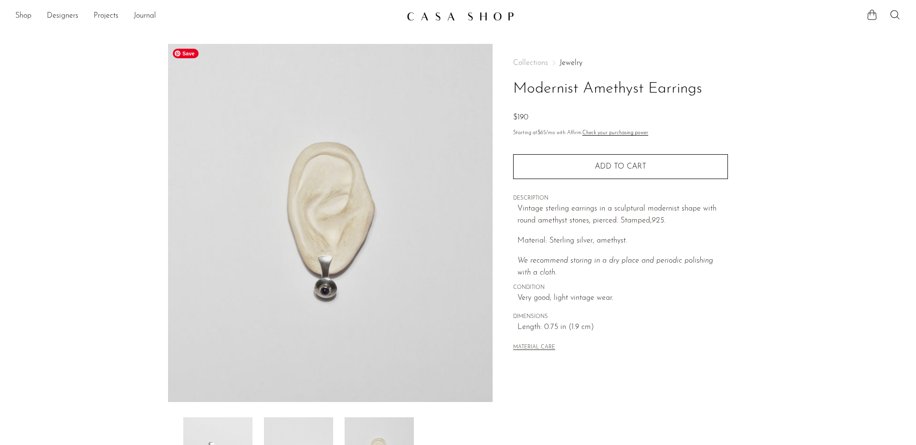
scroll to position [1, 0]
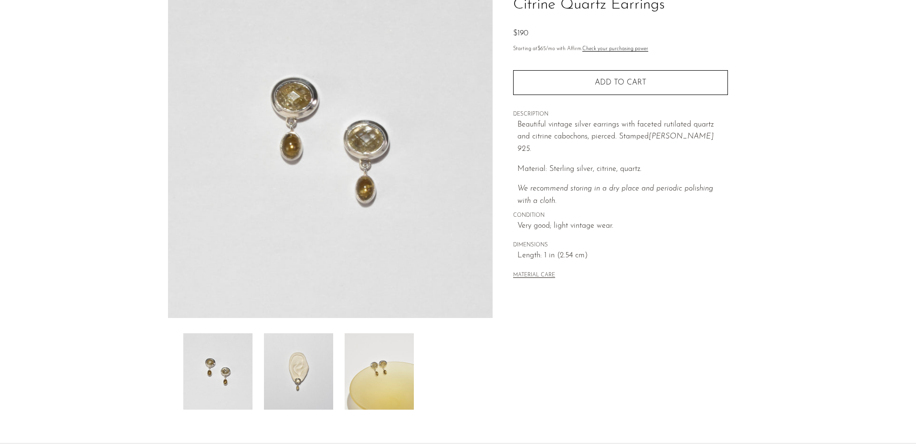
scroll to position [89, 0]
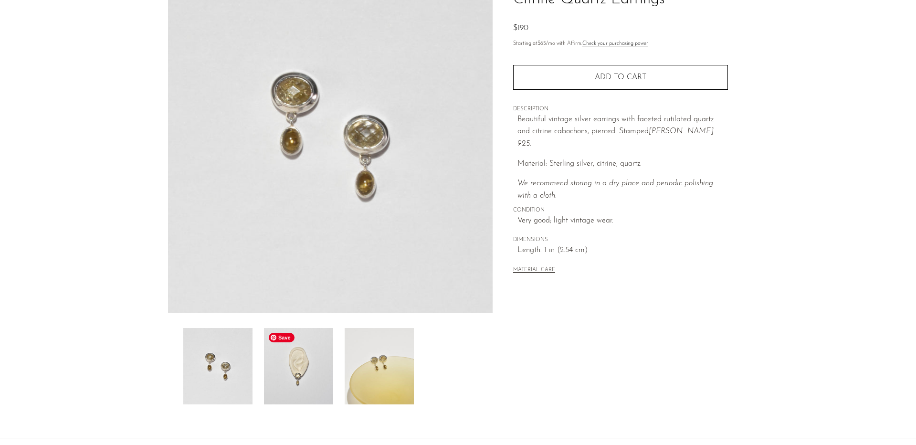
click at [278, 389] on img at bounding box center [298, 366] width 69 height 76
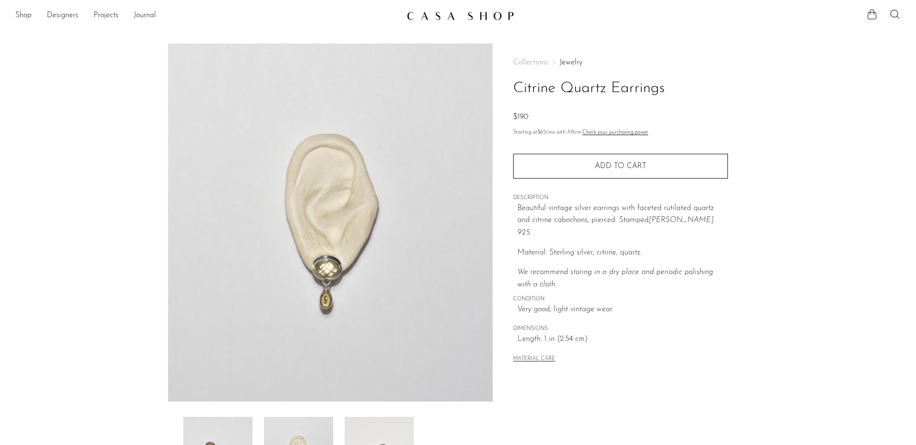
scroll to position [1, 0]
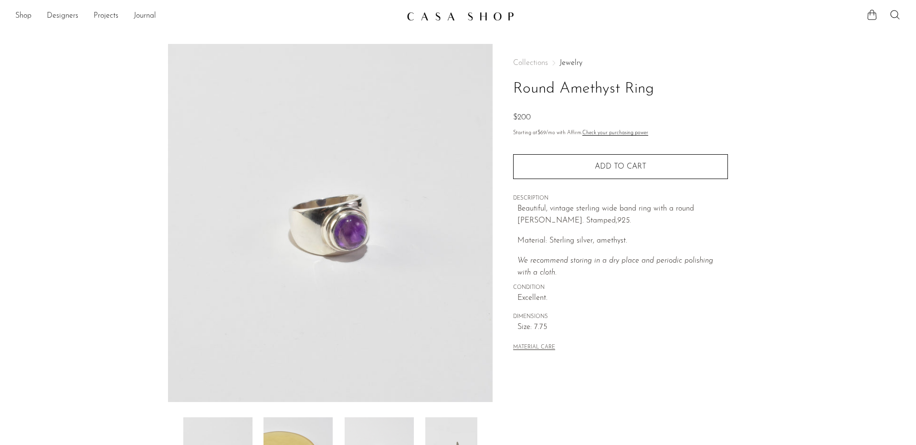
scroll to position [89, 0]
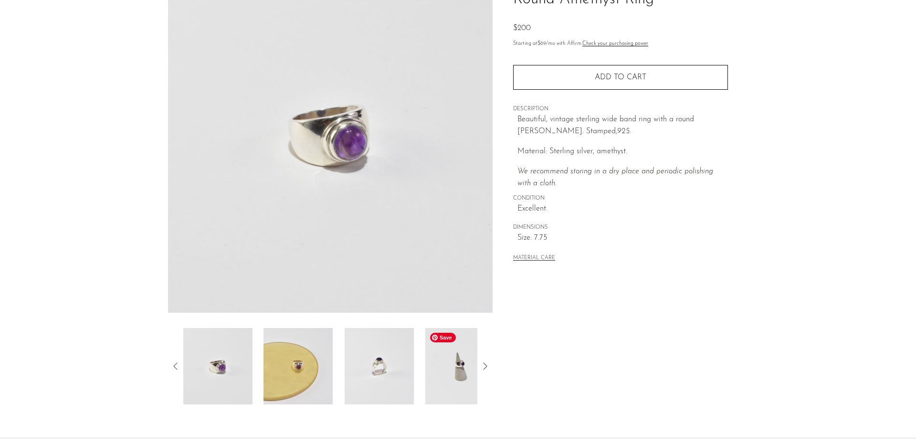
click at [447, 376] on img at bounding box center [459, 366] width 69 height 76
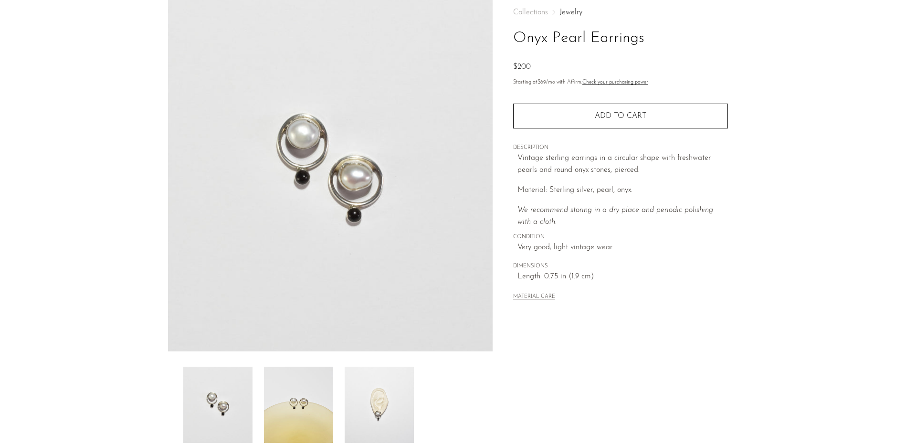
scroll to position [53, 0]
click at [375, 425] on img at bounding box center [379, 402] width 69 height 76
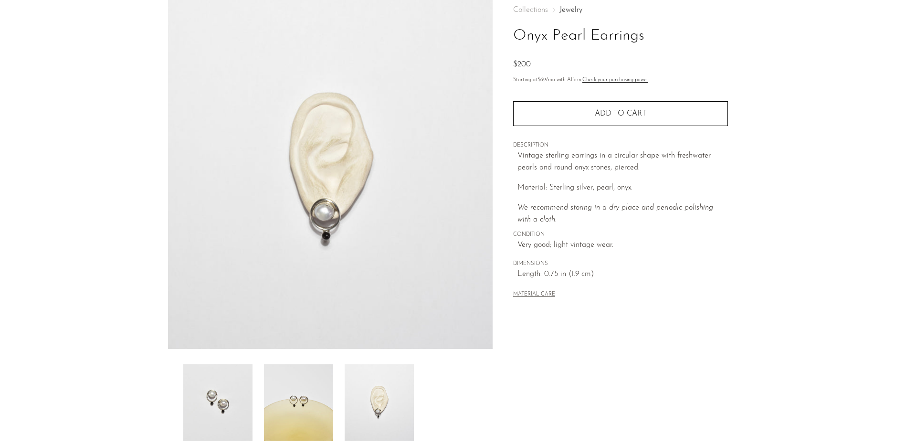
scroll to position [0, 0]
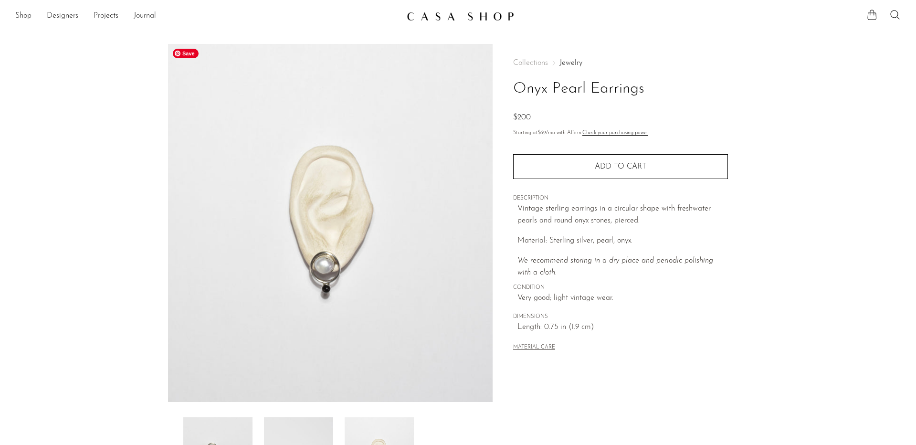
click at [188, 58] on img at bounding box center [330, 223] width 325 height 358
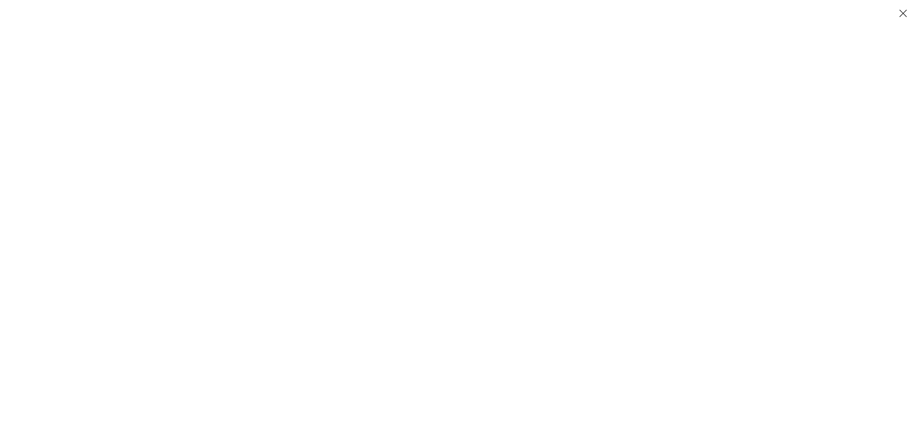
scroll to position [0, 0]
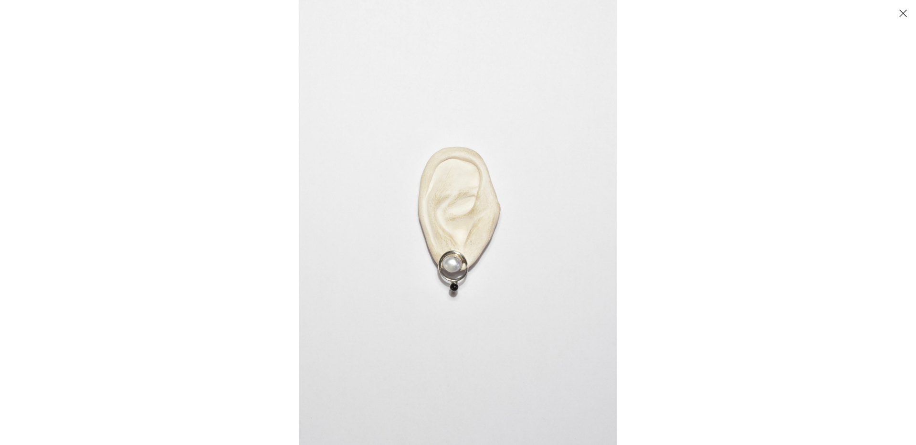
click at [904, 11] on button "Close" at bounding box center [903, 13] width 17 height 17
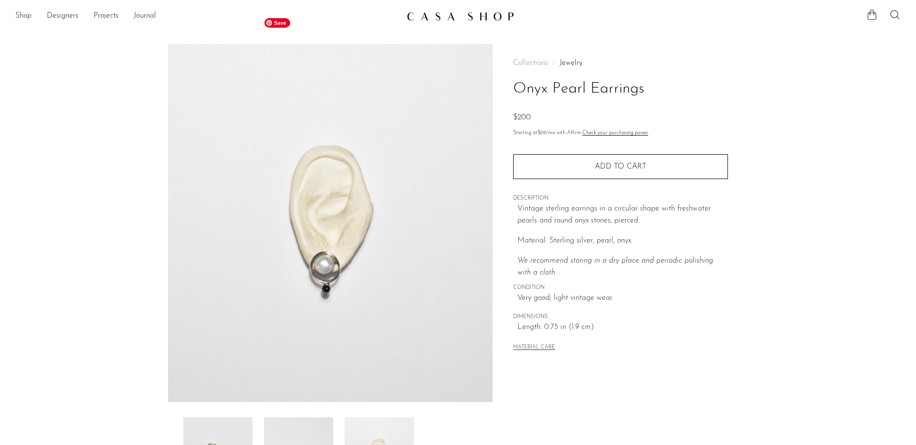
scroll to position [0, 0]
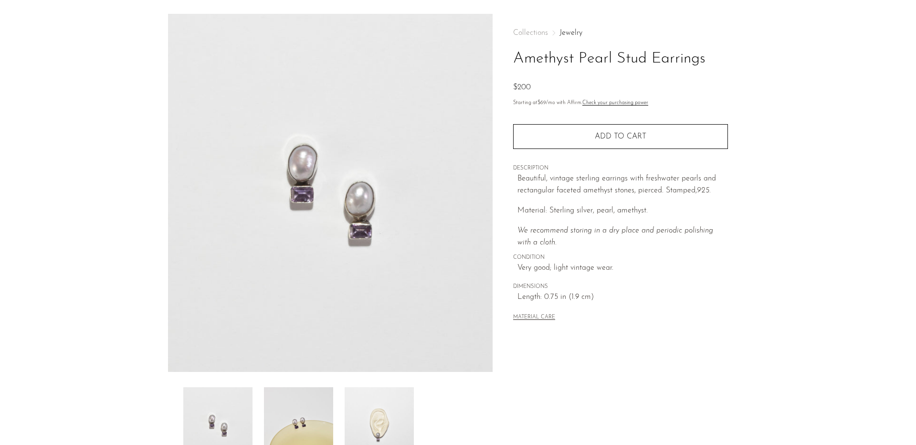
scroll to position [38, 0]
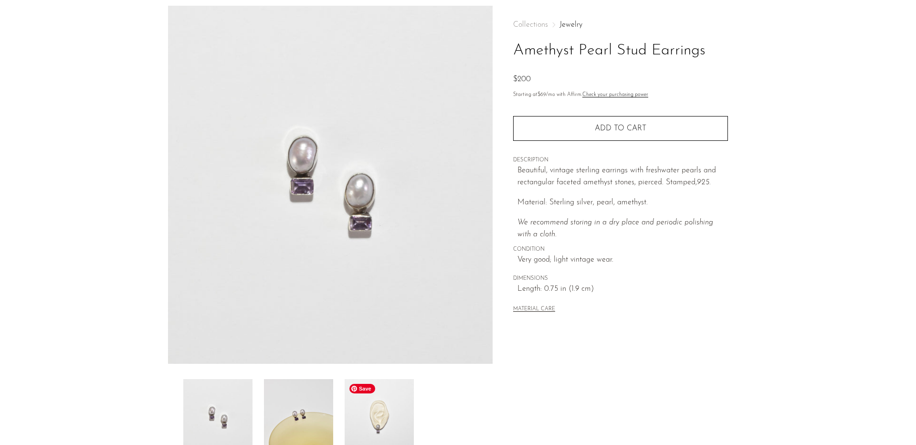
click at [377, 435] on img at bounding box center [379, 417] width 69 height 76
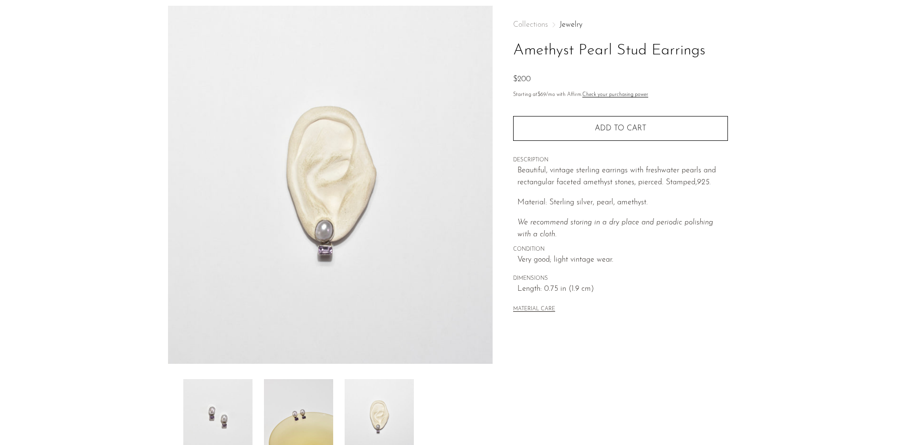
scroll to position [0, 0]
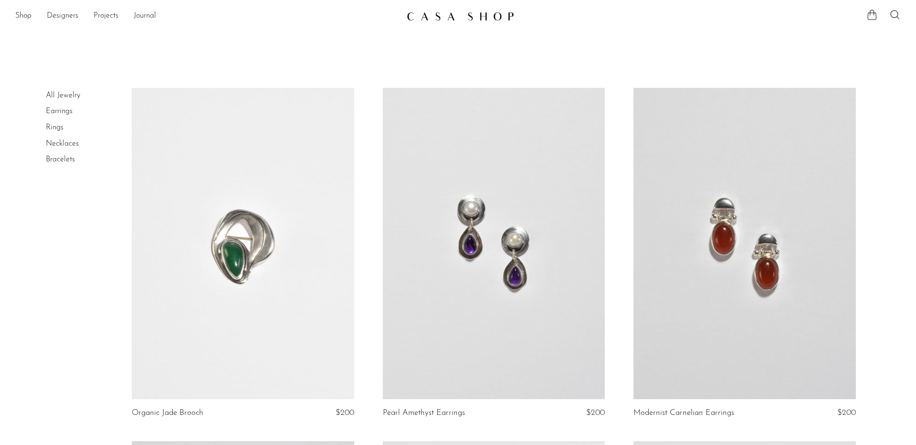
click at [726, 246] on link at bounding box center [744, 243] width 222 height 311
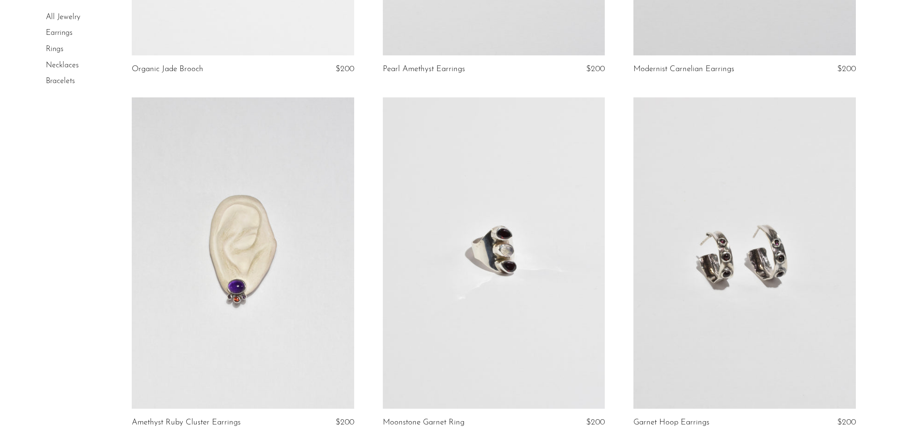
scroll to position [375, 0]
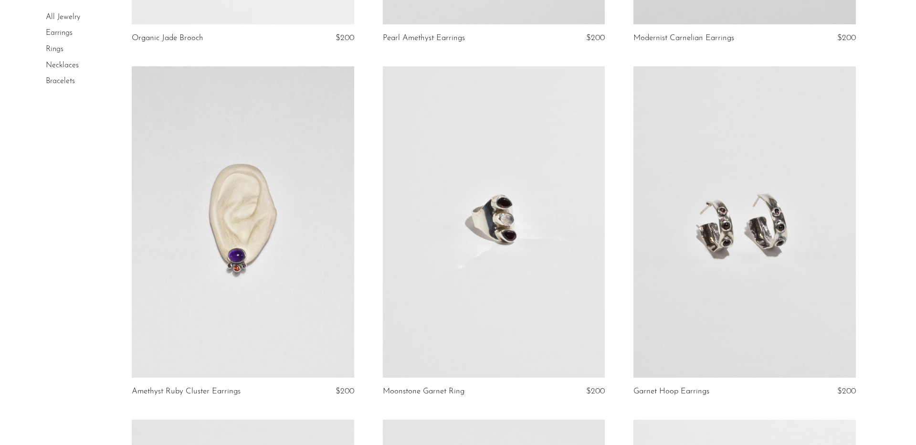
click at [256, 235] on link at bounding box center [243, 221] width 222 height 311
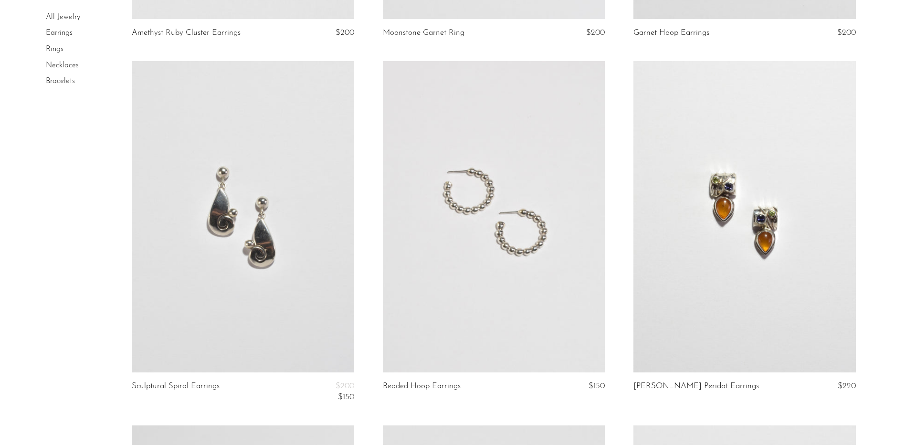
scroll to position [744, 0]
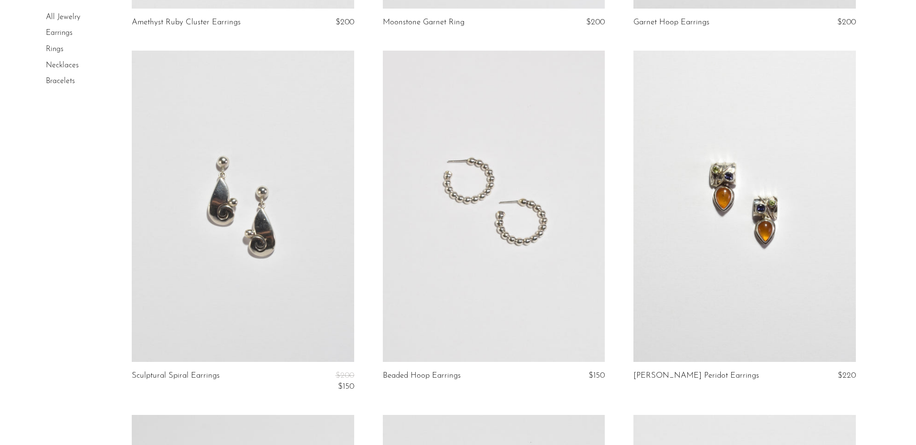
click at [757, 231] on link at bounding box center [744, 206] width 222 height 311
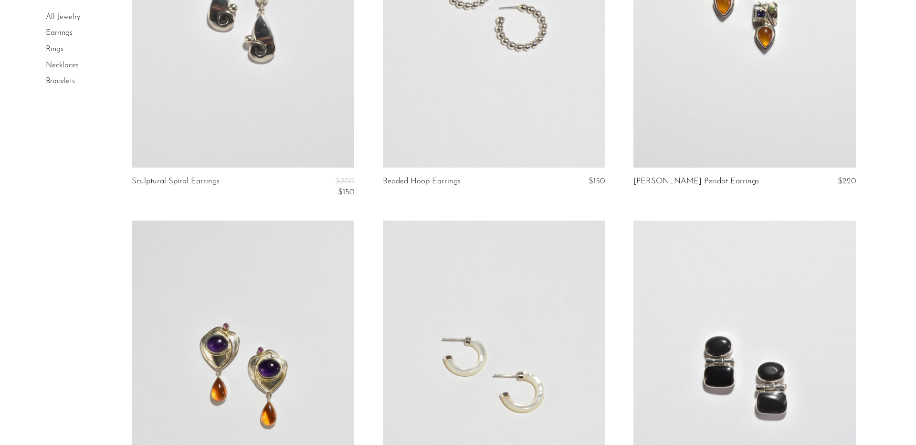
scroll to position [1075, 0]
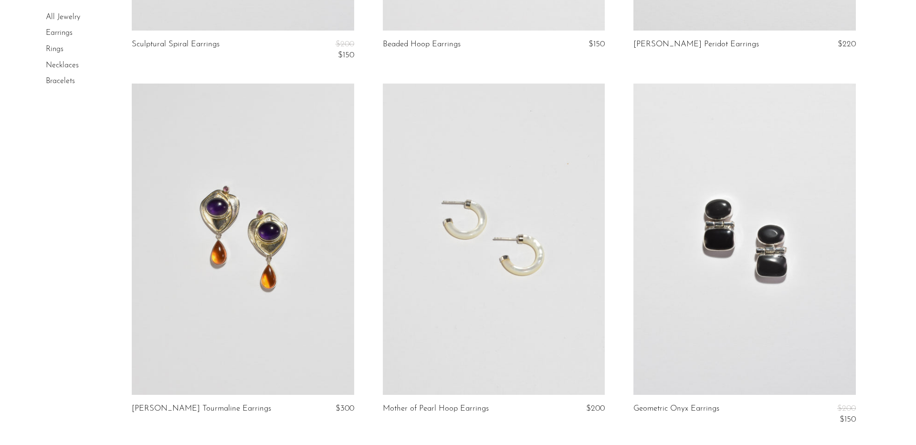
click at [227, 243] on link at bounding box center [243, 239] width 222 height 311
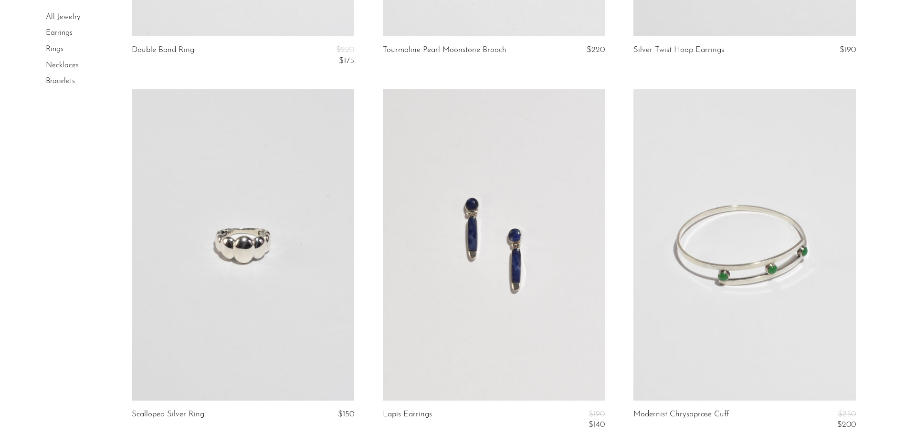
scroll to position [1808, 0]
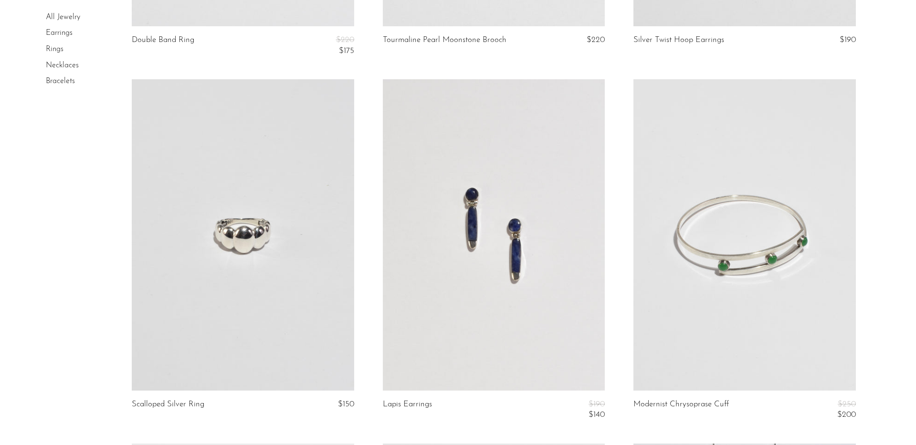
click at [509, 242] on link at bounding box center [494, 234] width 222 height 311
click at [736, 269] on link at bounding box center [744, 234] width 222 height 311
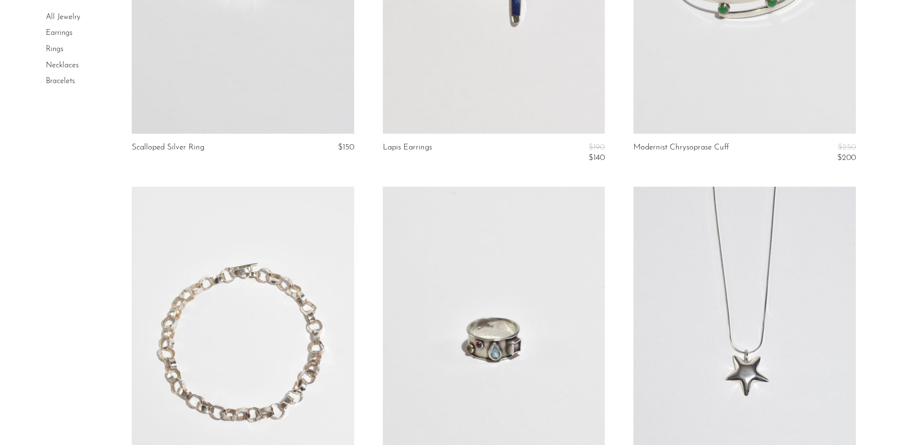
scroll to position [2177, 0]
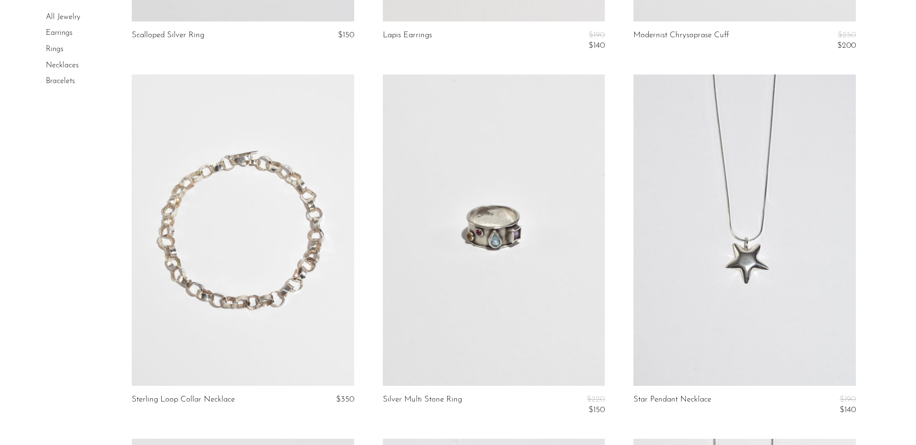
click at [240, 233] on link at bounding box center [243, 229] width 222 height 311
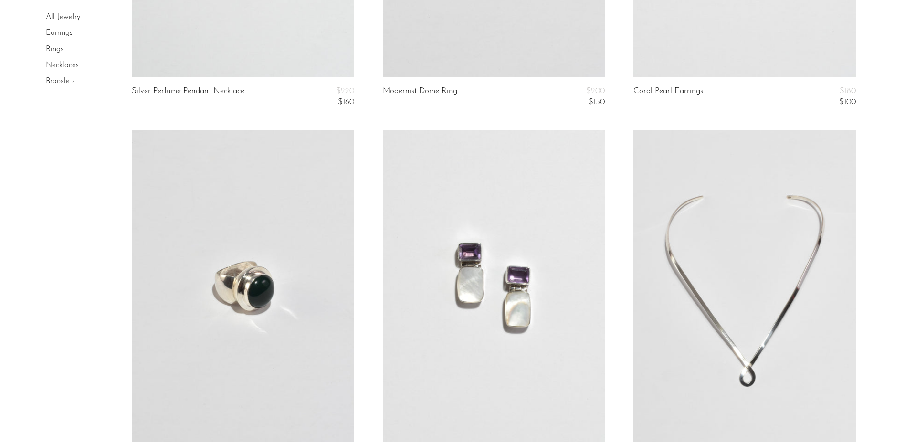
scroll to position [3278, 0]
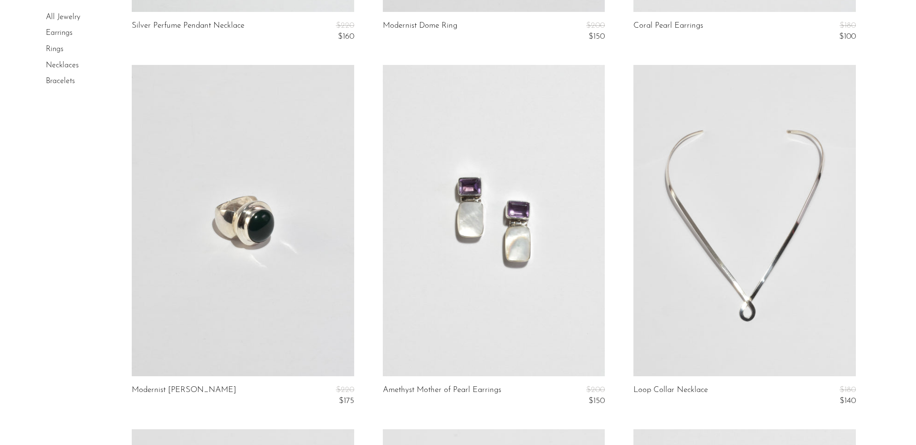
click at [528, 173] on link at bounding box center [494, 220] width 222 height 311
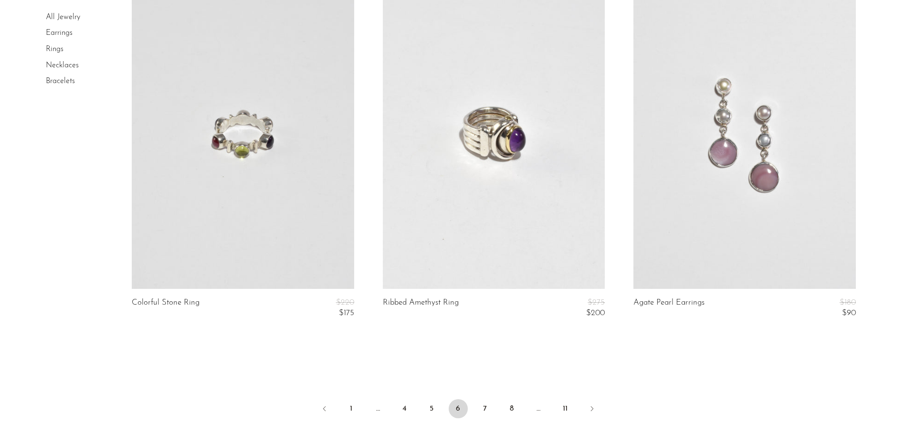
scroll to position [4090, 0]
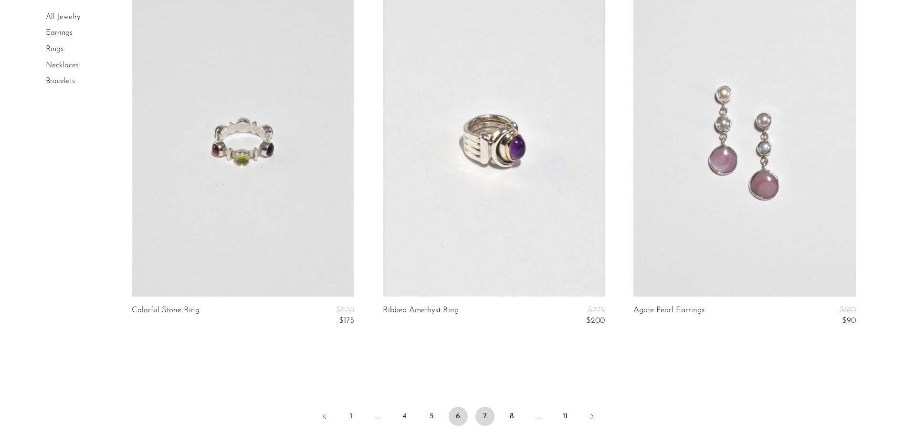
click at [481, 417] on link "7" at bounding box center [484, 416] width 19 height 19
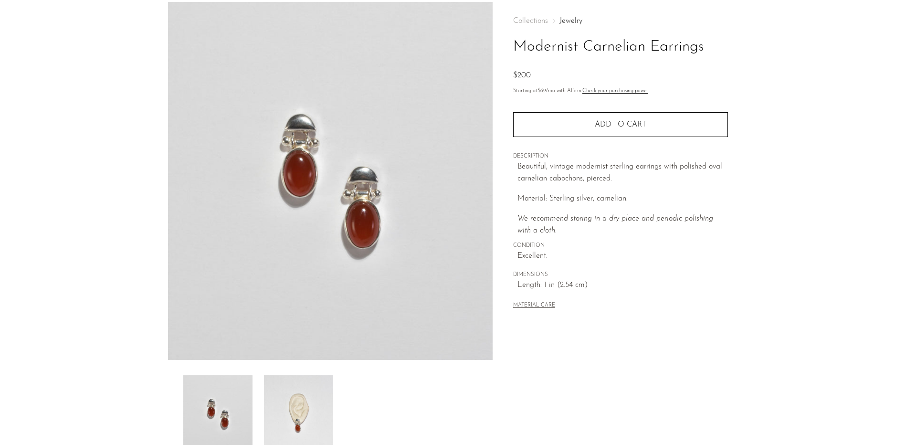
scroll to position [63, 0]
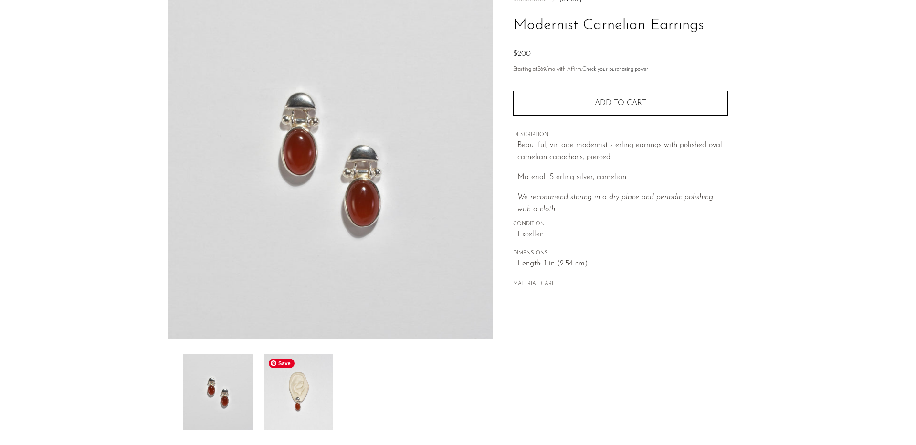
click at [313, 383] on img at bounding box center [298, 392] width 69 height 76
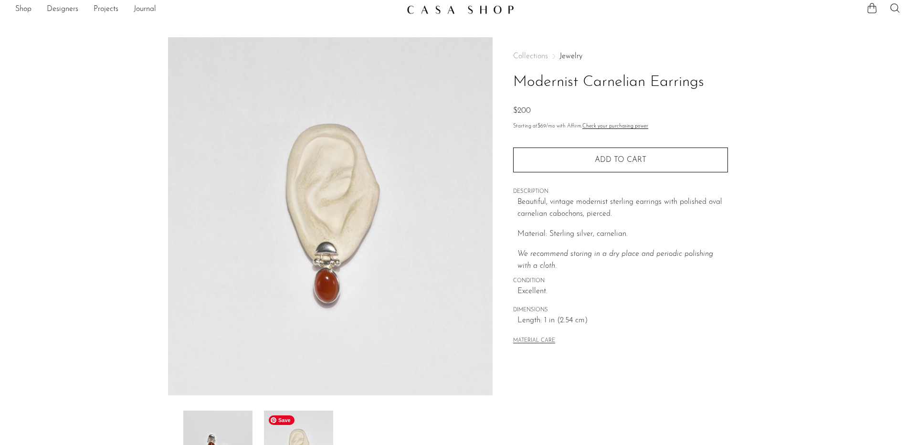
scroll to position [6, 0]
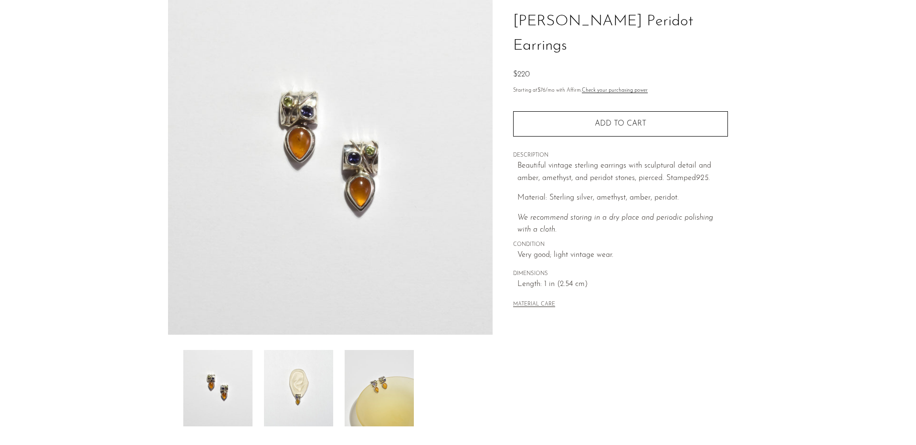
scroll to position [90, 0]
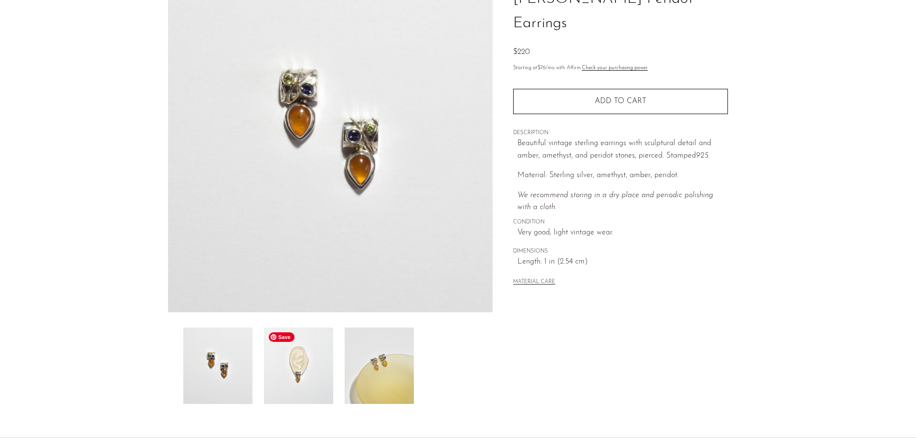
click at [280, 358] on img at bounding box center [298, 365] width 69 height 76
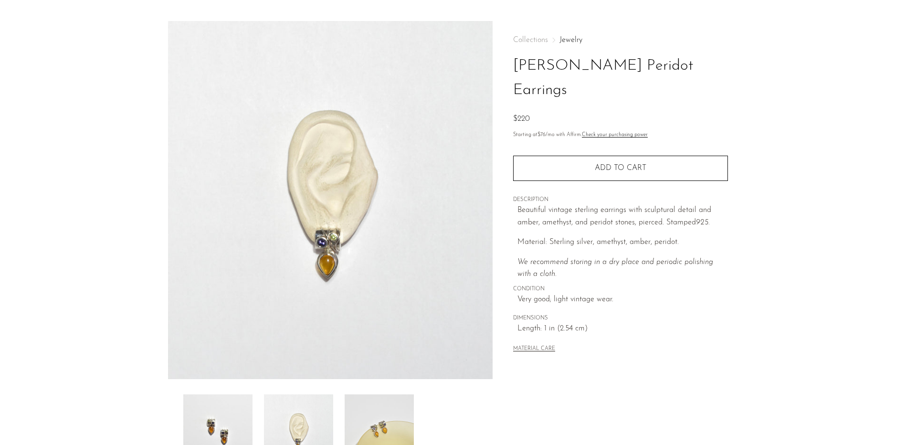
scroll to position [19, 0]
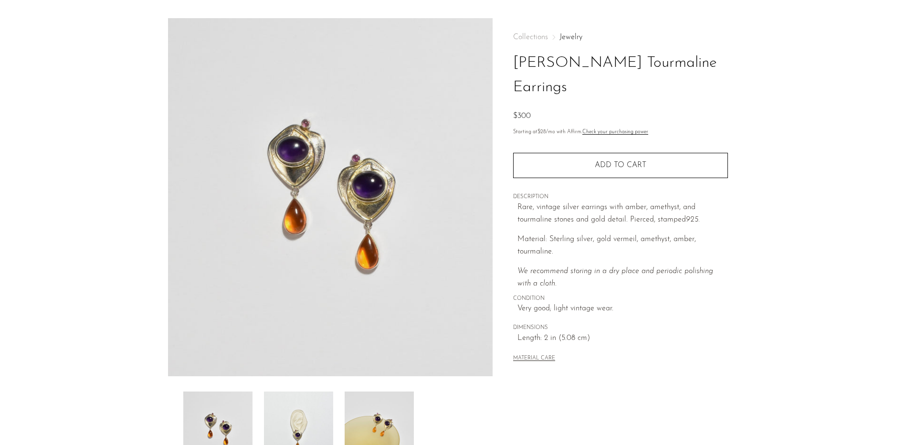
scroll to position [58, 0]
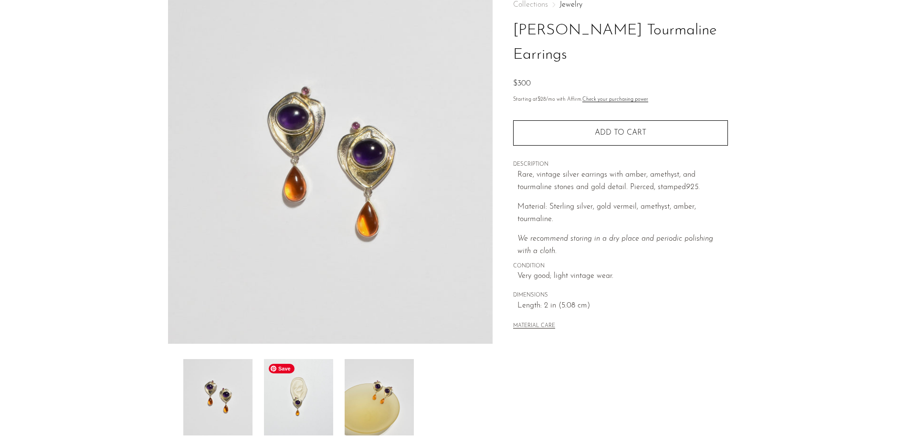
click at [313, 405] on img at bounding box center [298, 397] width 69 height 76
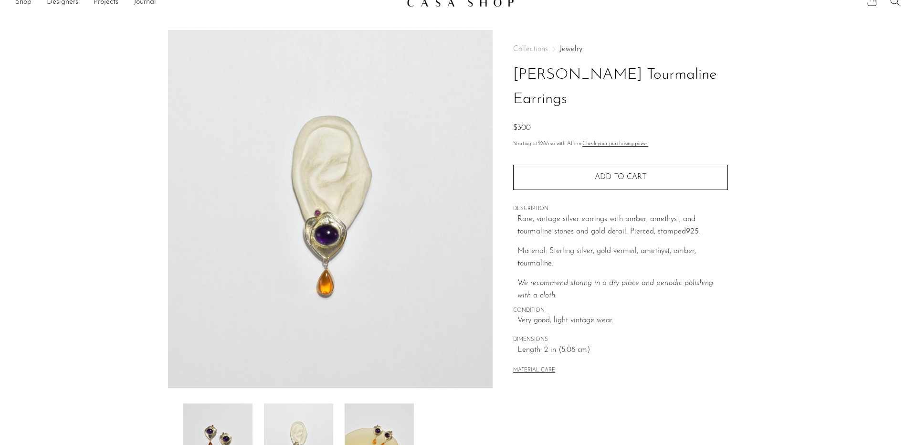
scroll to position [0, 0]
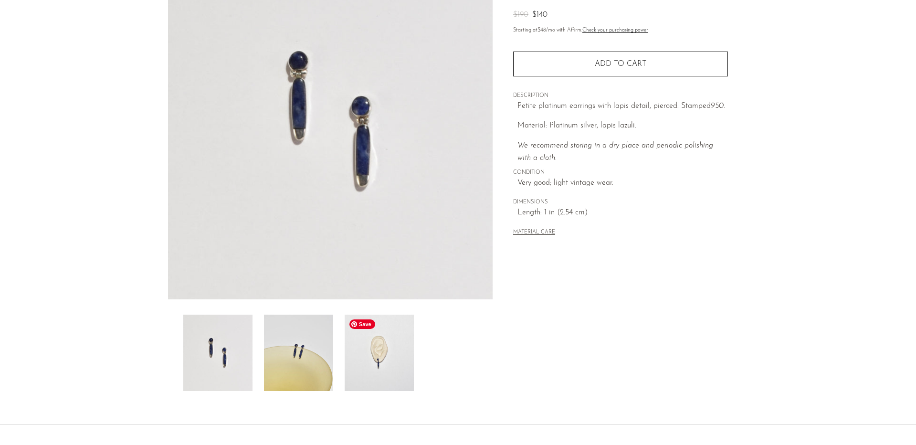
click at [385, 360] on img at bounding box center [379, 353] width 69 height 76
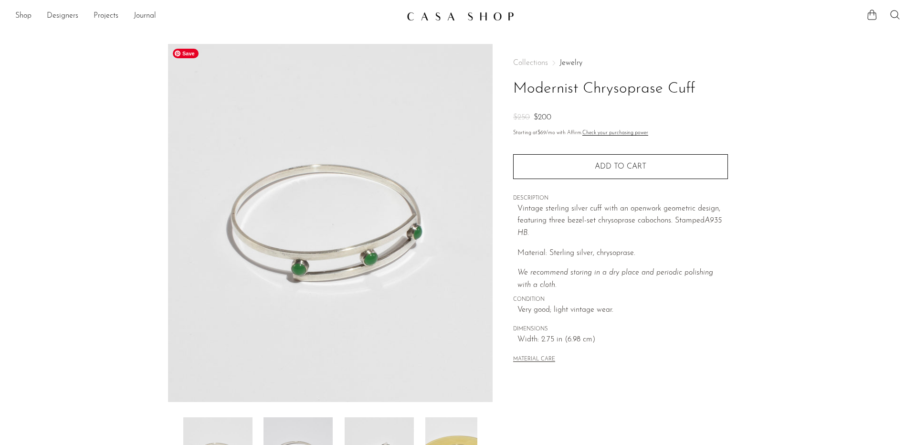
scroll to position [84, 0]
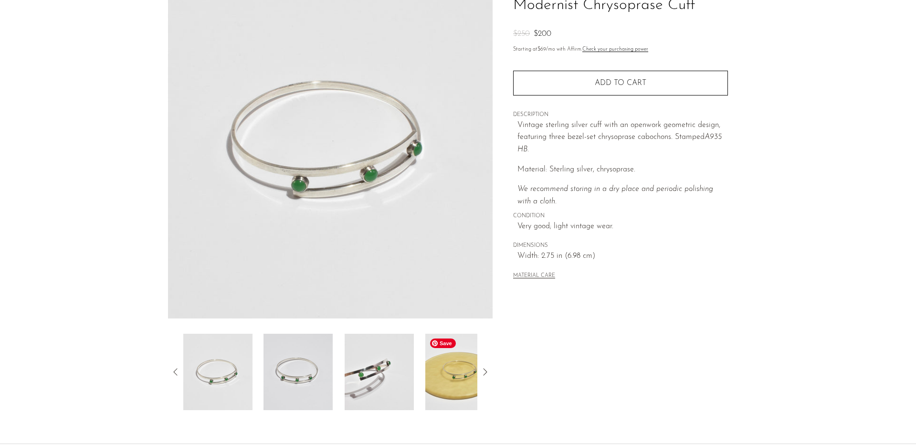
click at [455, 389] on img at bounding box center [459, 372] width 69 height 76
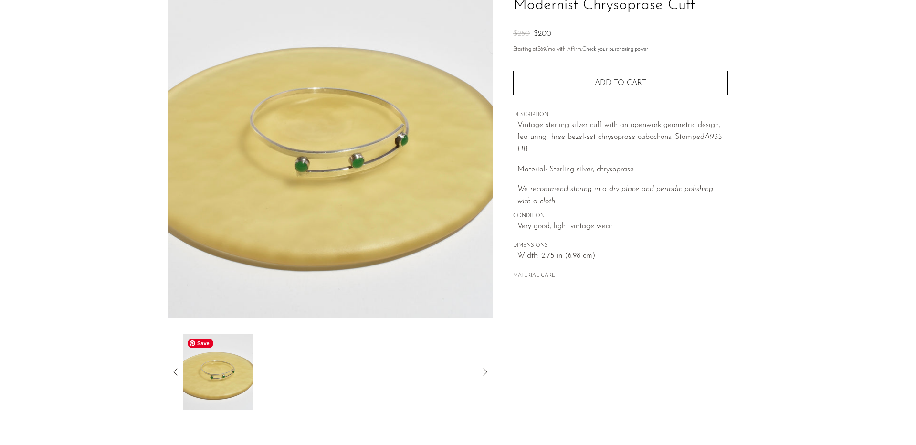
click at [178, 374] on icon at bounding box center [175, 371] width 11 height 11
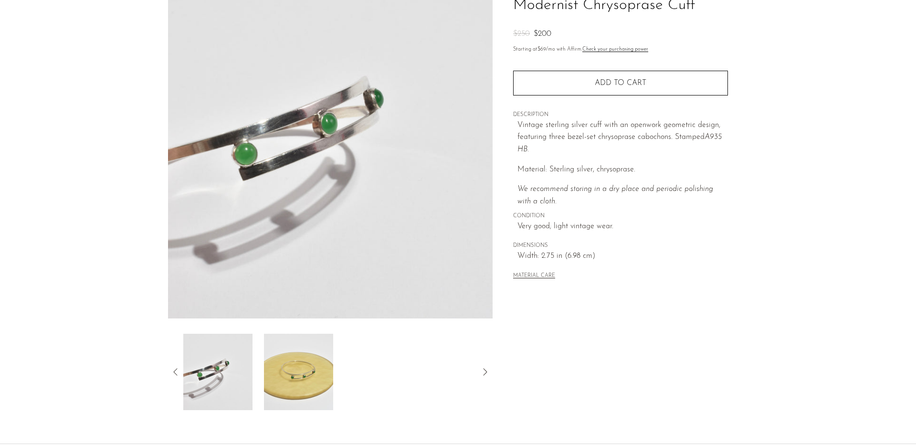
click at [178, 374] on icon at bounding box center [175, 371] width 11 height 11
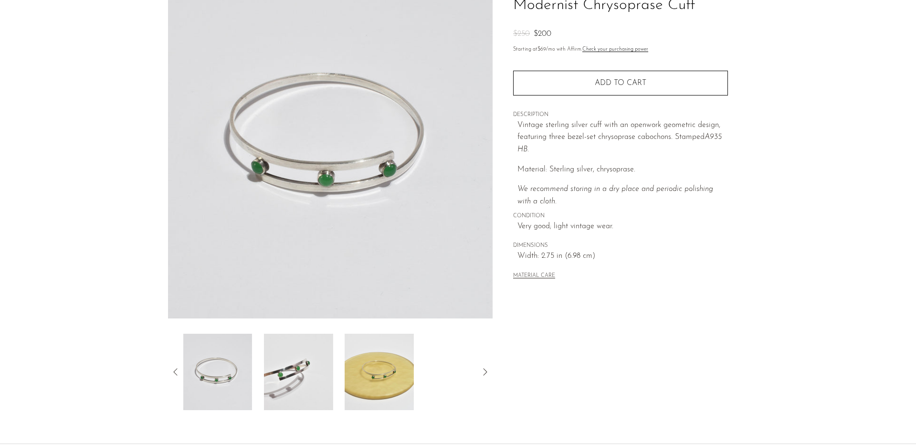
click at [178, 374] on icon at bounding box center [175, 371] width 11 height 11
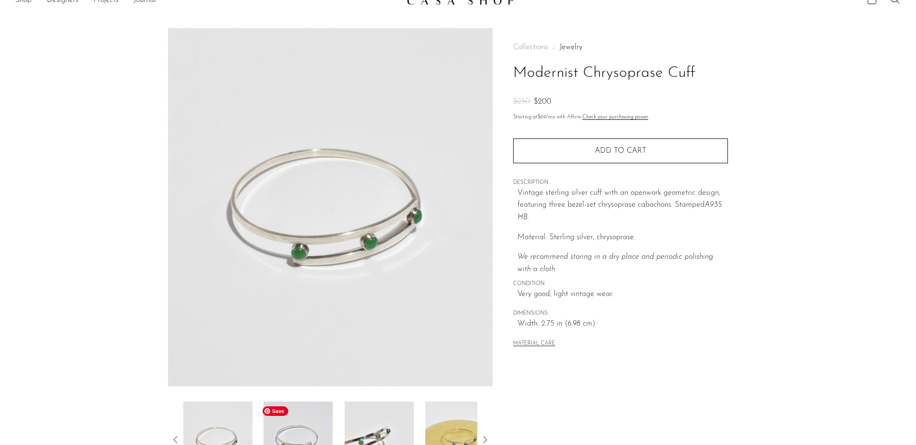
scroll to position [13, 0]
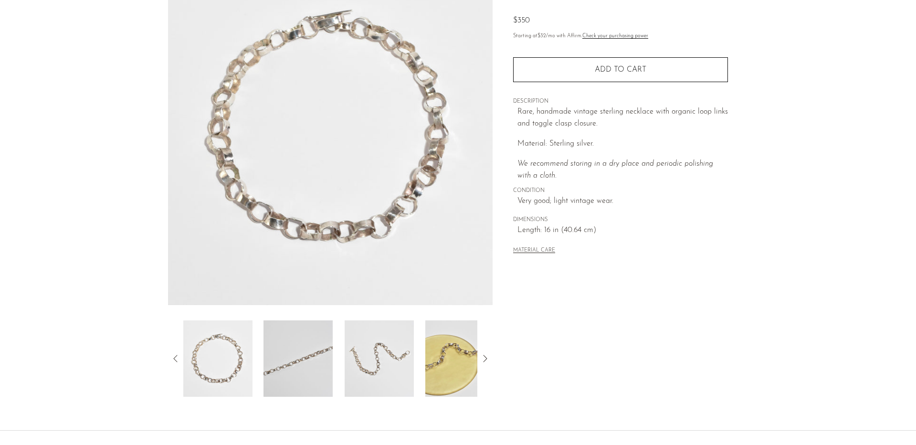
scroll to position [103, 0]
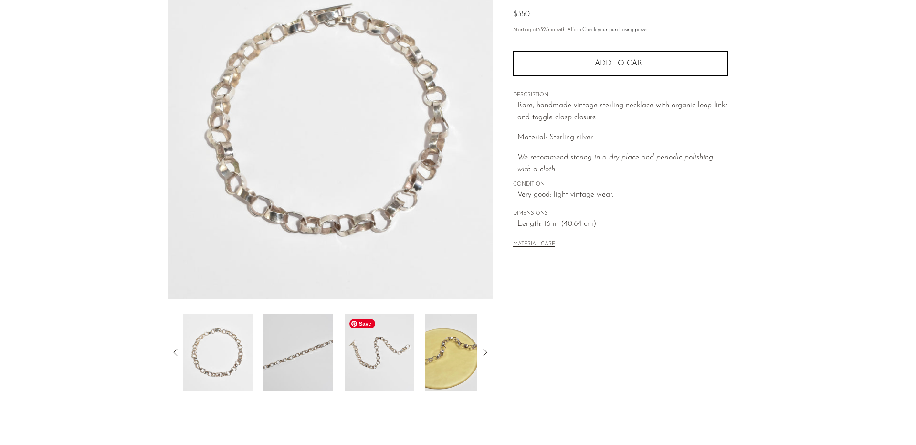
click at [380, 358] on img at bounding box center [379, 352] width 69 height 76
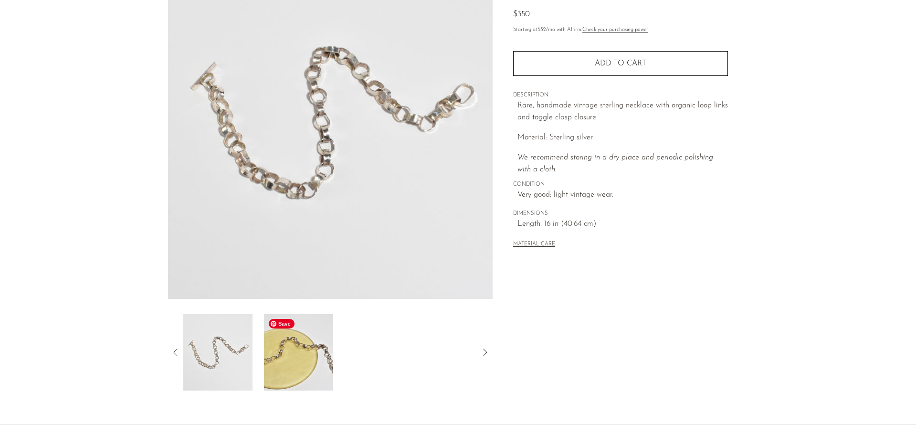
click at [323, 348] on img at bounding box center [298, 352] width 69 height 76
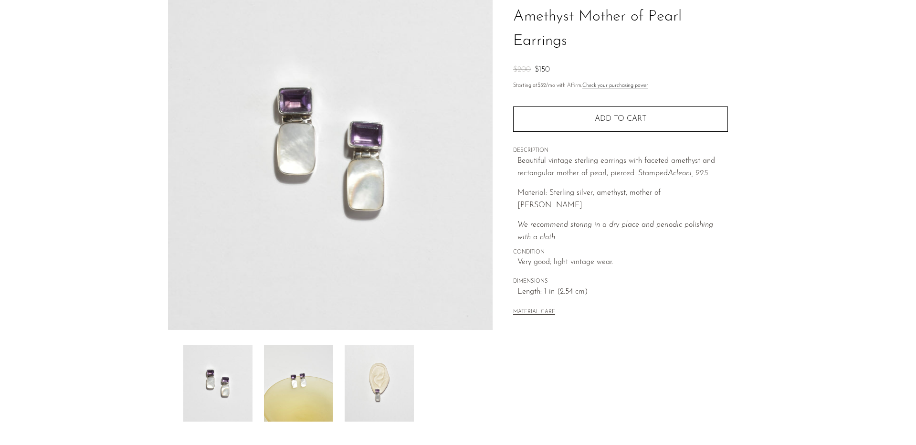
scroll to position [76, 0]
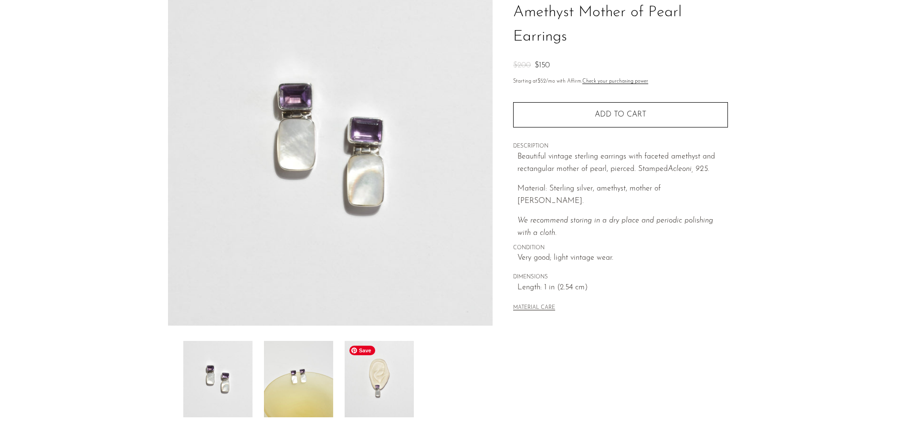
click at [377, 388] on img at bounding box center [379, 379] width 69 height 76
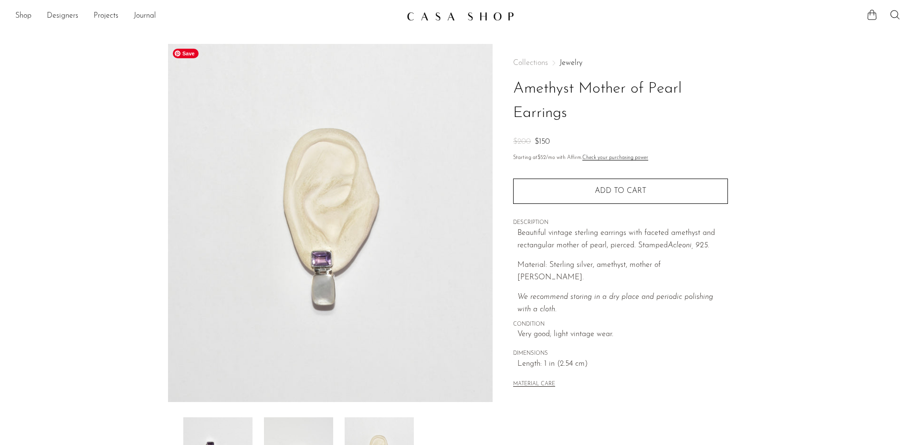
scroll to position [0, 0]
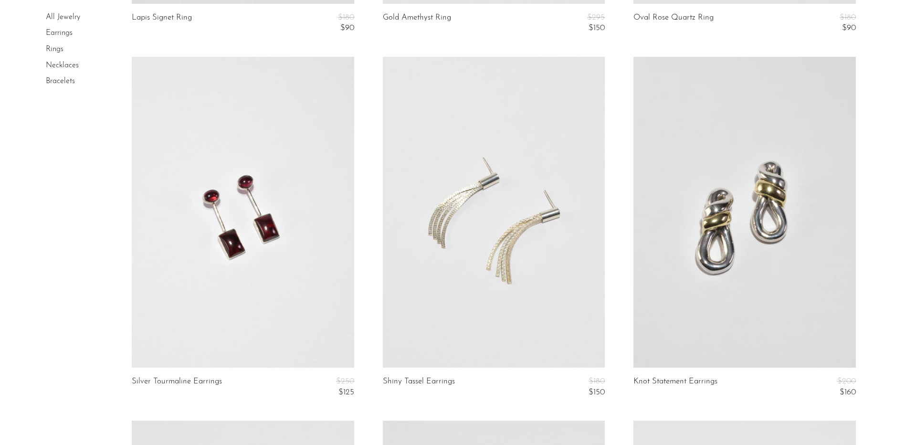
scroll to position [412, 0]
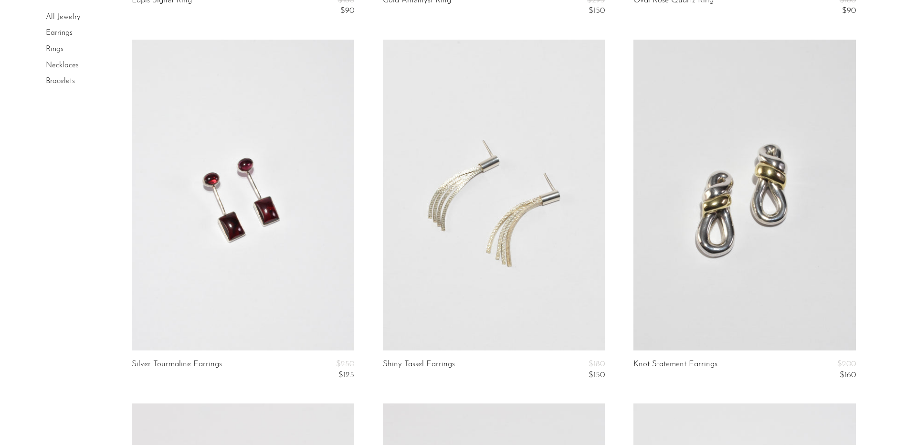
click at [768, 176] on link at bounding box center [744, 195] width 222 height 311
click at [242, 171] on link at bounding box center [243, 195] width 222 height 311
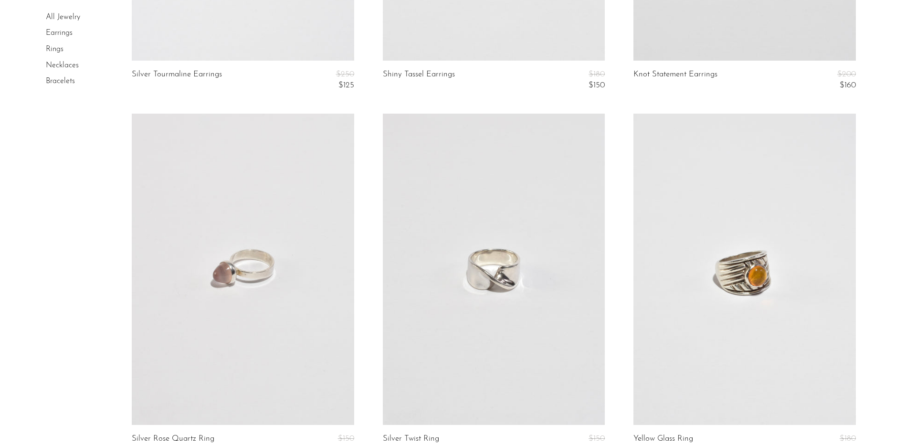
scroll to position [791, 0]
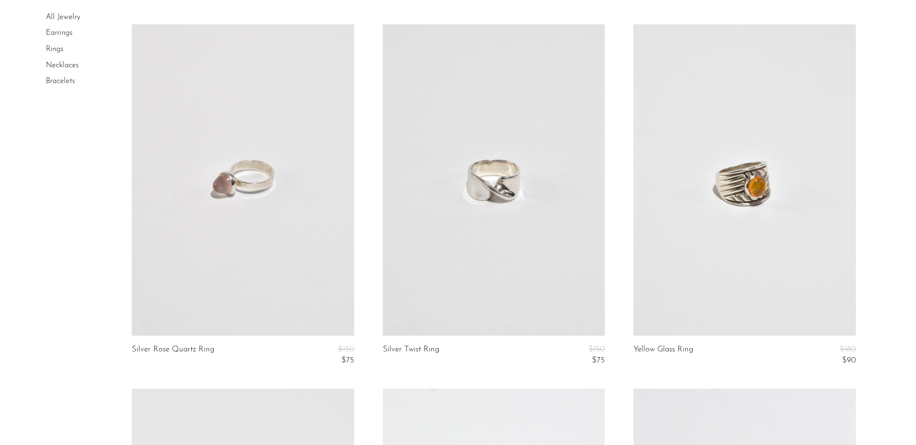
click at [480, 207] on link at bounding box center [494, 179] width 222 height 311
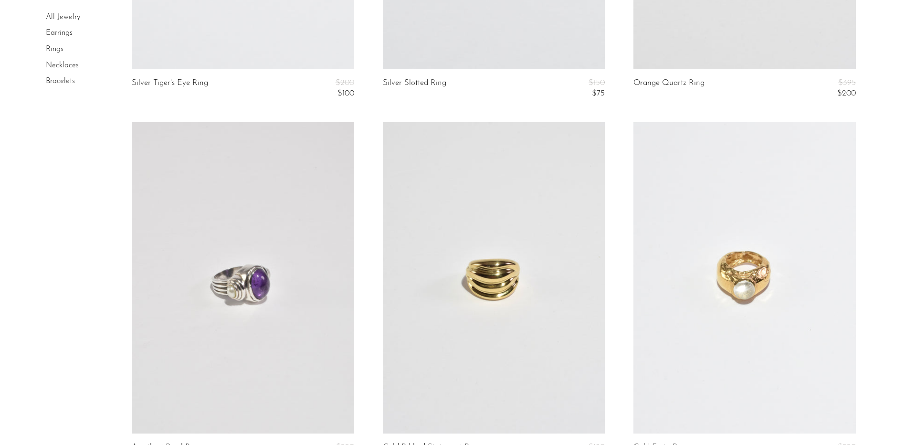
scroll to position [1863, 0]
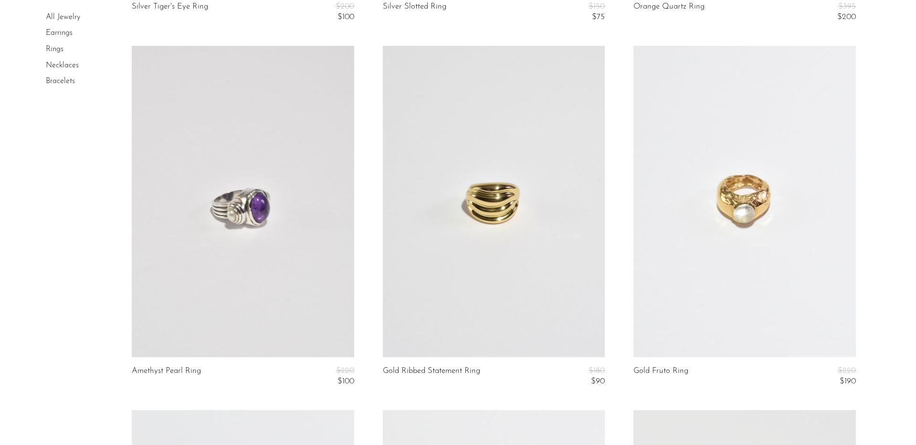
click at [740, 183] on link at bounding box center [744, 201] width 222 height 311
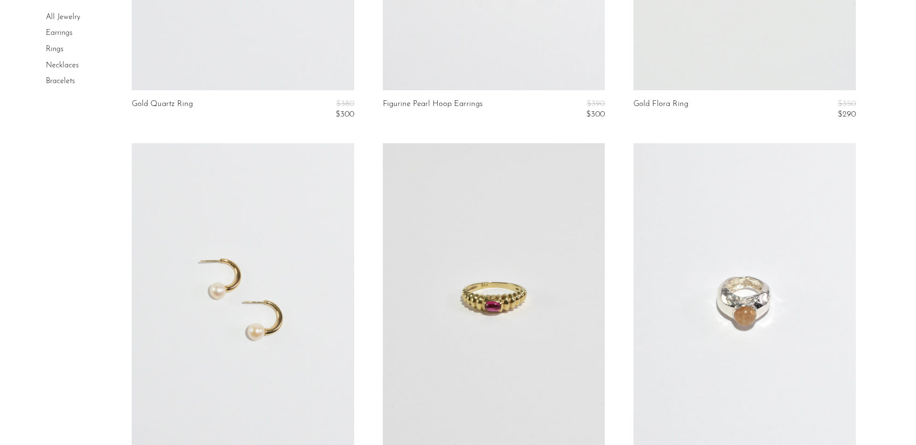
scroll to position [2386, 0]
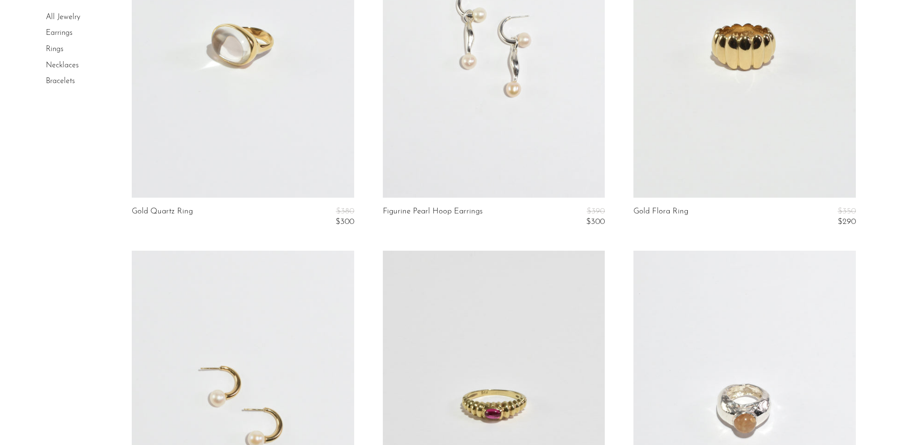
click at [211, 149] on link at bounding box center [243, 41] width 222 height 311
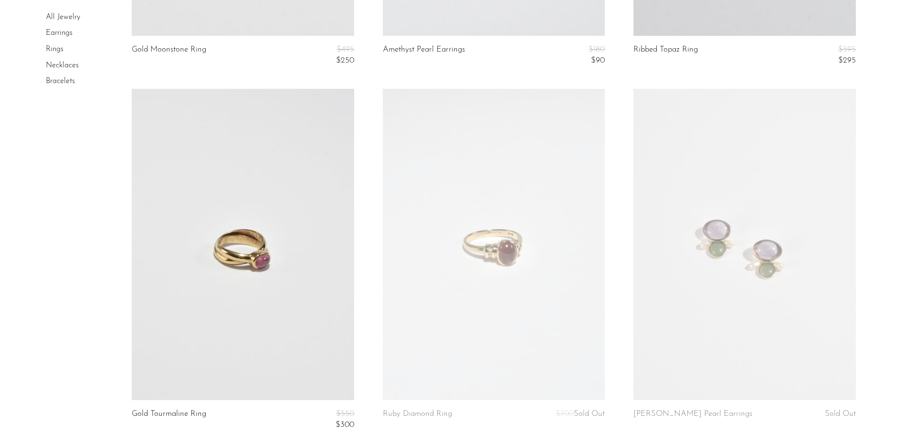
scroll to position [3249, 0]
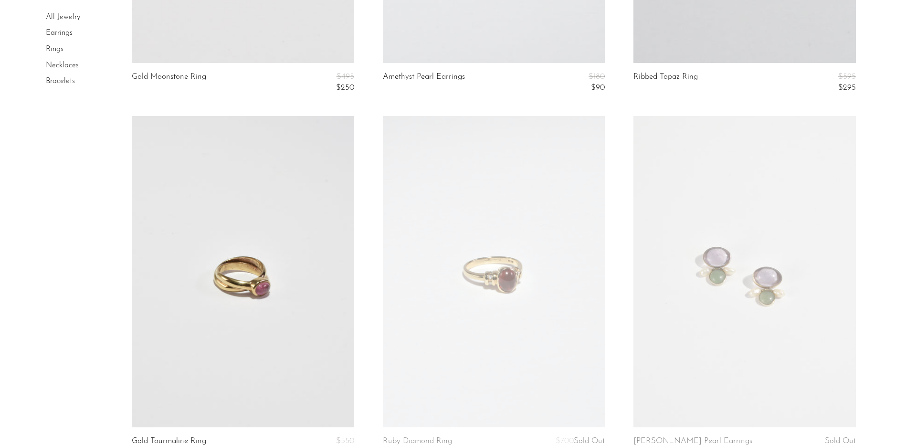
click at [758, 191] on link at bounding box center [744, 271] width 222 height 311
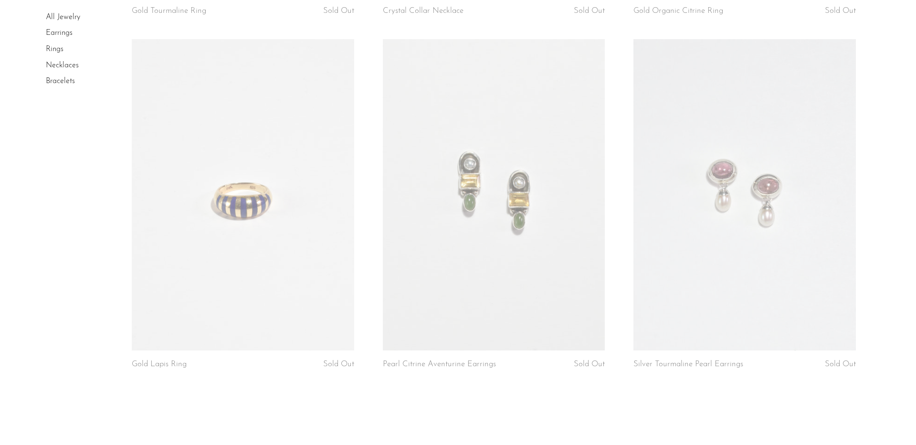
scroll to position [4083, 0]
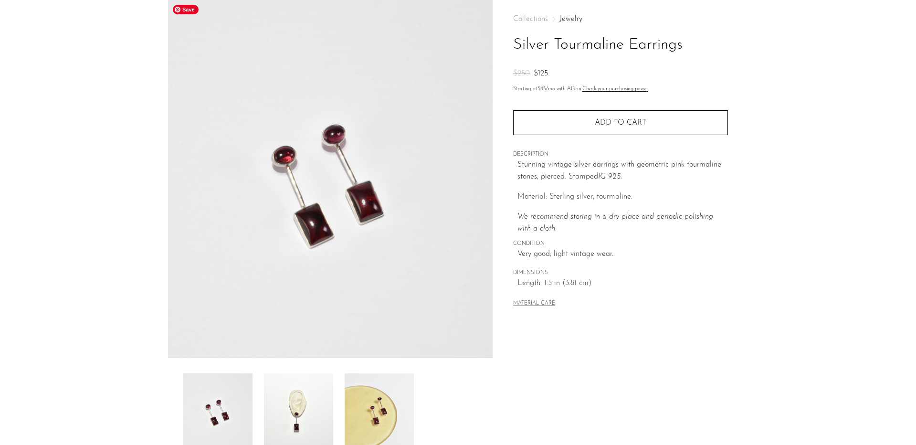
scroll to position [71, 0]
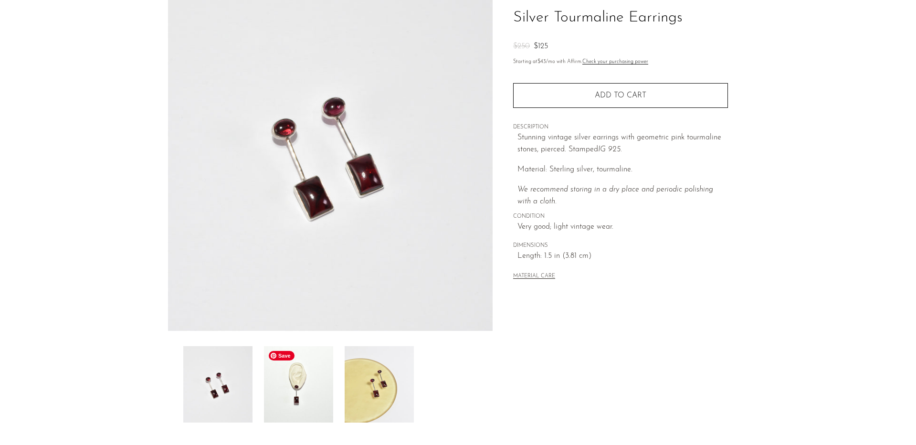
click at [332, 387] on img at bounding box center [298, 384] width 69 height 76
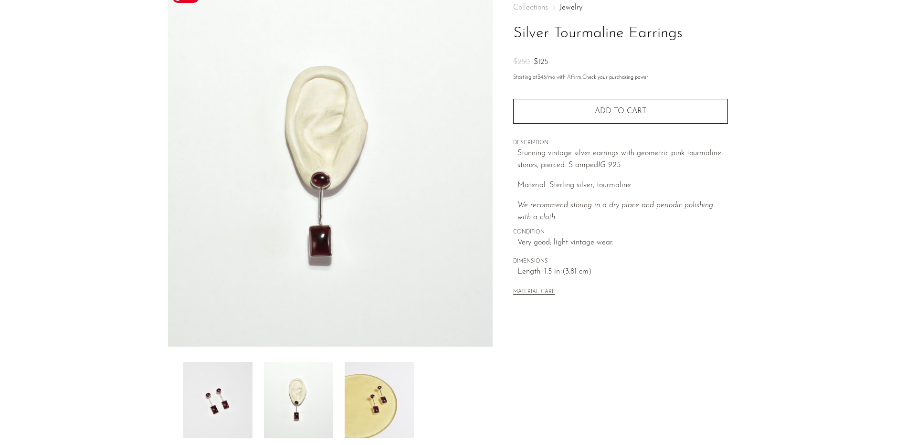
scroll to position [65, 0]
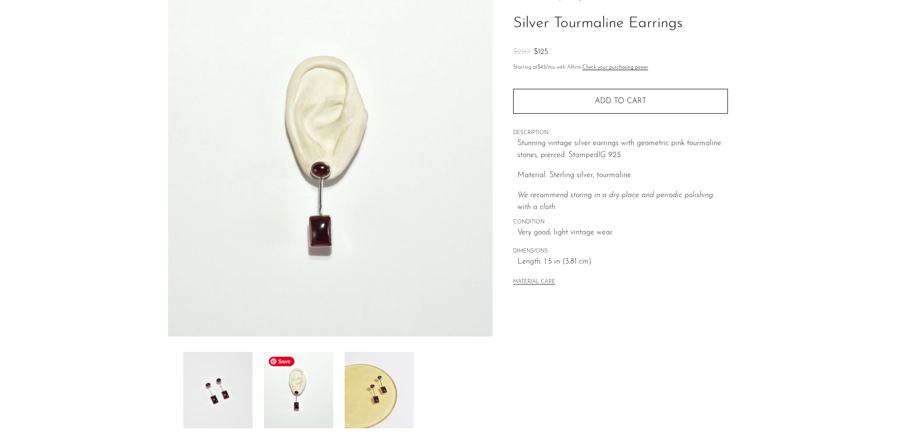
click at [269, 393] on img at bounding box center [298, 390] width 69 height 76
click at [242, 395] on img at bounding box center [217, 390] width 69 height 76
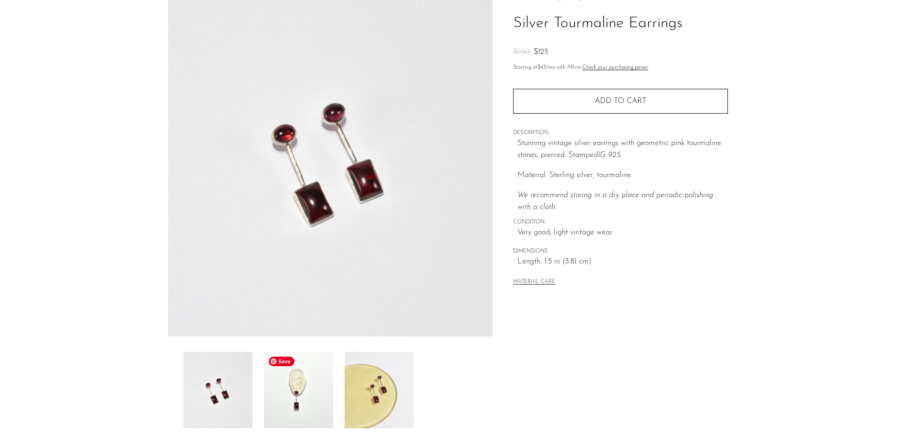
click at [311, 396] on img at bounding box center [298, 390] width 69 height 76
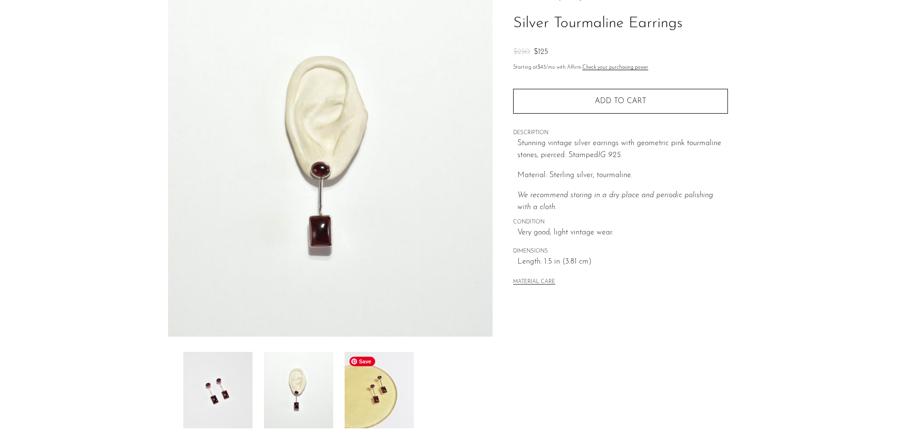
click at [393, 405] on img at bounding box center [379, 390] width 69 height 76
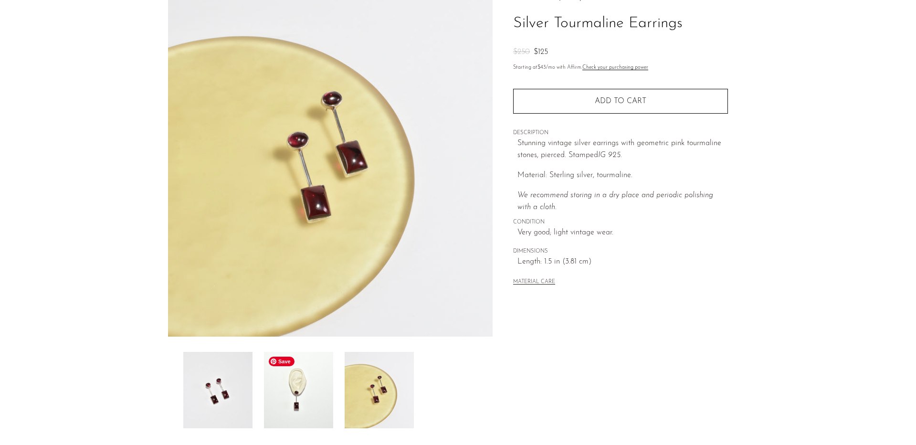
click at [291, 400] on img at bounding box center [298, 390] width 69 height 76
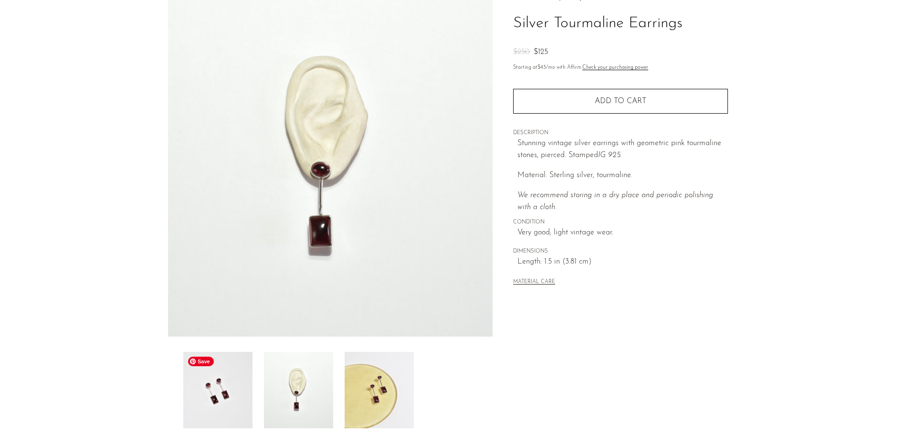
click at [232, 390] on img at bounding box center [217, 390] width 69 height 76
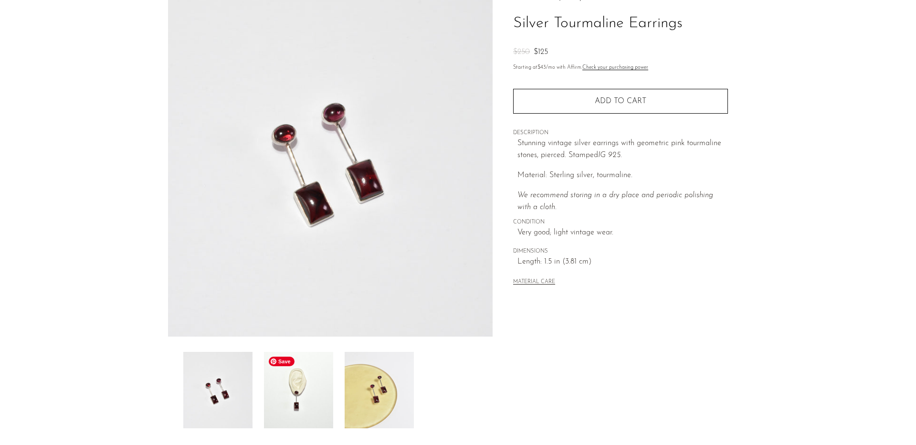
scroll to position [63, 0]
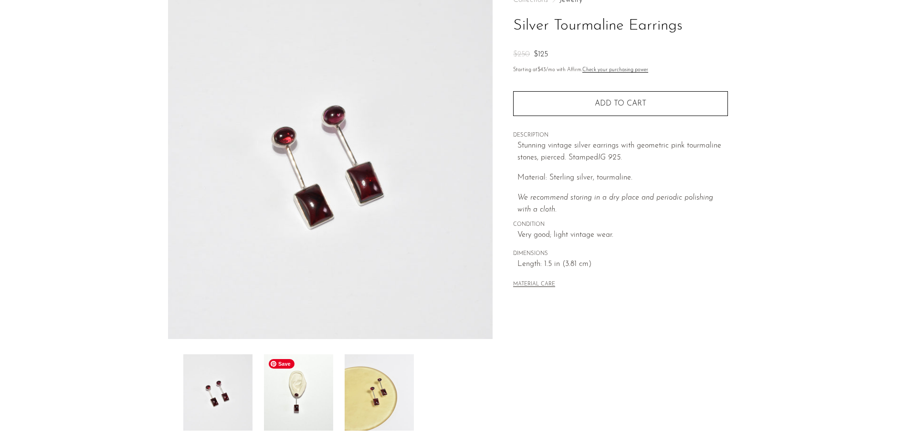
click at [302, 402] on img at bounding box center [298, 392] width 69 height 76
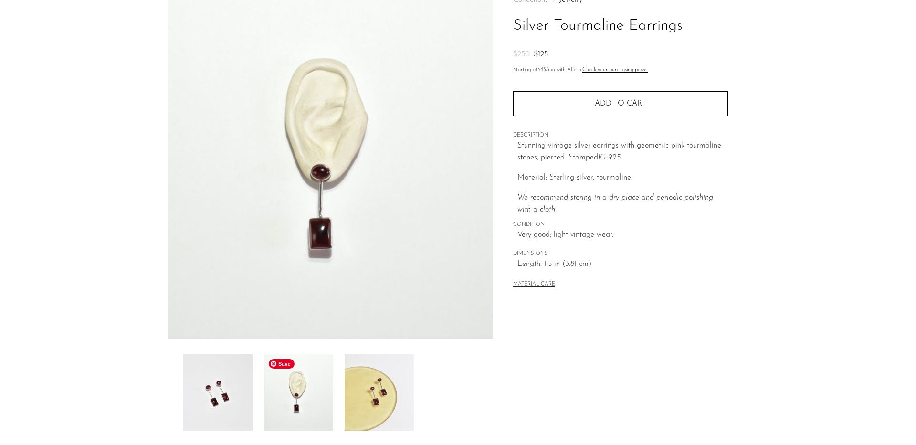
scroll to position [0, 0]
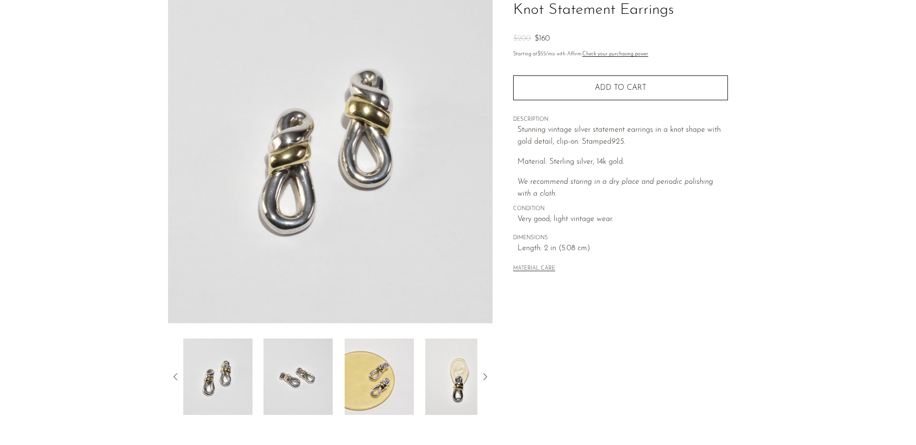
scroll to position [88, 0]
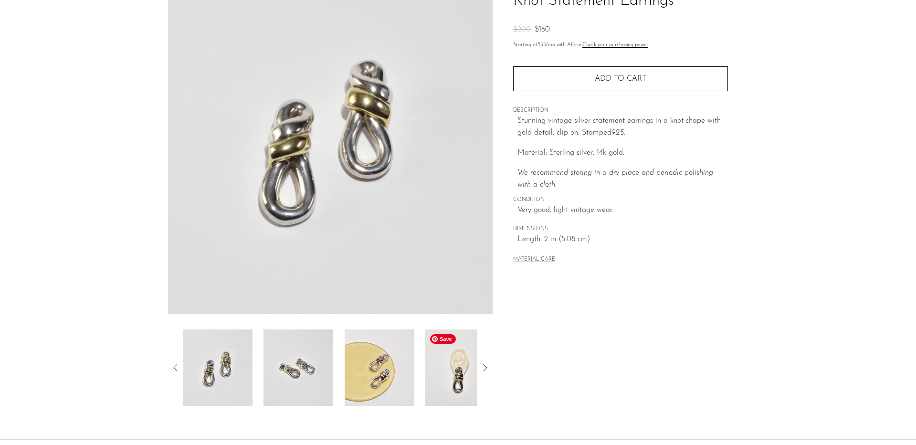
click at [447, 386] on img at bounding box center [459, 367] width 69 height 76
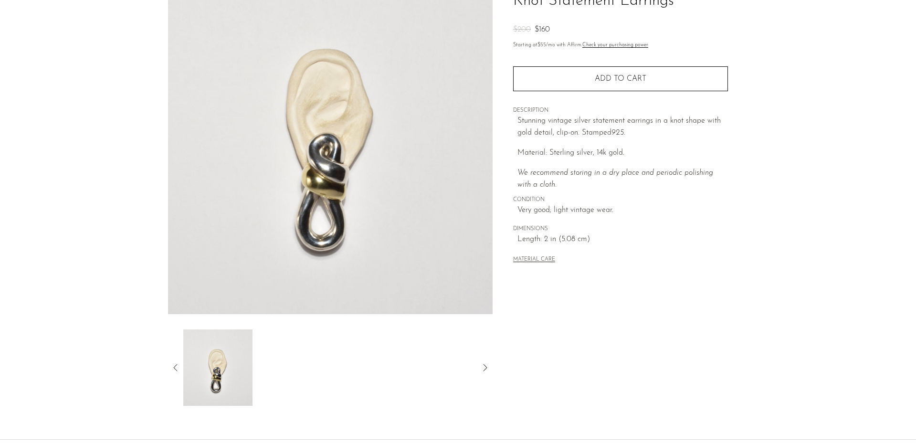
scroll to position [9, 0]
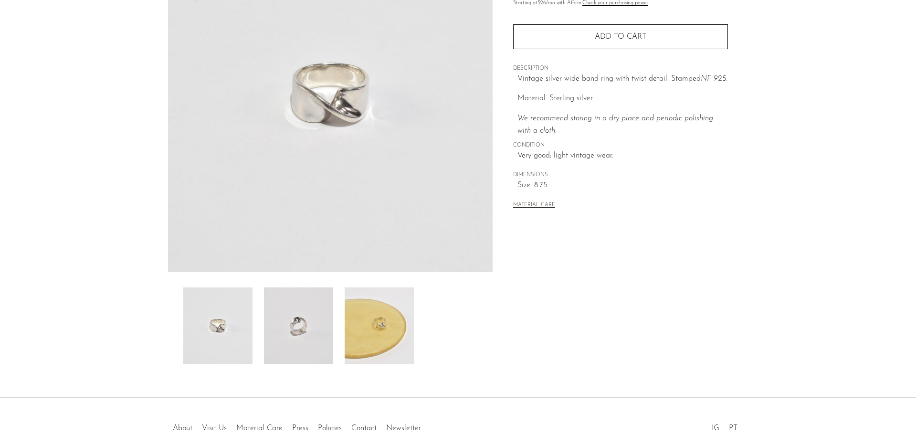
scroll to position [133, 0]
click at [307, 345] on img at bounding box center [298, 323] width 69 height 76
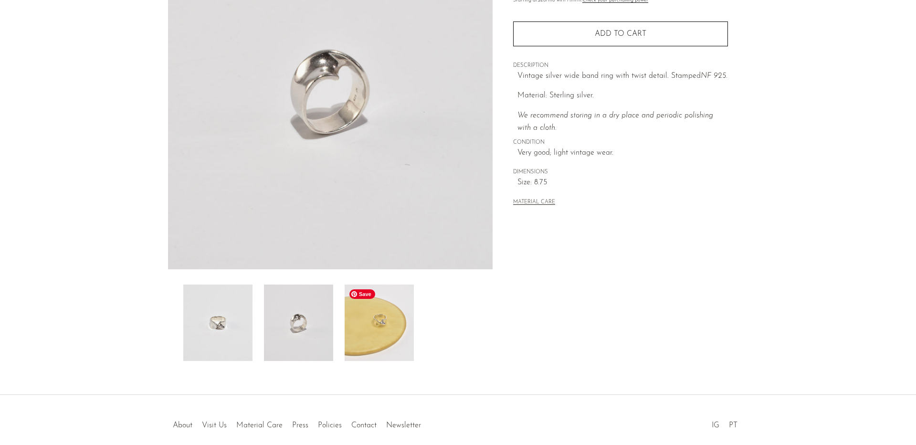
click at [368, 339] on img at bounding box center [379, 323] width 69 height 76
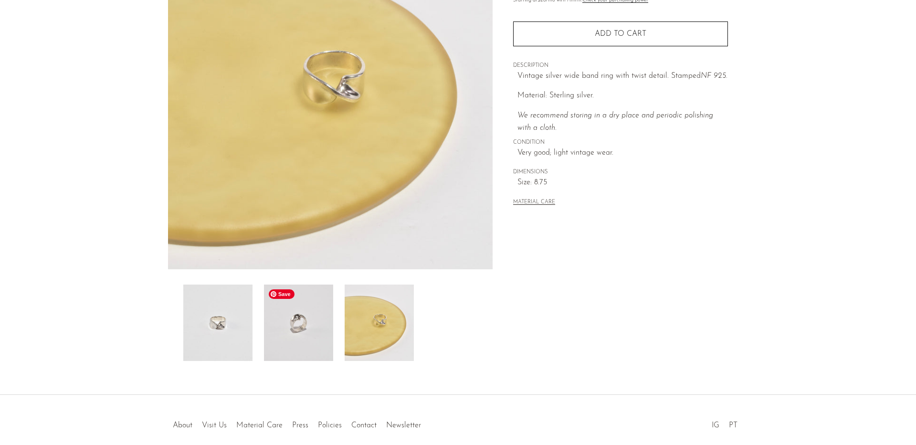
drag, startPoint x: 288, startPoint y: 337, endPoint x: 283, endPoint y: 336, distance: 5.3
click at [241, 330] on img at bounding box center [217, 323] width 69 height 76
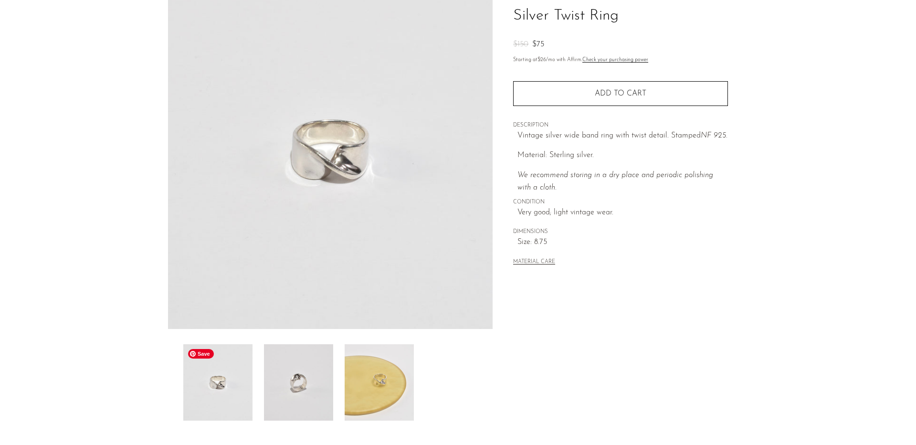
scroll to position [68, 0]
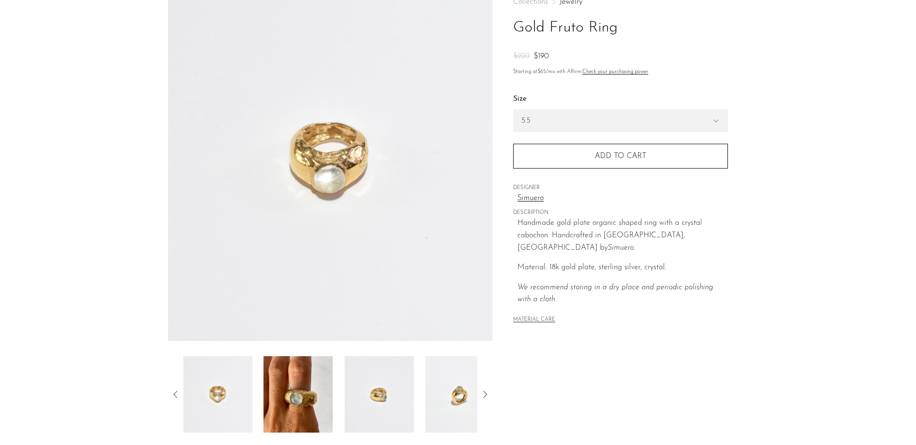
scroll to position [68, 0]
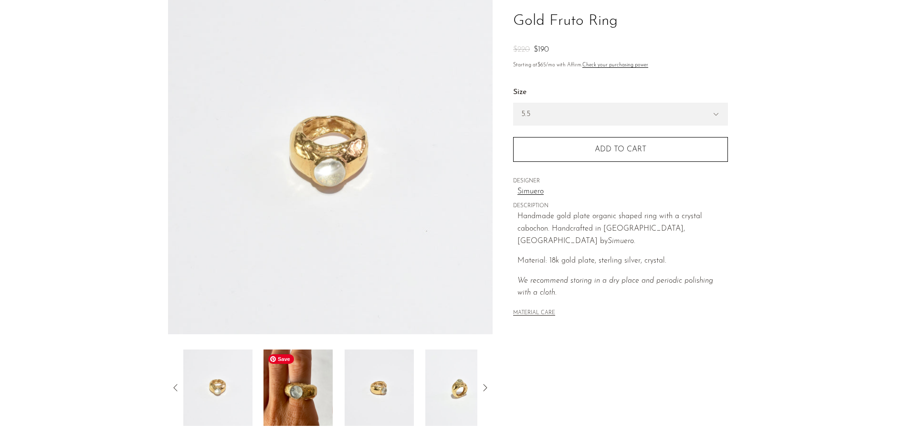
click at [289, 379] on img at bounding box center [298, 387] width 69 height 76
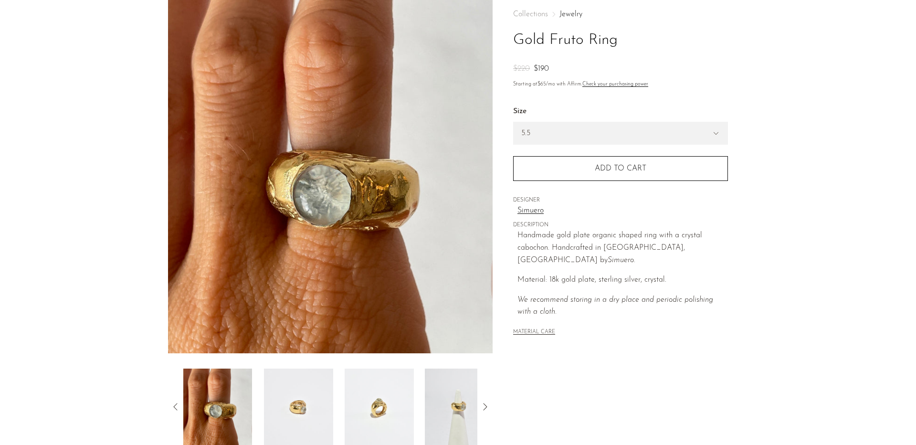
scroll to position [66, 0]
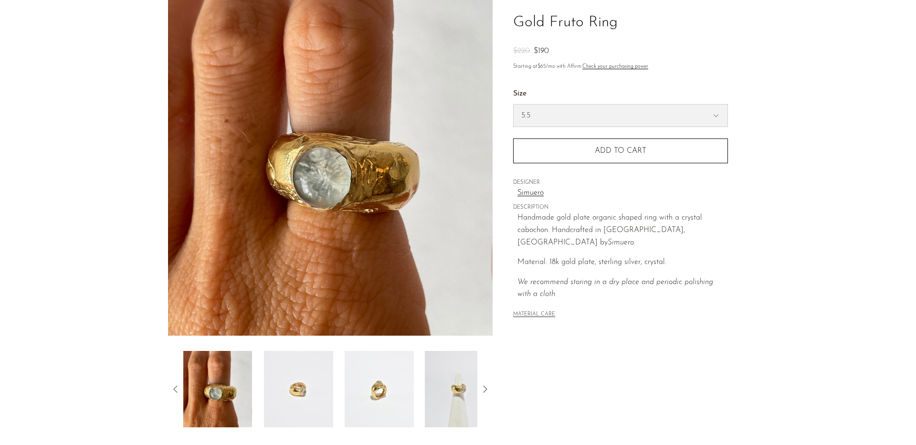
click at [603, 113] on select "5.5 6.5 7" at bounding box center [621, 116] width 214 height 22
select select "6.5"
click at [292, 372] on img at bounding box center [298, 389] width 69 height 76
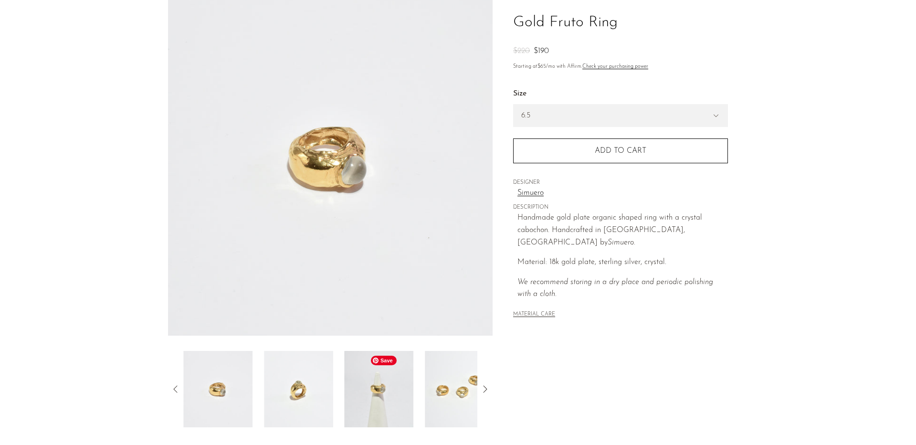
click at [369, 399] on img at bounding box center [379, 389] width 69 height 76
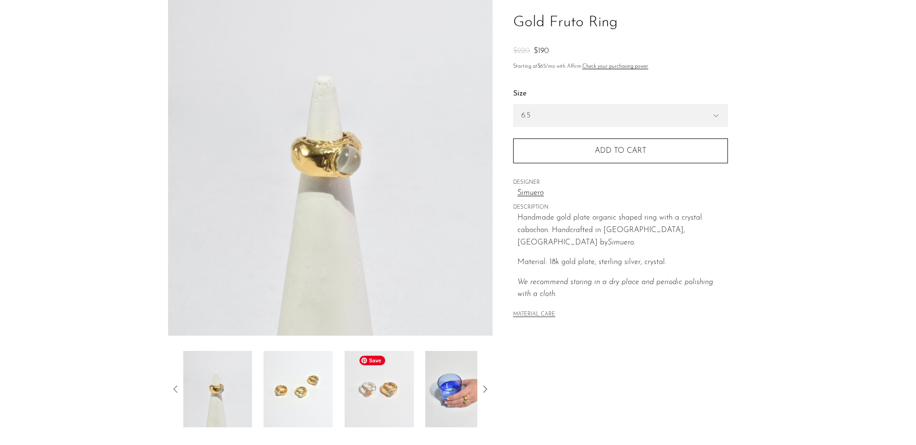
click at [362, 396] on img at bounding box center [379, 389] width 69 height 76
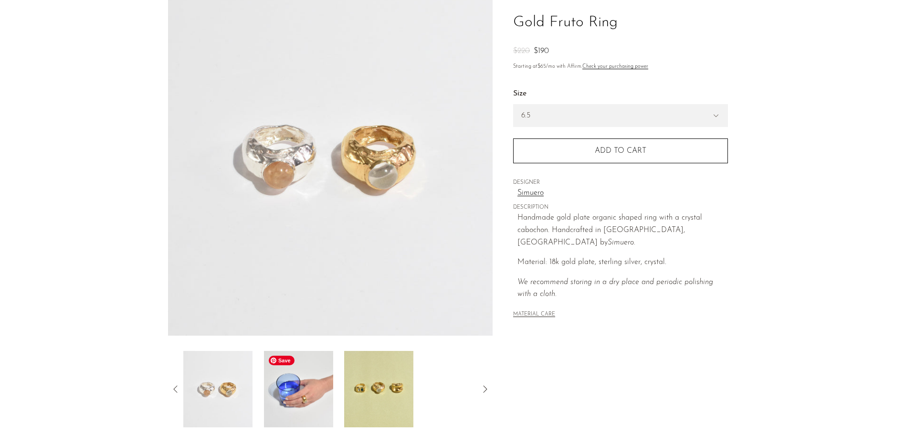
click at [329, 386] on img at bounding box center [298, 389] width 69 height 76
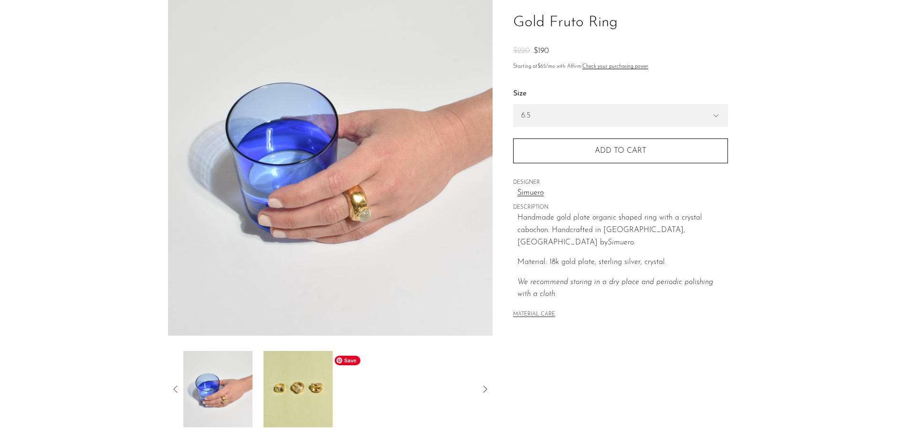
click at [314, 380] on img at bounding box center [298, 389] width 69 height 76
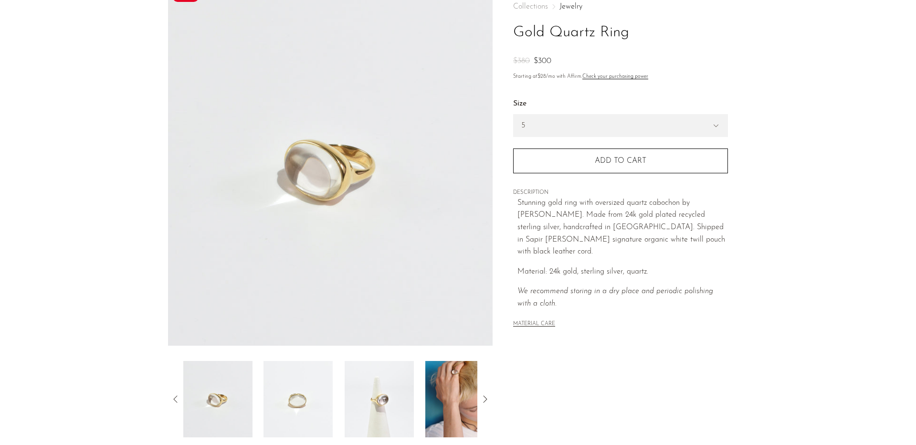
scroll to position [63, 0]
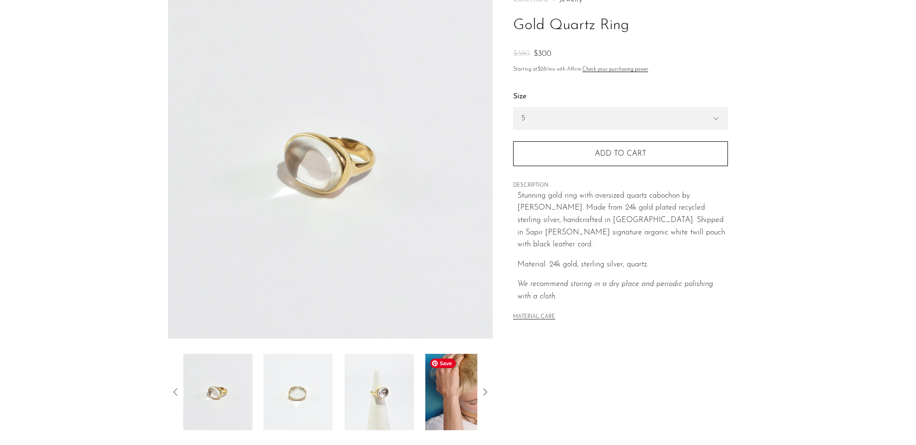
click at [452, 402] on img at bounding box center [459, 392] width 69 height 76
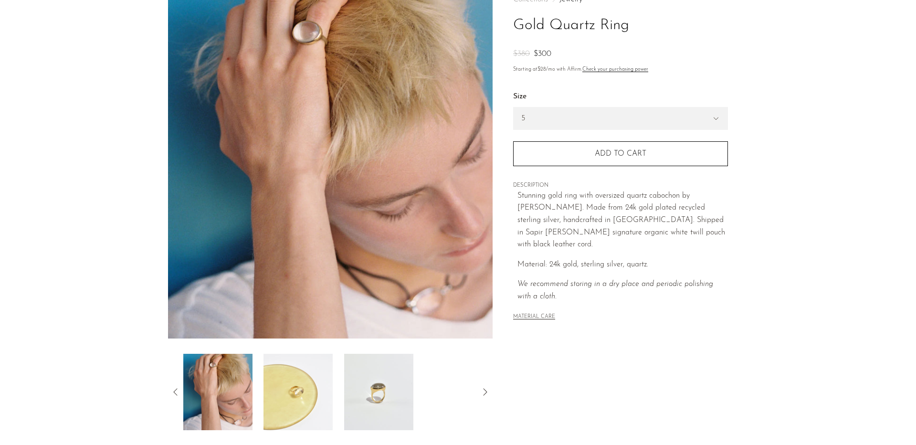
scroll to position [52, 0]
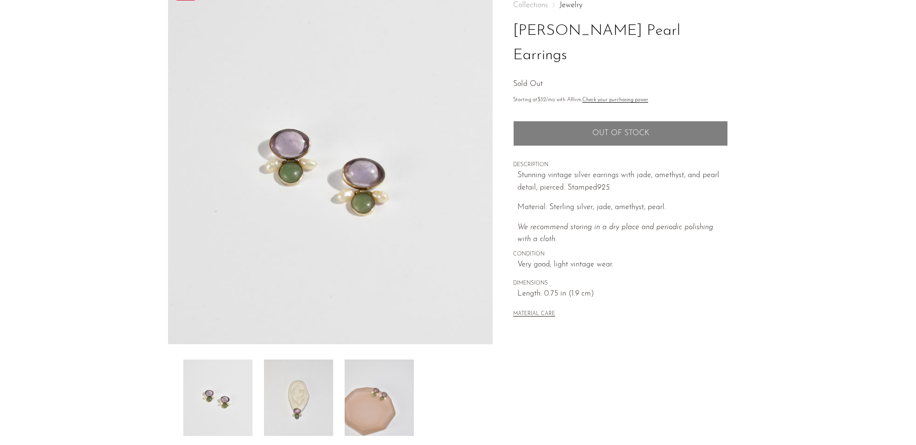
scroll to position [95, 0]
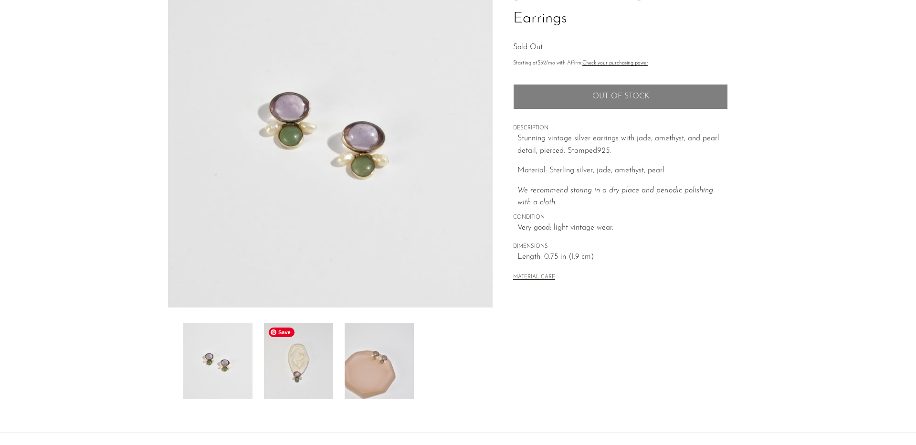
click at [323, 350] on img at bounding box center [298, 361] width 69 height 76
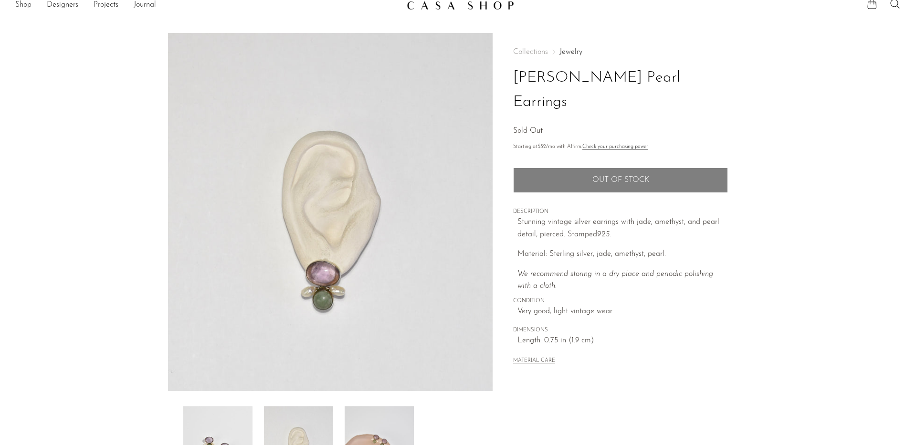
scroll to position [10, 0]
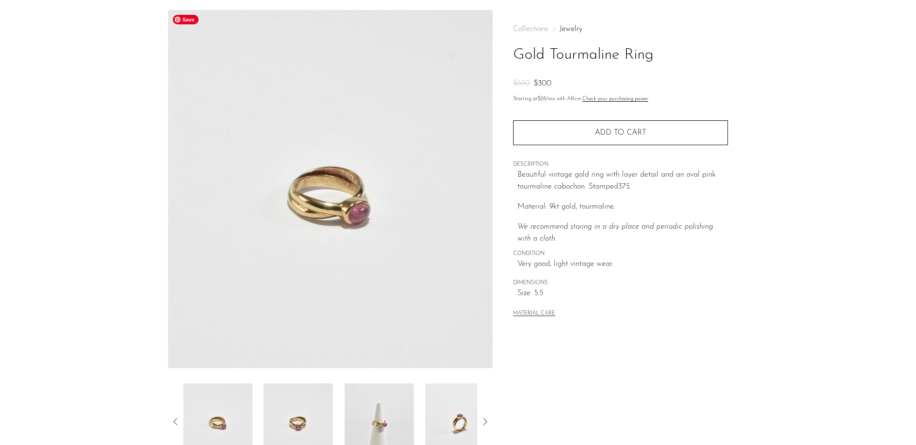
scroll to position [60, 0]
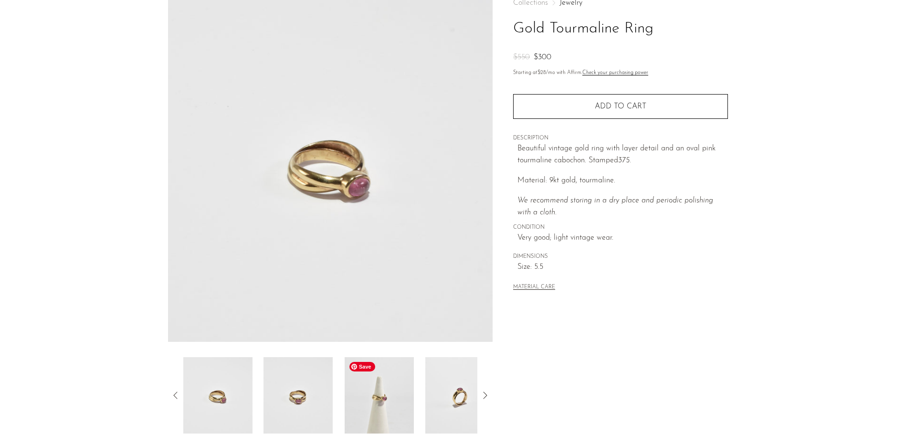
click at [395, 392] on img at bounding box center [379, 395] width 69 height 76
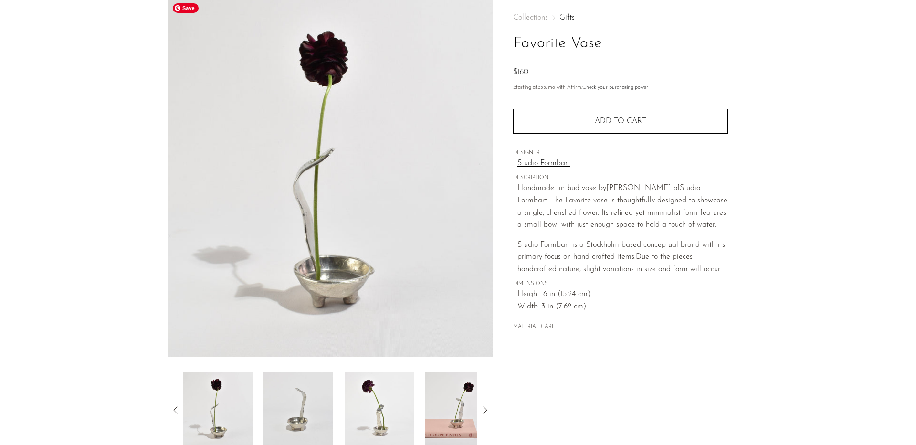
scroll to position [84, 0]
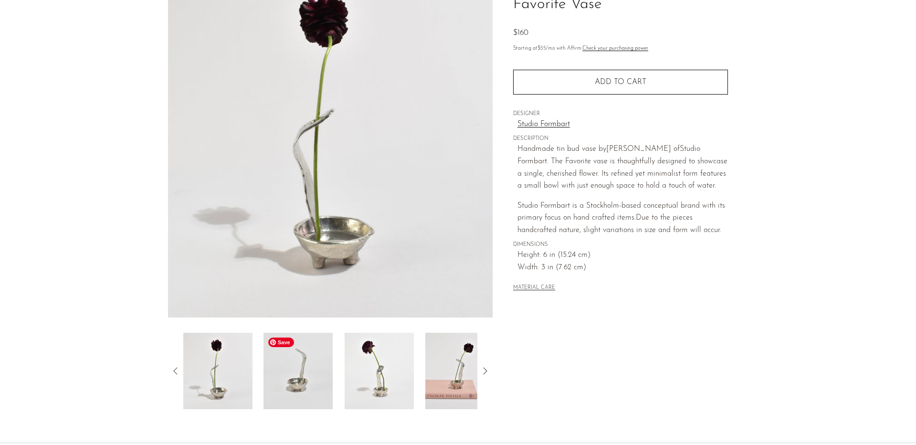
click at [320, 360] on img at bounding box center [298, 371] width 69 height 76
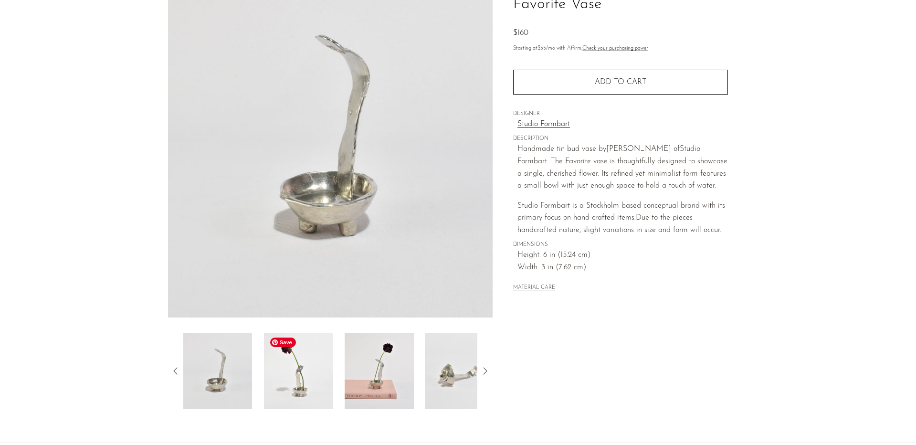
click at [299, 358] on img at bounding box center [298, 371] width 69 height 76
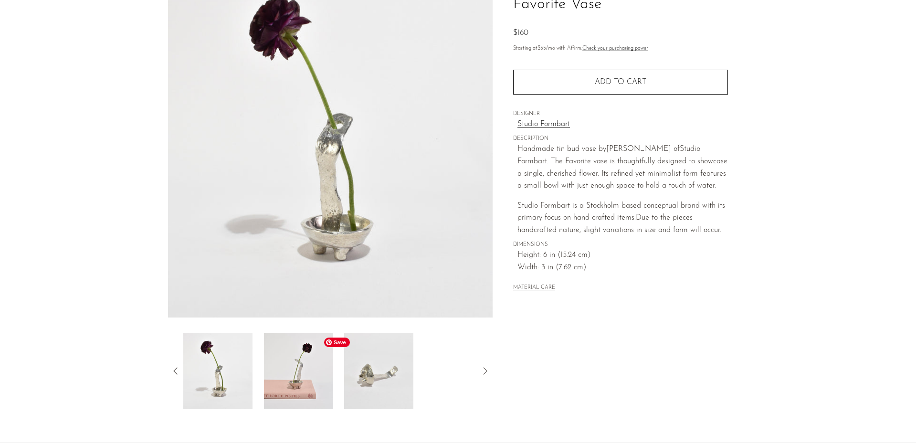
click at [319, 359] on img at bounding box center [298, 371] width 69 height 76
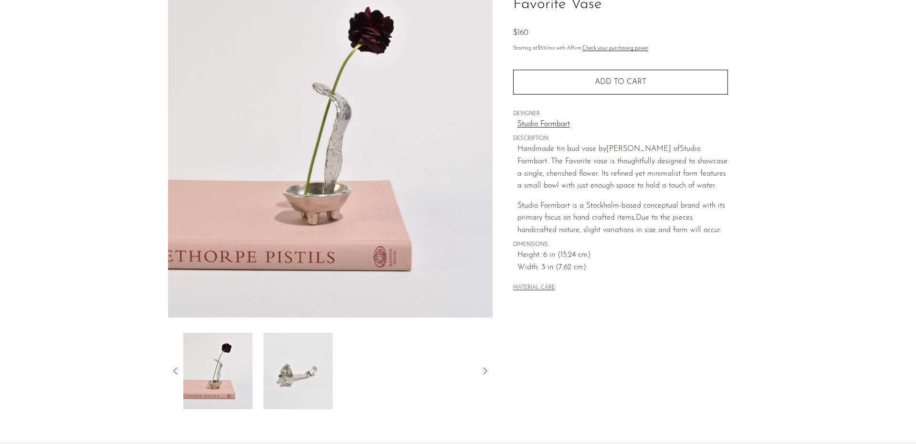
click at [172, 370] on icon at bounding box center [175, 370] width 11 height 11
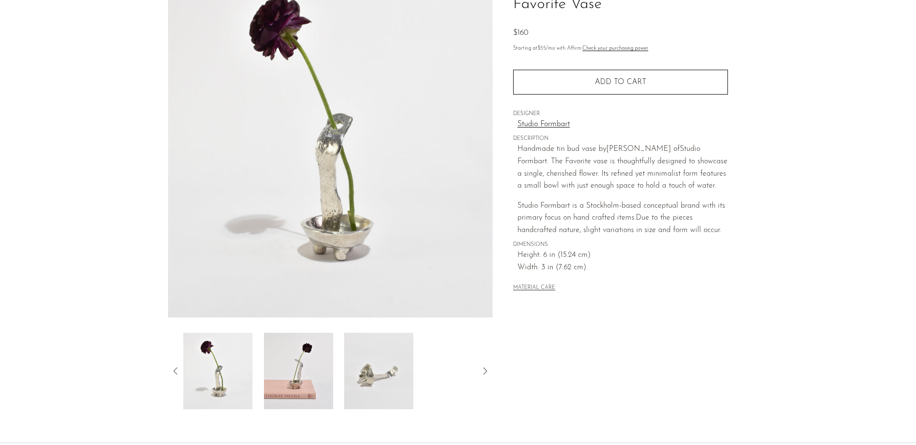
click at [178, 369] on icon at bounding box center [175, 370] width 11 height 11
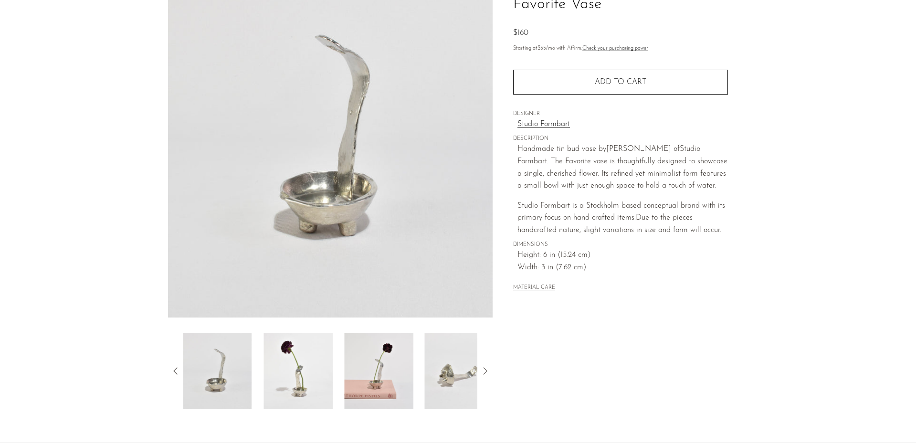
click at [178, 369] on icon at bounding box center [175, 370] width 11 height 11
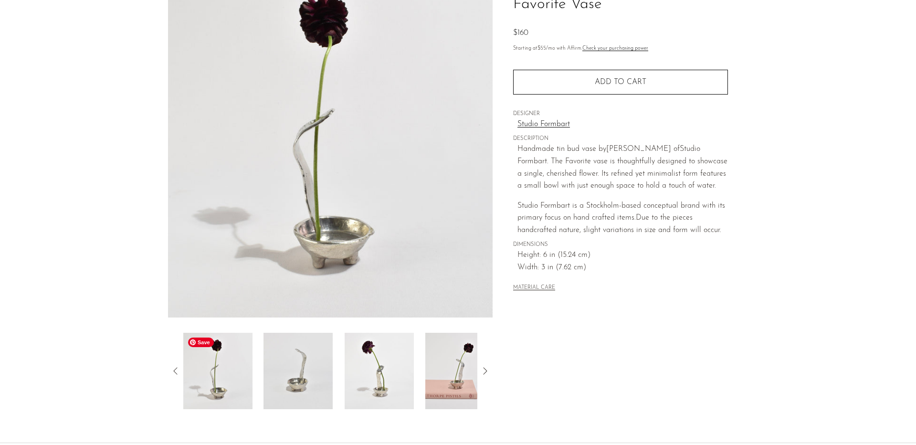
click at [208, 369] on img at bounding box center [217, 371] width 69 height 76
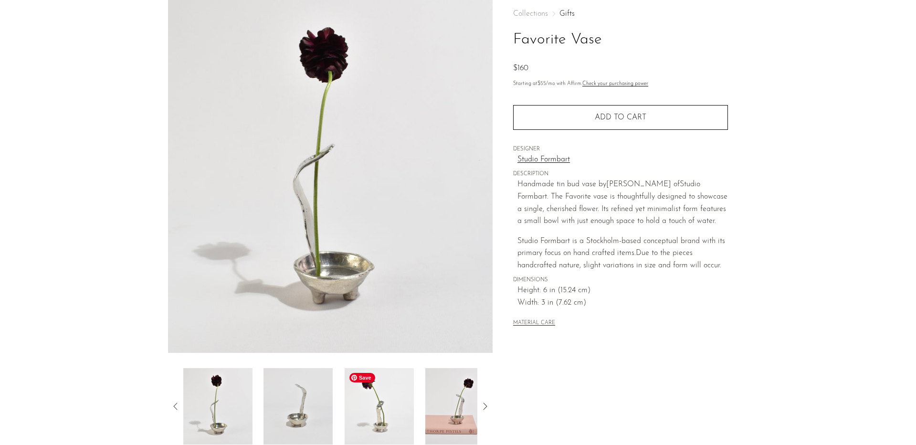
click at [374, 421] on img at bounding box center [379, 406] width 69 height 76
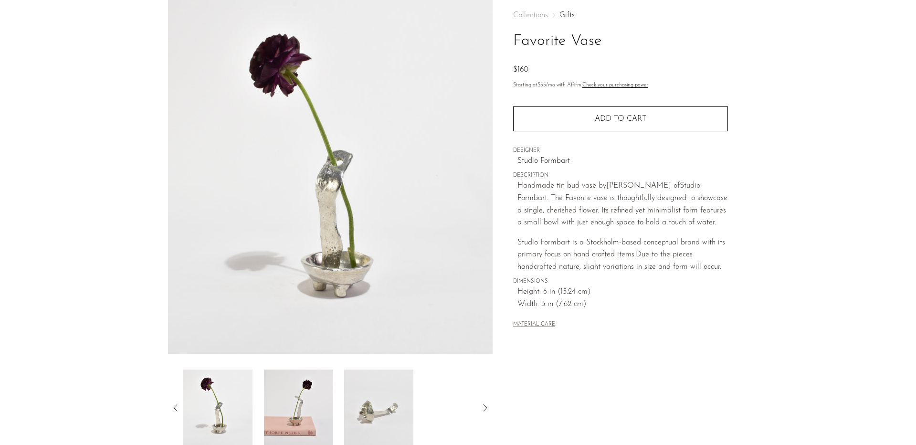
click at [176, 404] on icon at bounding box center [175, 407] width 11 height 11
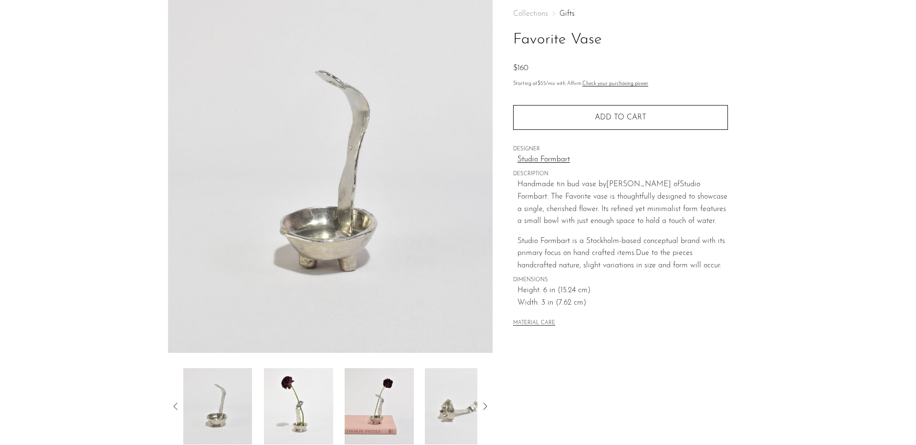
click at [179, 403] on icon at bounding box center [175, 406] width 11 height 11
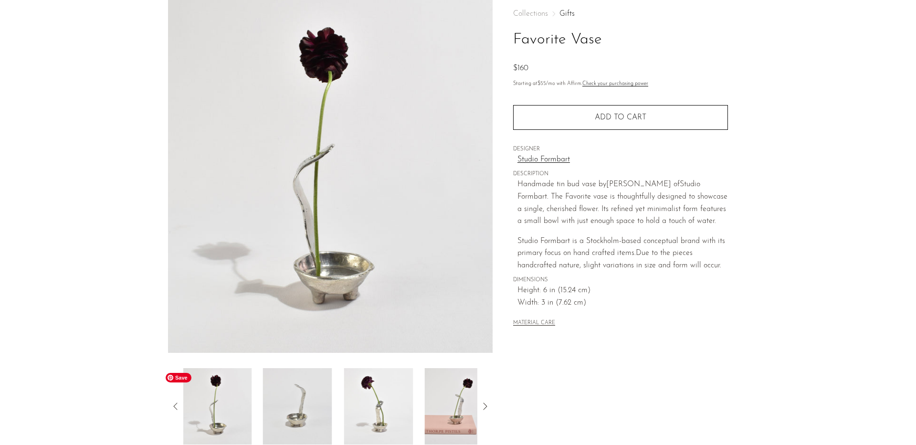
scroll to position [48, 0]
click at [237, 407] on img at bounding box center [216, 407] width 69 height 76
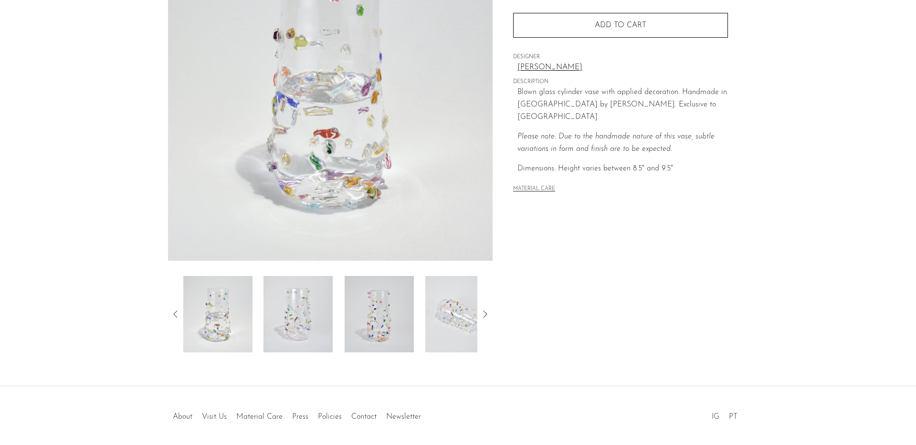
scroll to position [160, 0]
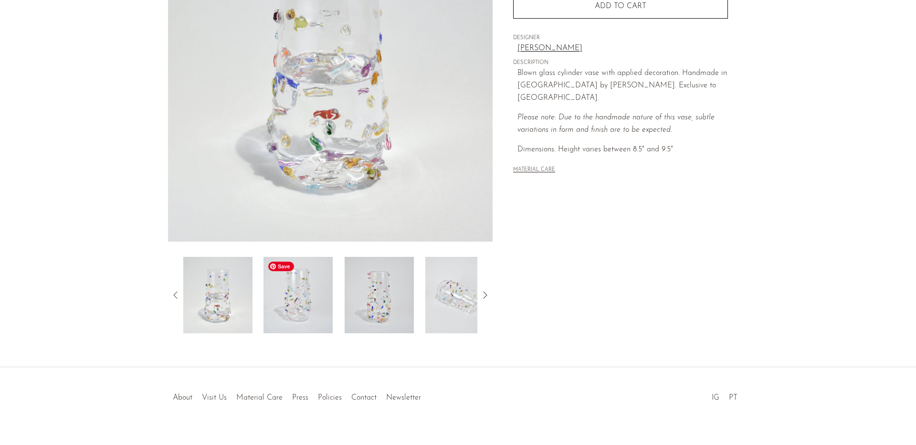
click at [309, 307] on img at bounding box center [298, 295] width 69 height 76
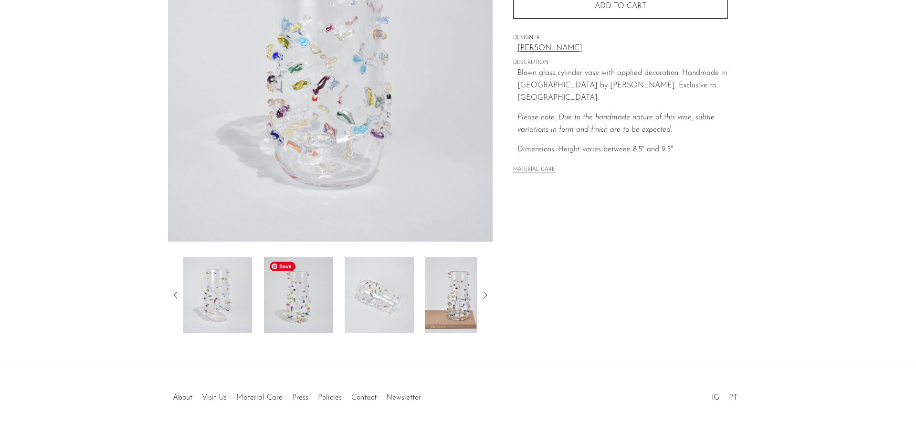
click at [320, 310] on img at bounding box center [298, 295] width 69 height 76
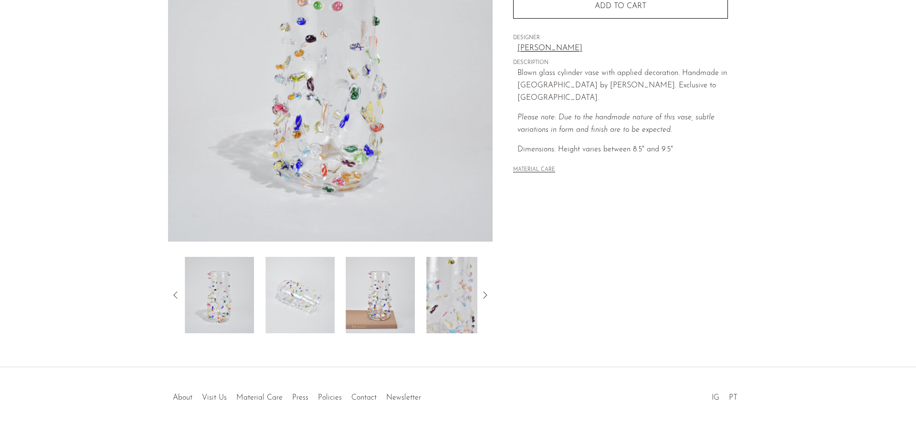
click at [344, 306] on div at bounding box center [330, 295] width 295 height 76
click at [386, 313] on img at bounding box center [379, 295] width 69 height 76
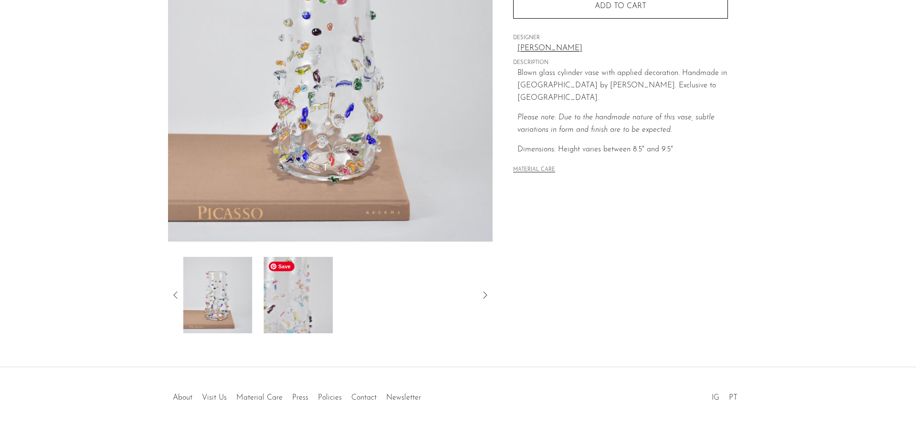
click at [320, 288] on img at bounding box center [298, 295] width 69 height 76
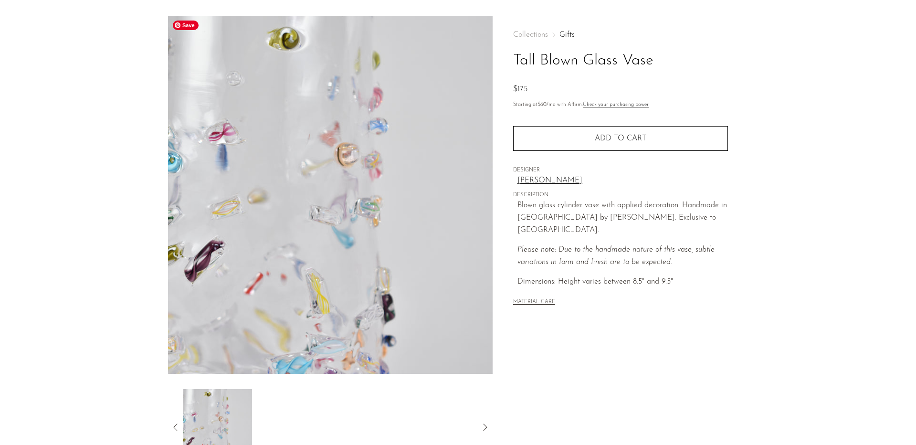
scroll to position [7, 0]
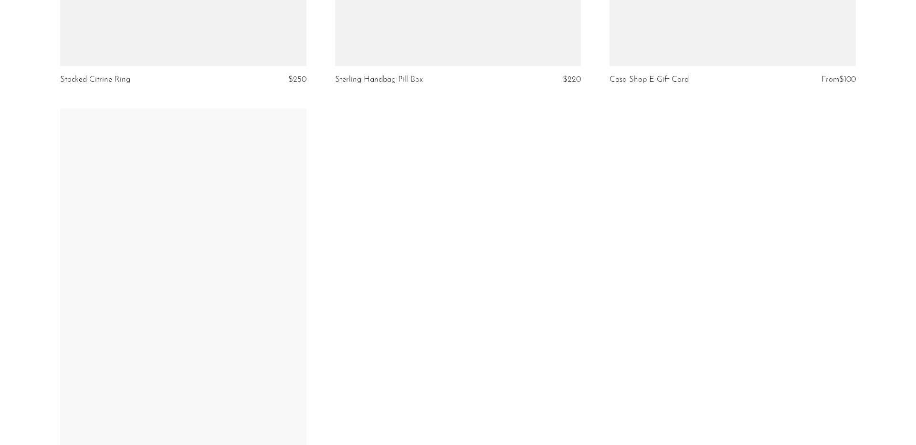
scroll to position [4170, 0]
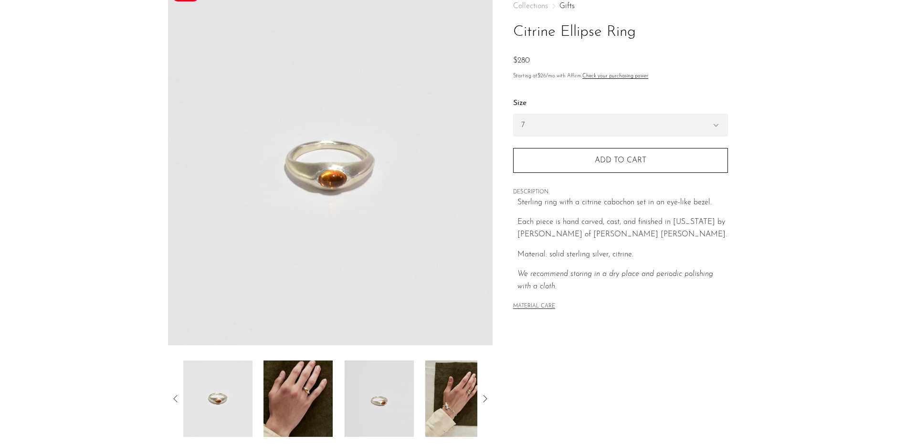
scroll to position [65, 0]
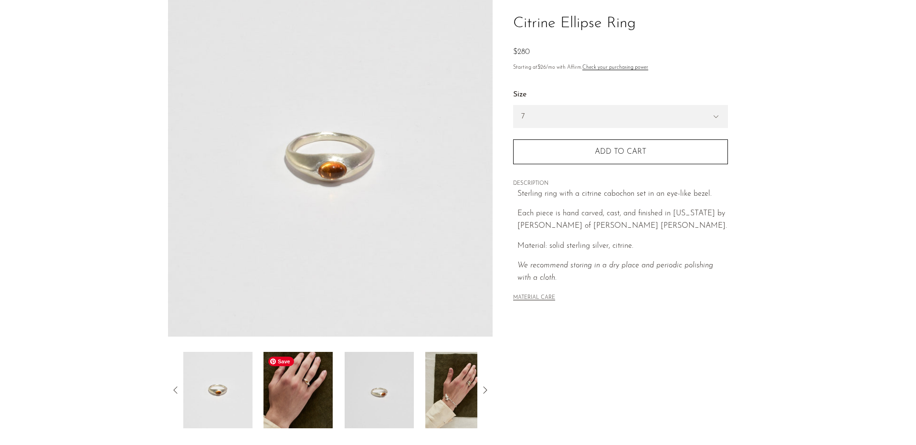
click at [291, 409] on img at bounding box center [298, 390] width 69 height 76
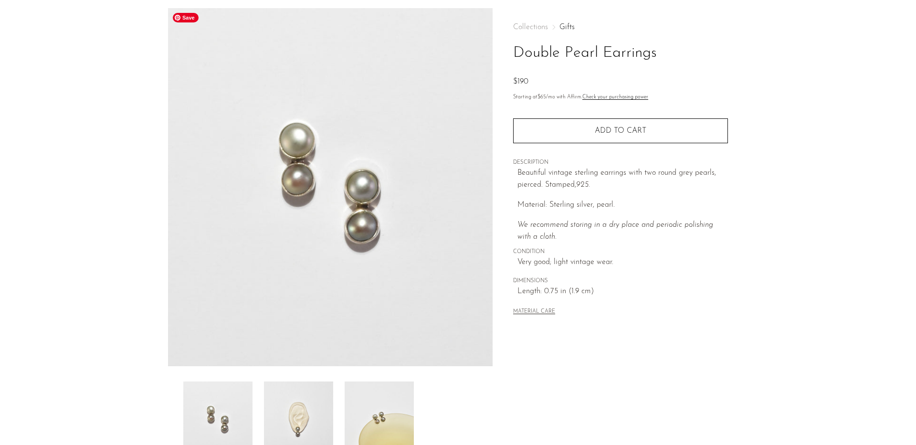
scroll to position [65, 0]
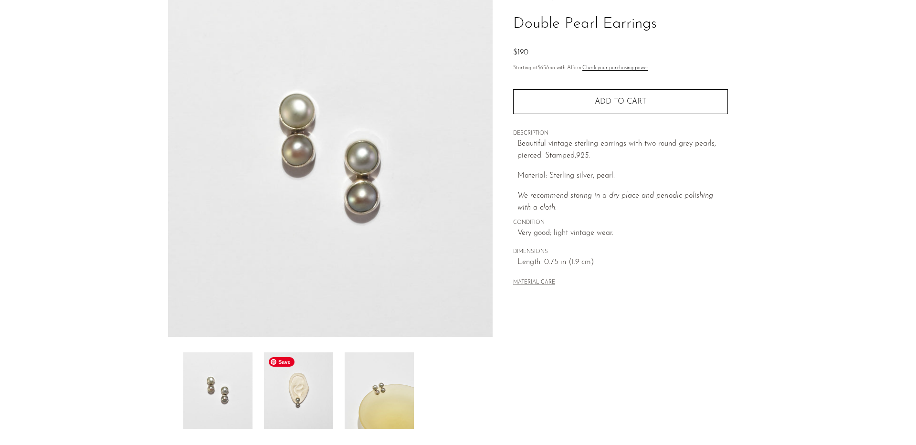
click at [299, 373] on img at bounding box center [298, 390] width 69 height 76
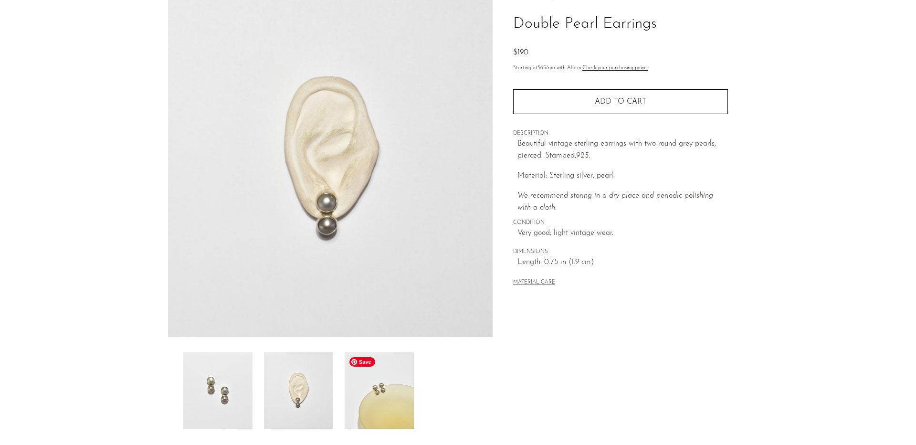
click at [368, 390] on img at bounding box center [379, 390] width 69 height 76
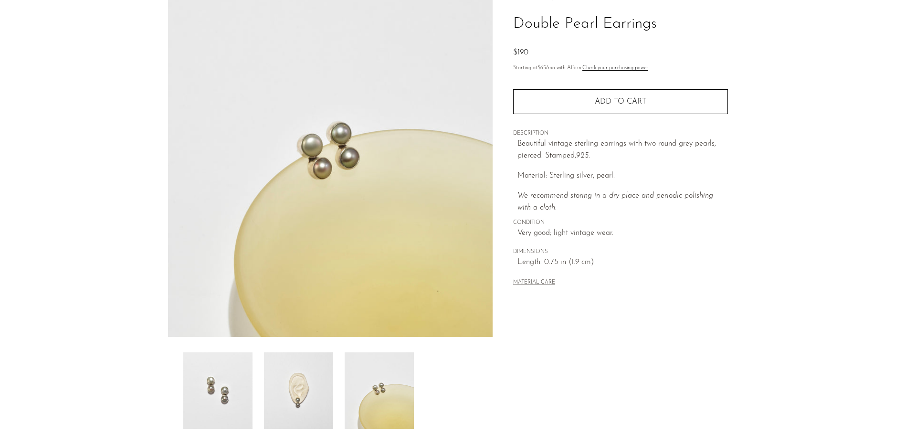
click at [254, 379] on div at bounding box center [330, 390] width 295 height 76
click at [281, 379] on img at bounding box center [298, 390] width 69 height 76
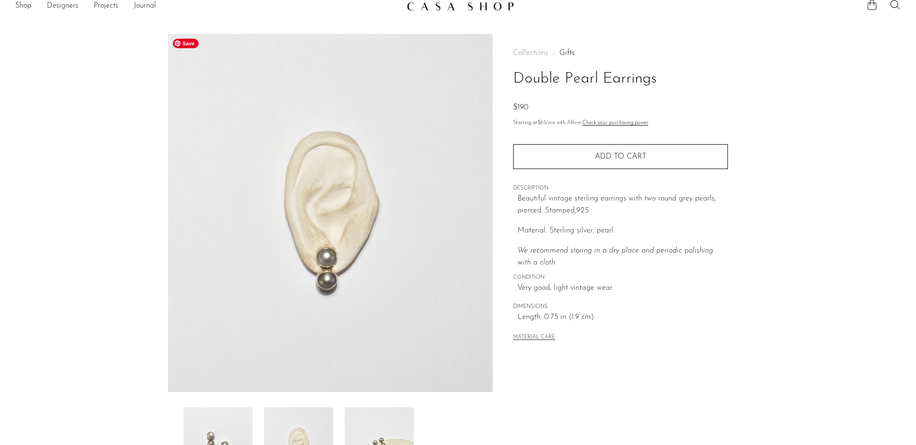
scroll to position [9, 0]
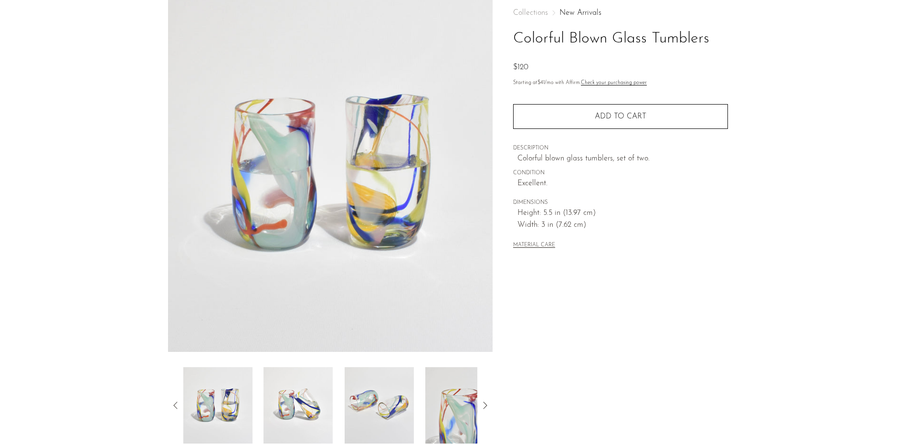
scroll to position [66, 0]
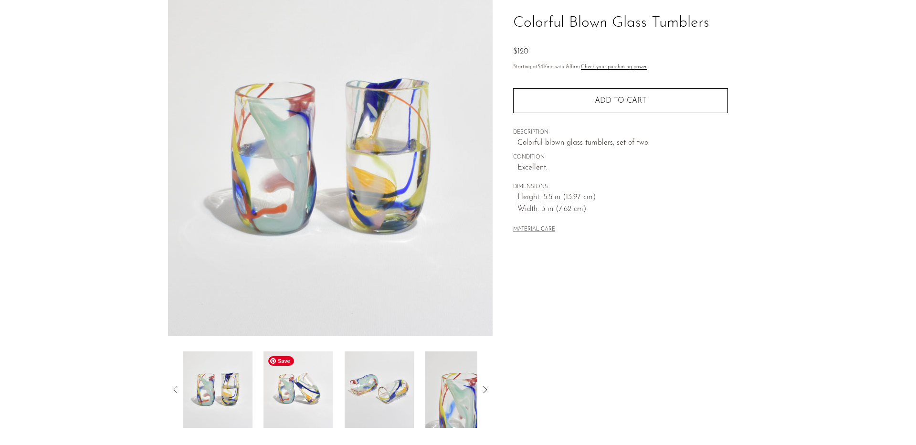
click at [291, 389] on img at bounding box center [298, 389] width 69 height 76
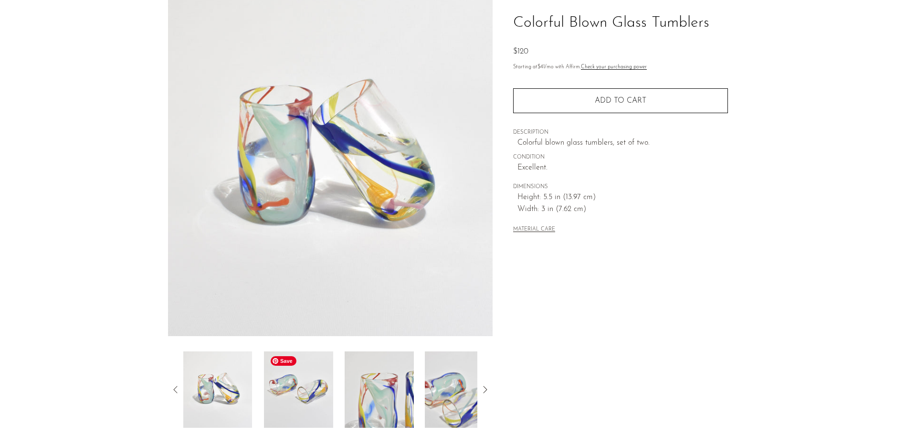
click at [307, 386] on img at bounding box center [298, 389] width 69 height 76
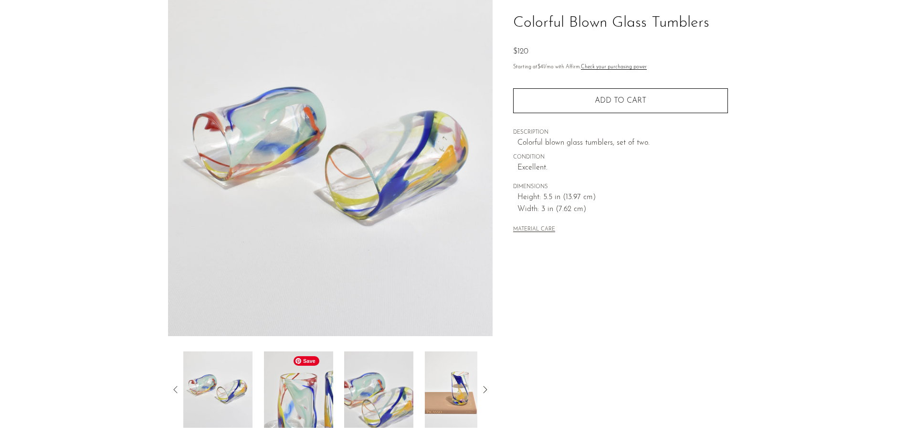
click at [320, 388] on img at bounding box center [298, 389] width 69 height 76
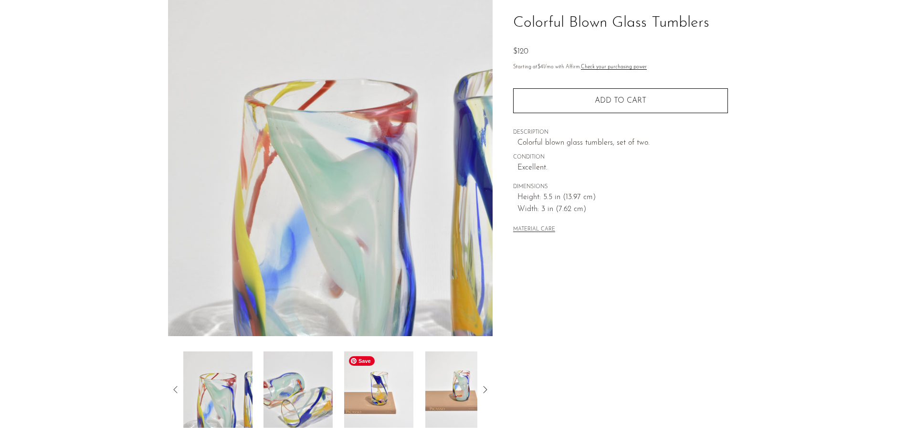
click at [360, 387] on img at bounding box center [378, 389] width 69 height 76
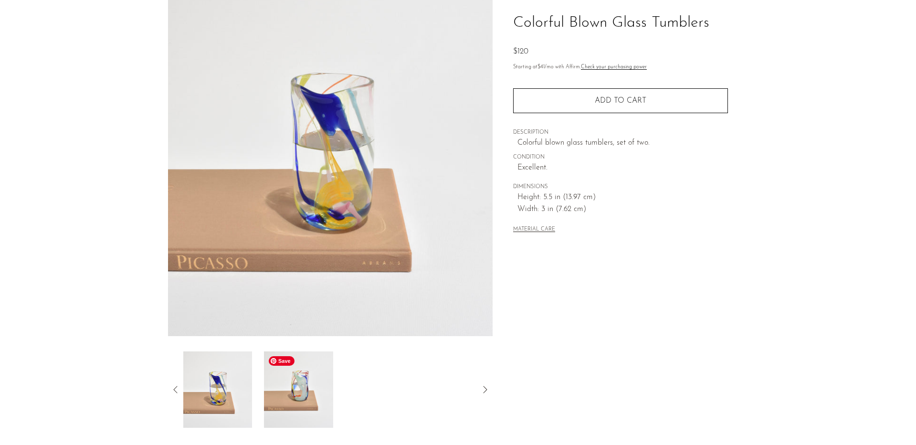
click at [311, 376] on img at bounding box center [298, 389] width 69 height 76
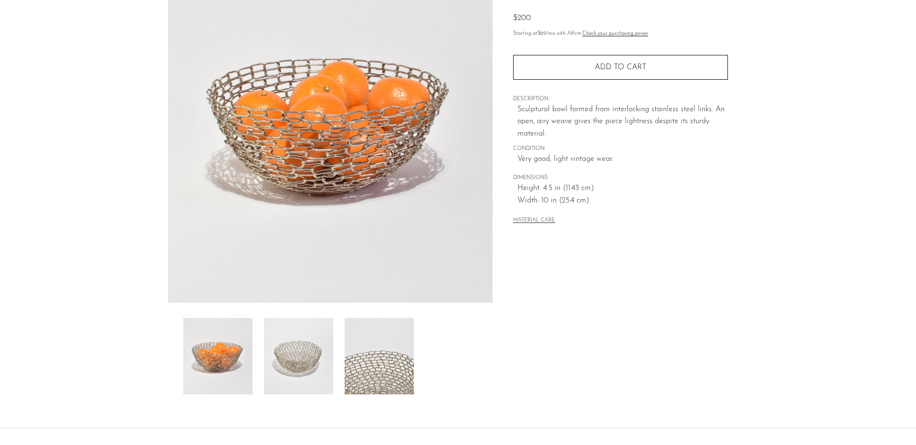
scroll to position [164, 0]
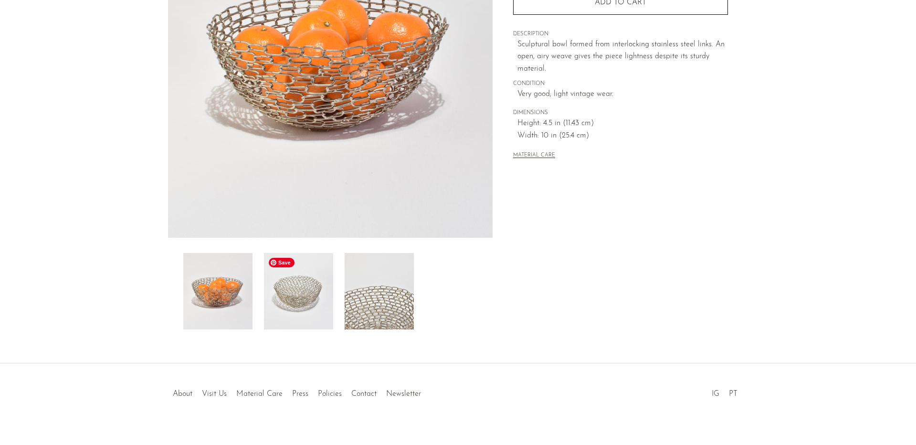
click at [312, 266] on img at bounding box center [298, 291] width 69 height 76
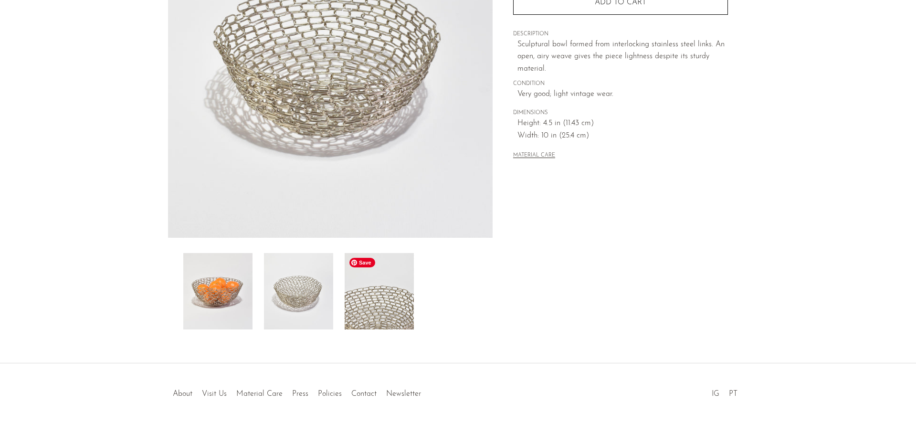
click at [375, 284] on img at bounding box center [379, 291] width 69 height 76
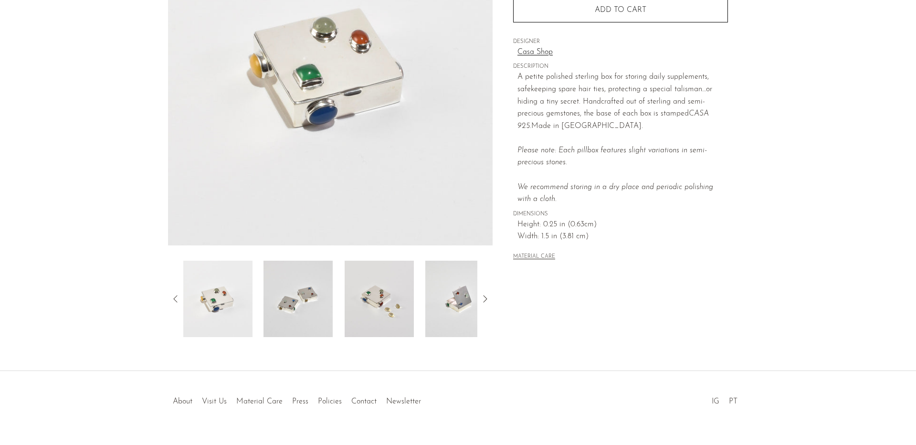
scroll to position [168, 0]
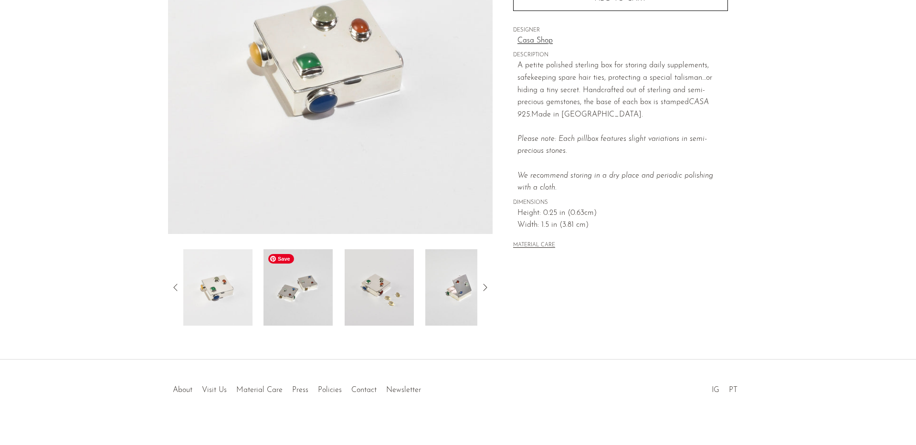
click at [324, 293] on img at bounding box center [298, 287] width 69 height 76
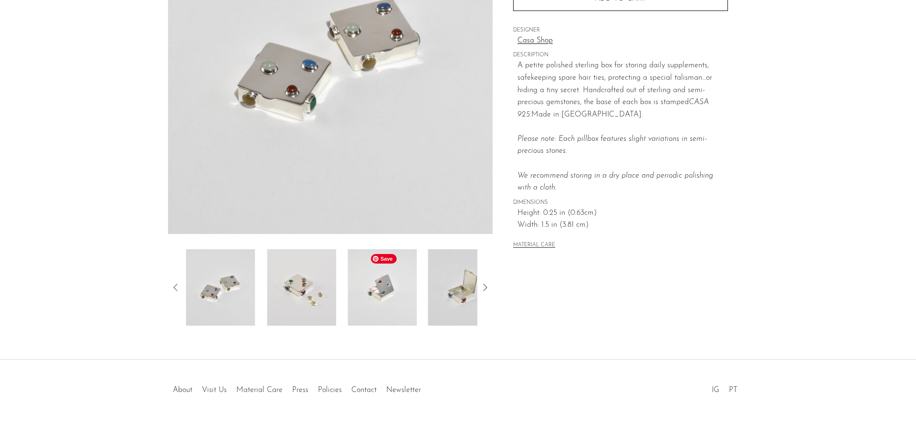
click at [368, 295] on img at bounding box center [382, 287] width 69 height 76
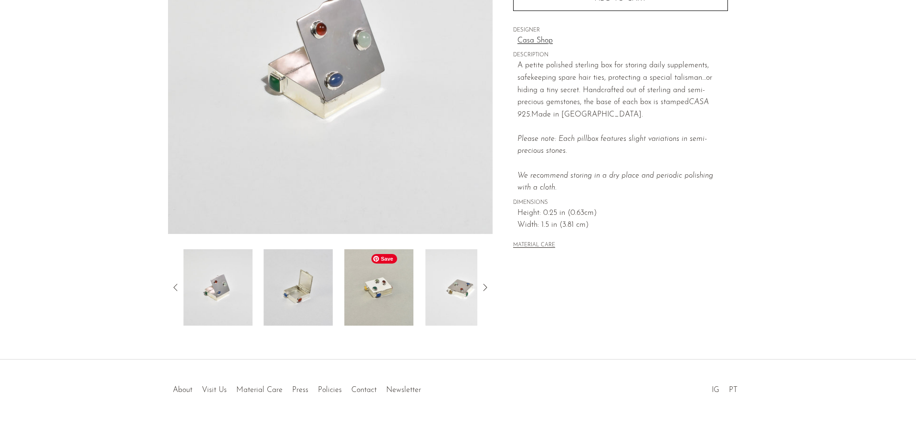
click at [373, 298] on img at bounding box center [379, 287] width 69 height 76
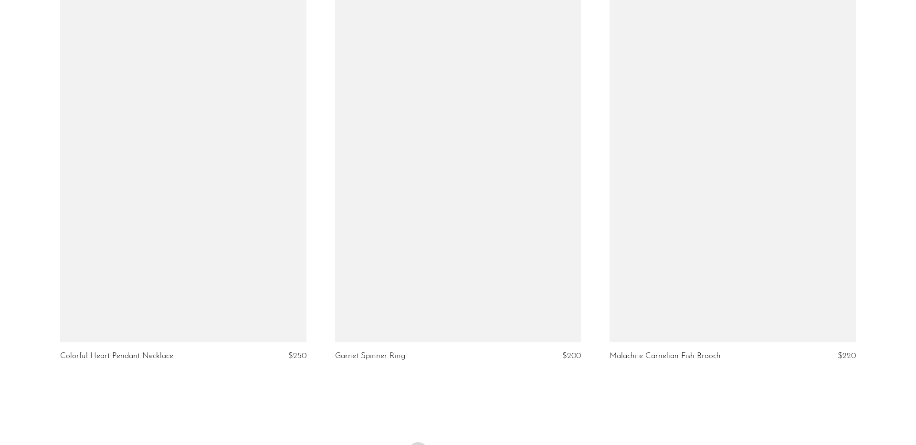
scroll to position [4414, 0]
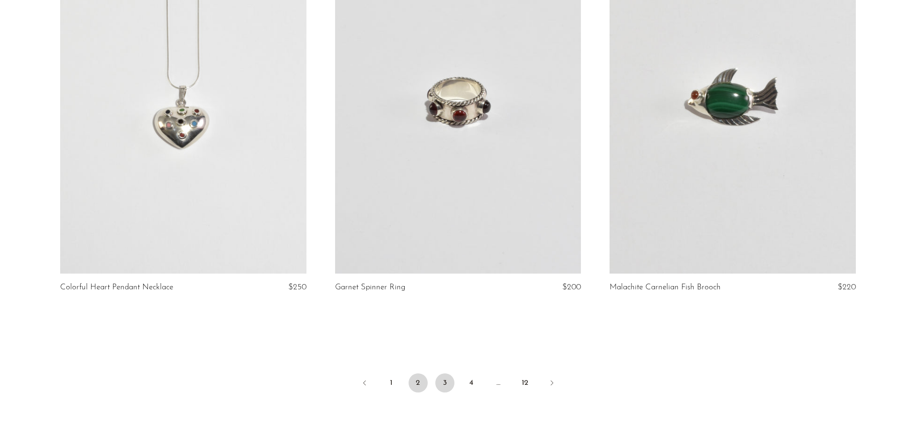
click at [449, 382] on link "3" at bounding box center [444, 382] width 19 height 19
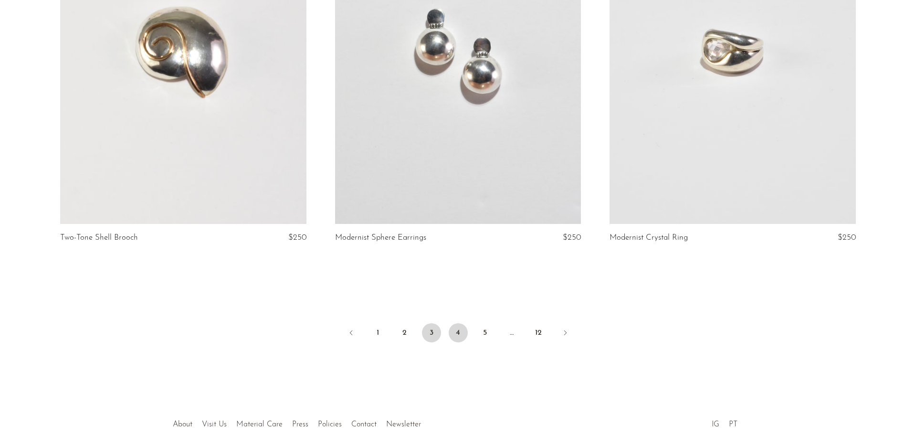
scroll to position [4470, 0]
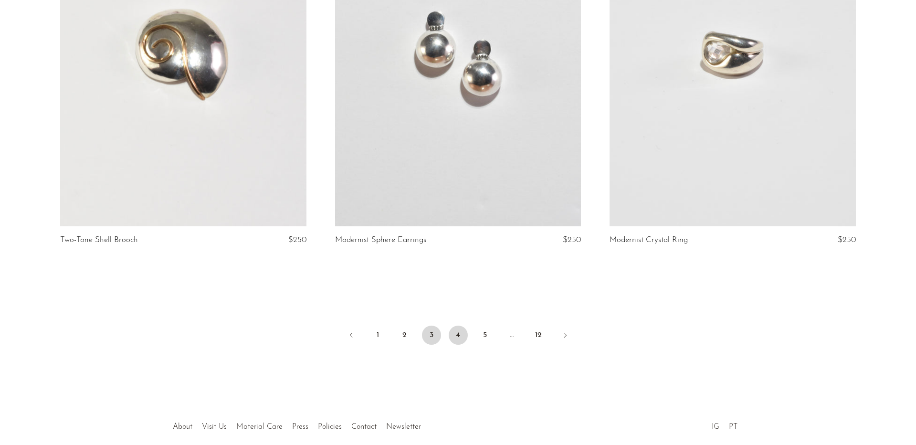
click at [455, 328] on link "4" at bounding box center [458, 335] width 19 height 19
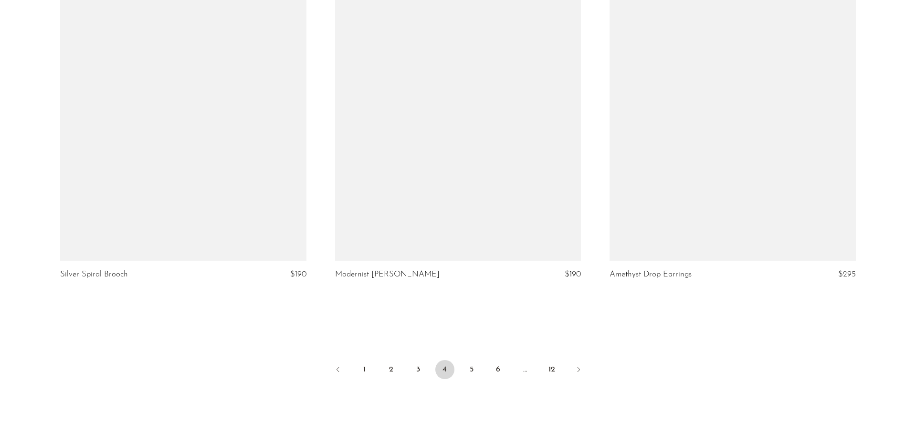
scroll to position [4507, 0]
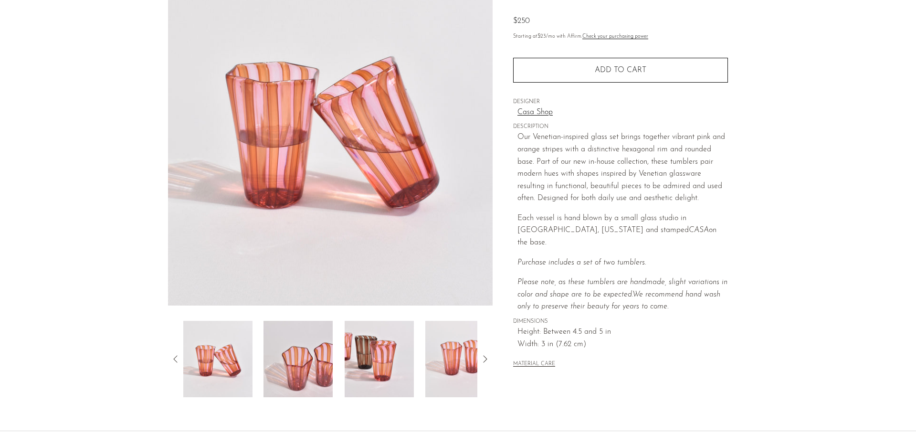
scroll to position [110, 0]
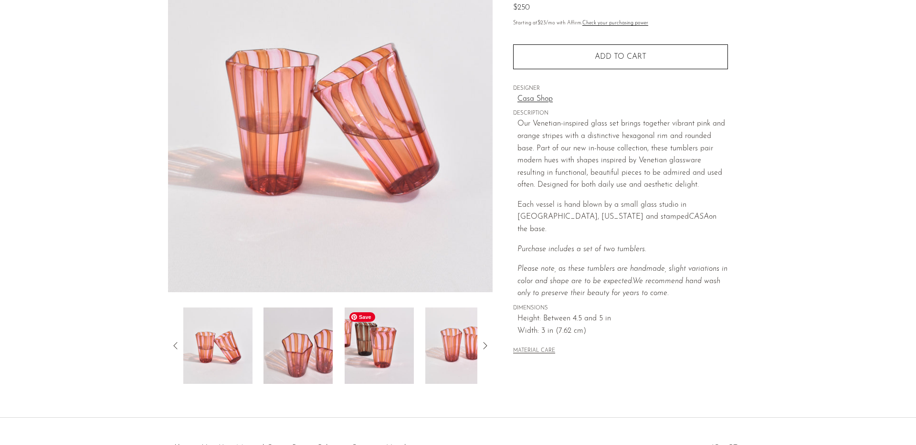
click at [388, 333] on img at bounding box center [379, 345] width 69 height 76
